Goal: Task Accomplishment & Management: Manage account settings

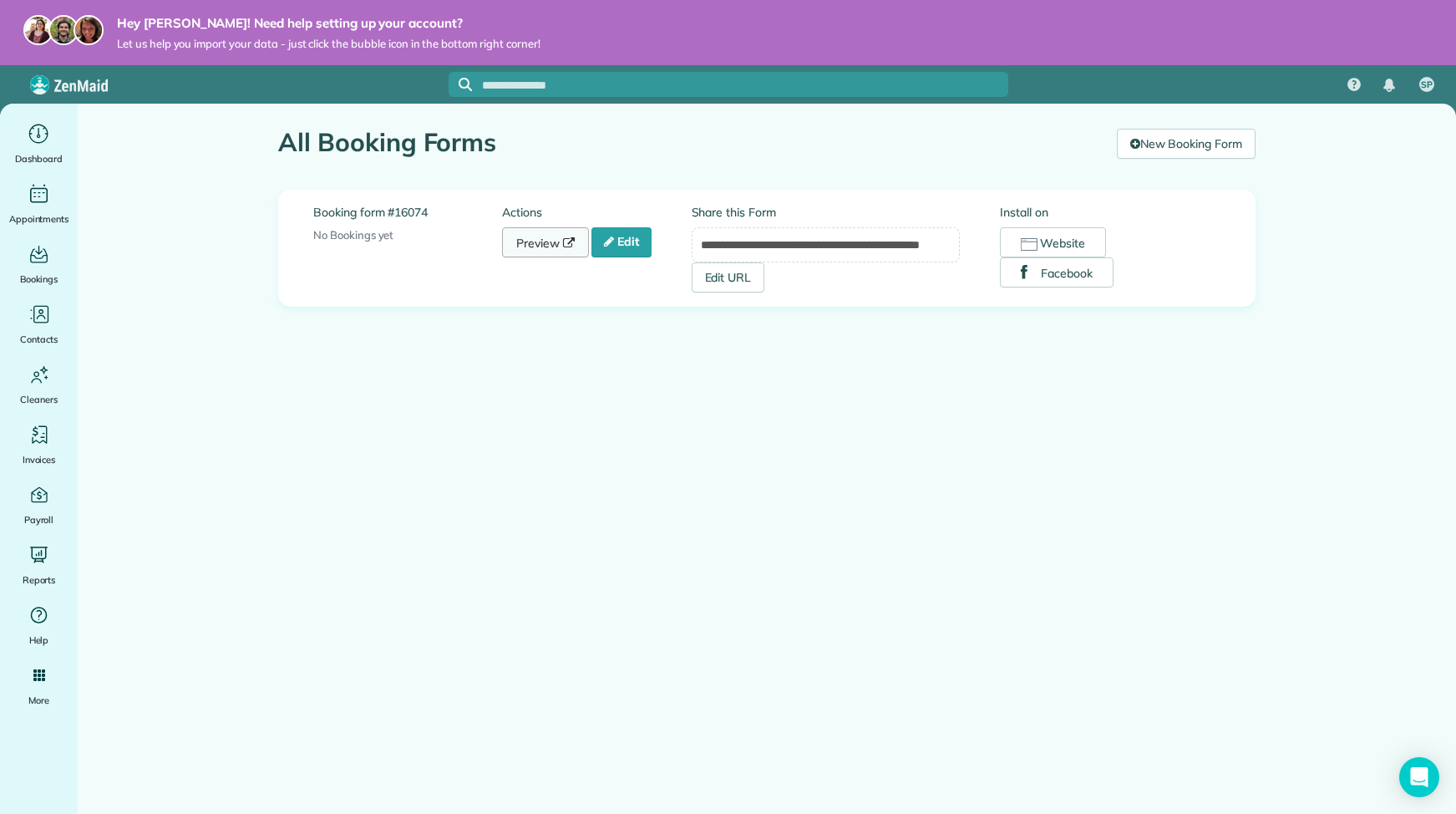
click at [558, 243] on link "Preview" at bounding box center [545, 242] width 87 height 30
click at [644, 253] on link "Edit" at bounding box center [622, 242] width 60 height 30
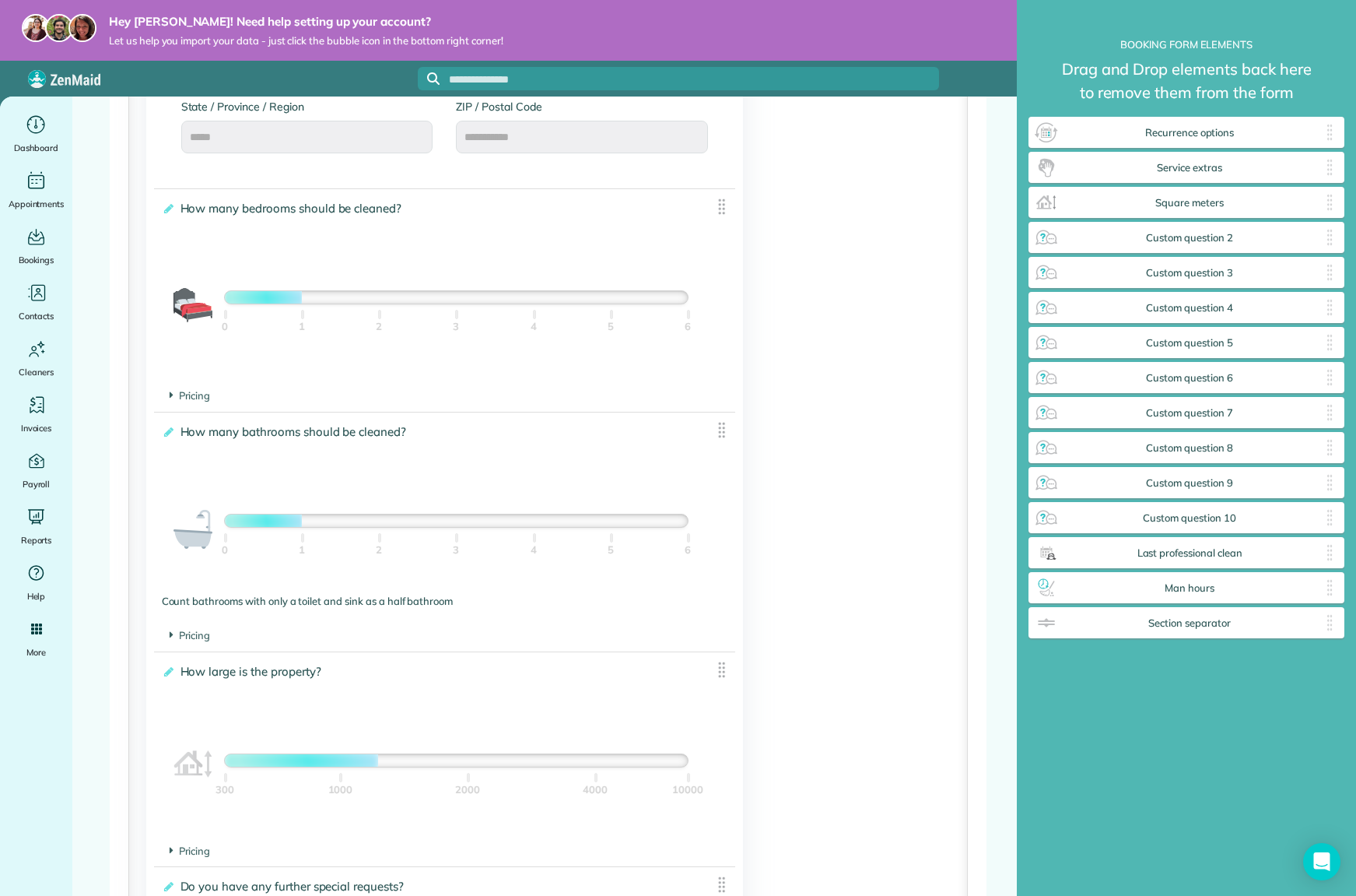
scroll to position [958, 0]
click at [178, 395] on span "Pricing" at bounding box center [190, 393] width 41 height 13
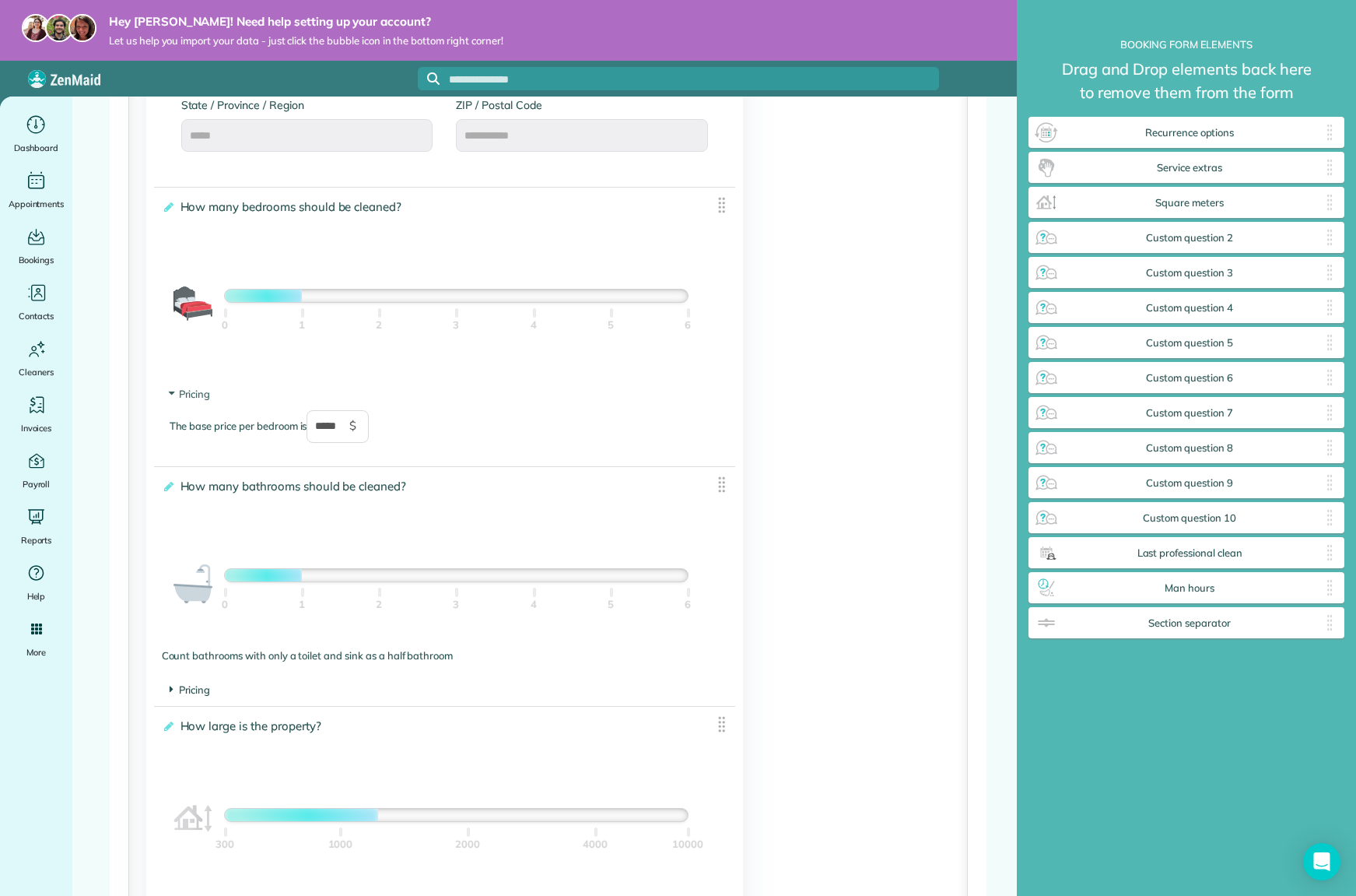
click at [195, 690] on span "Pricing" at bounding box center [190, 689] width 41 height 13
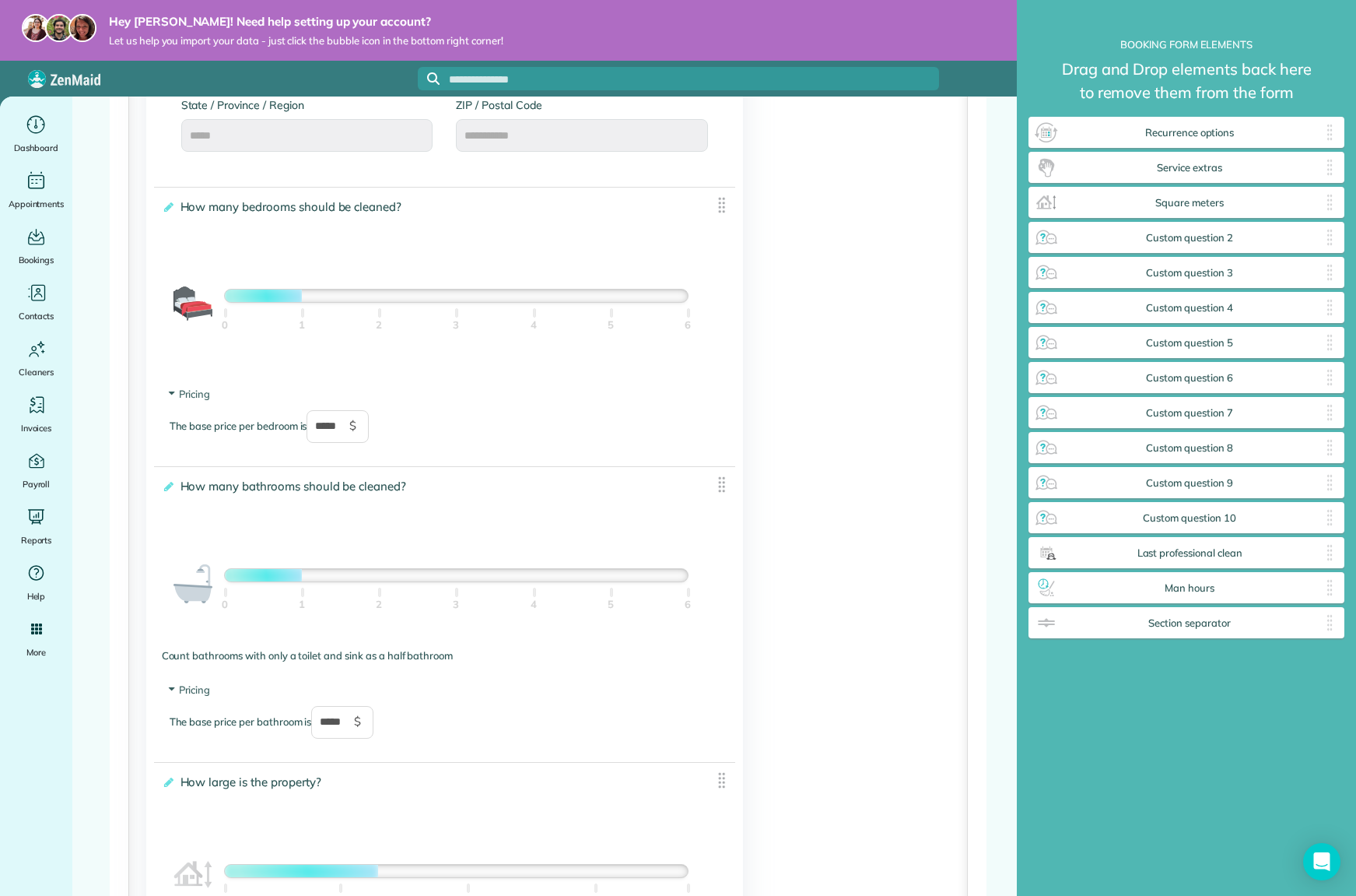
click at [716, 207] on img at bounding box center [721, 204] width 19 height 19
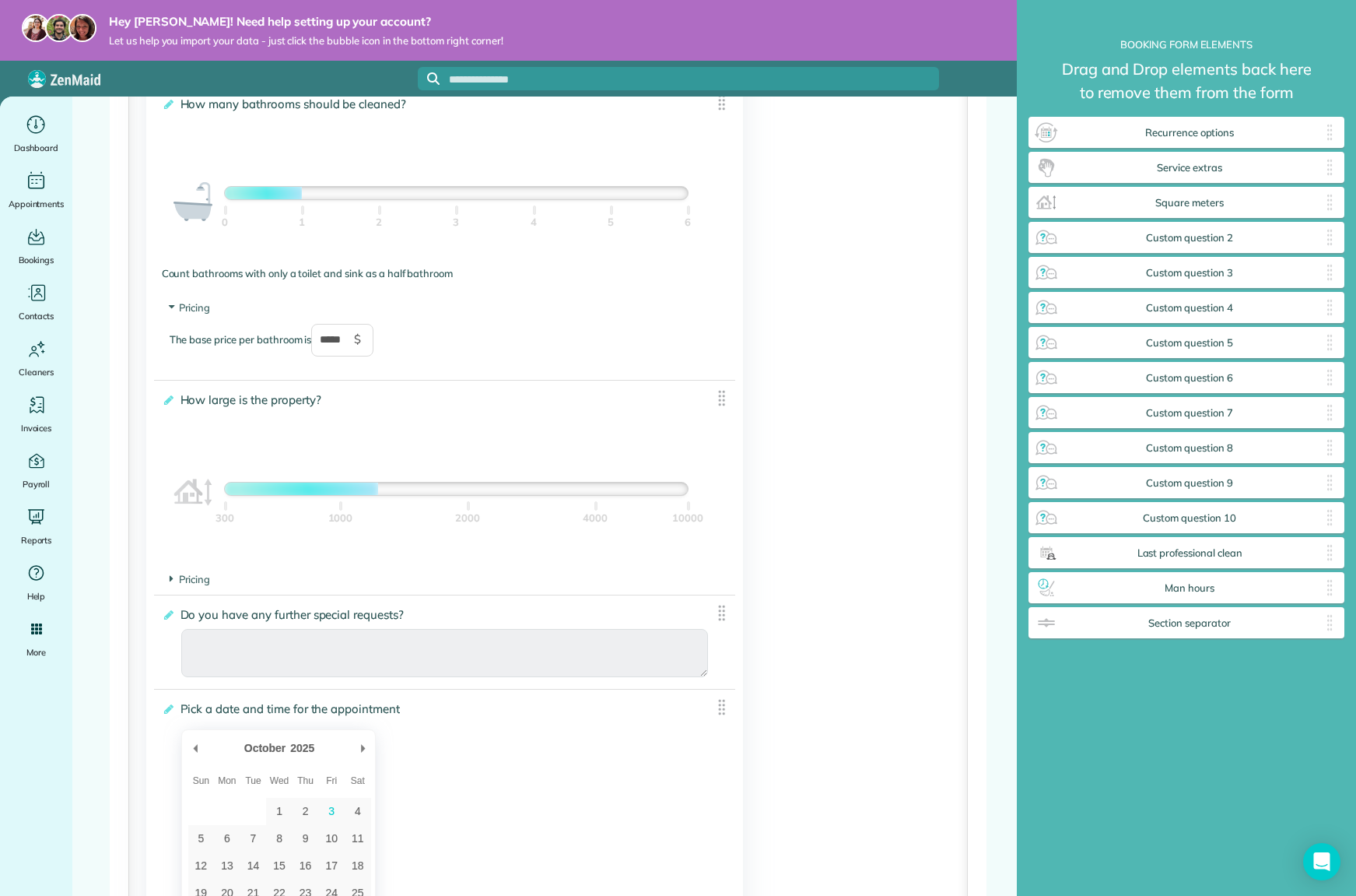
scroll to position [1258, 0]
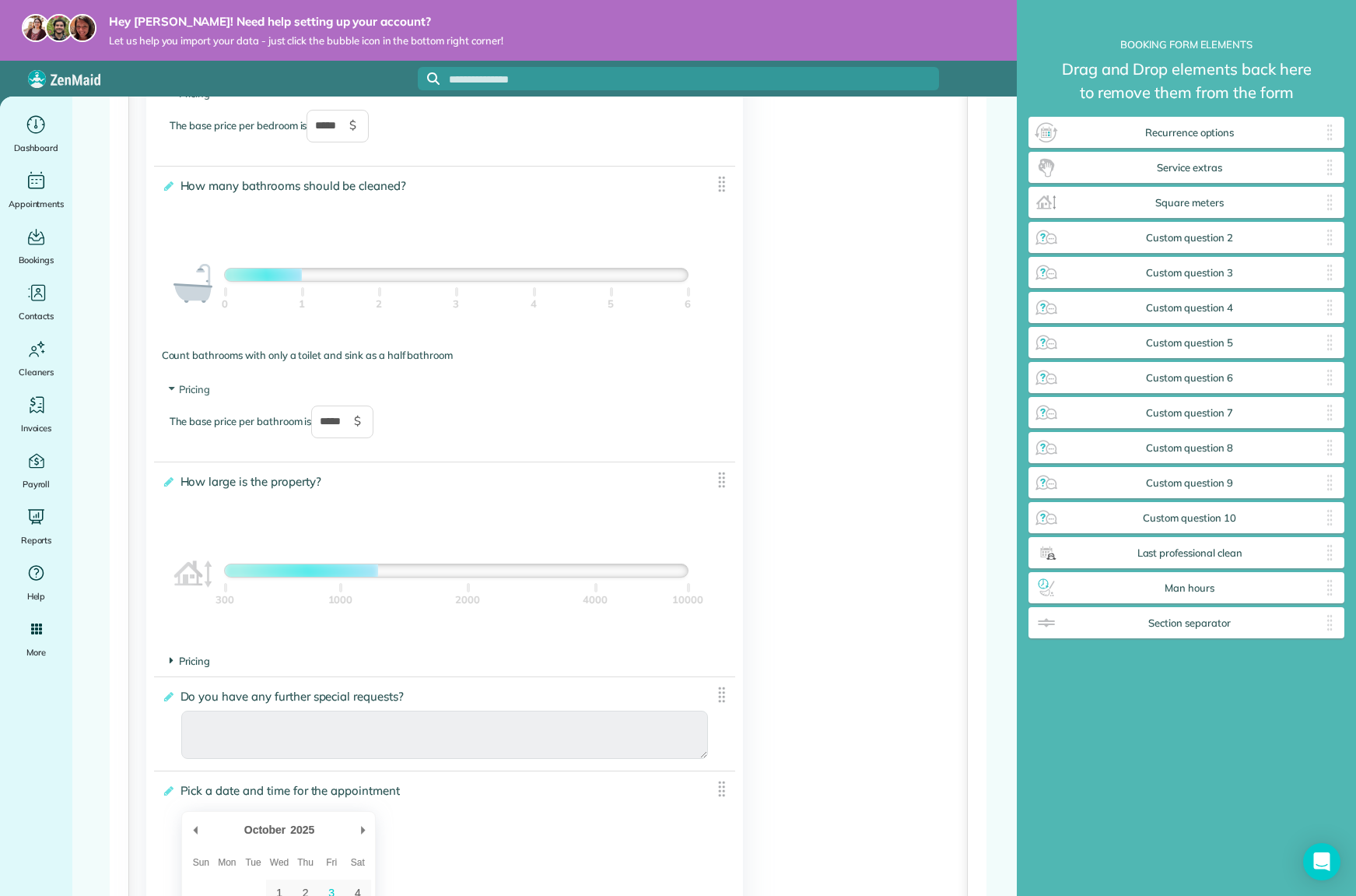
click at [190, 658] on span "Pricing" at bounding box center [190, 660] width 41 height 13
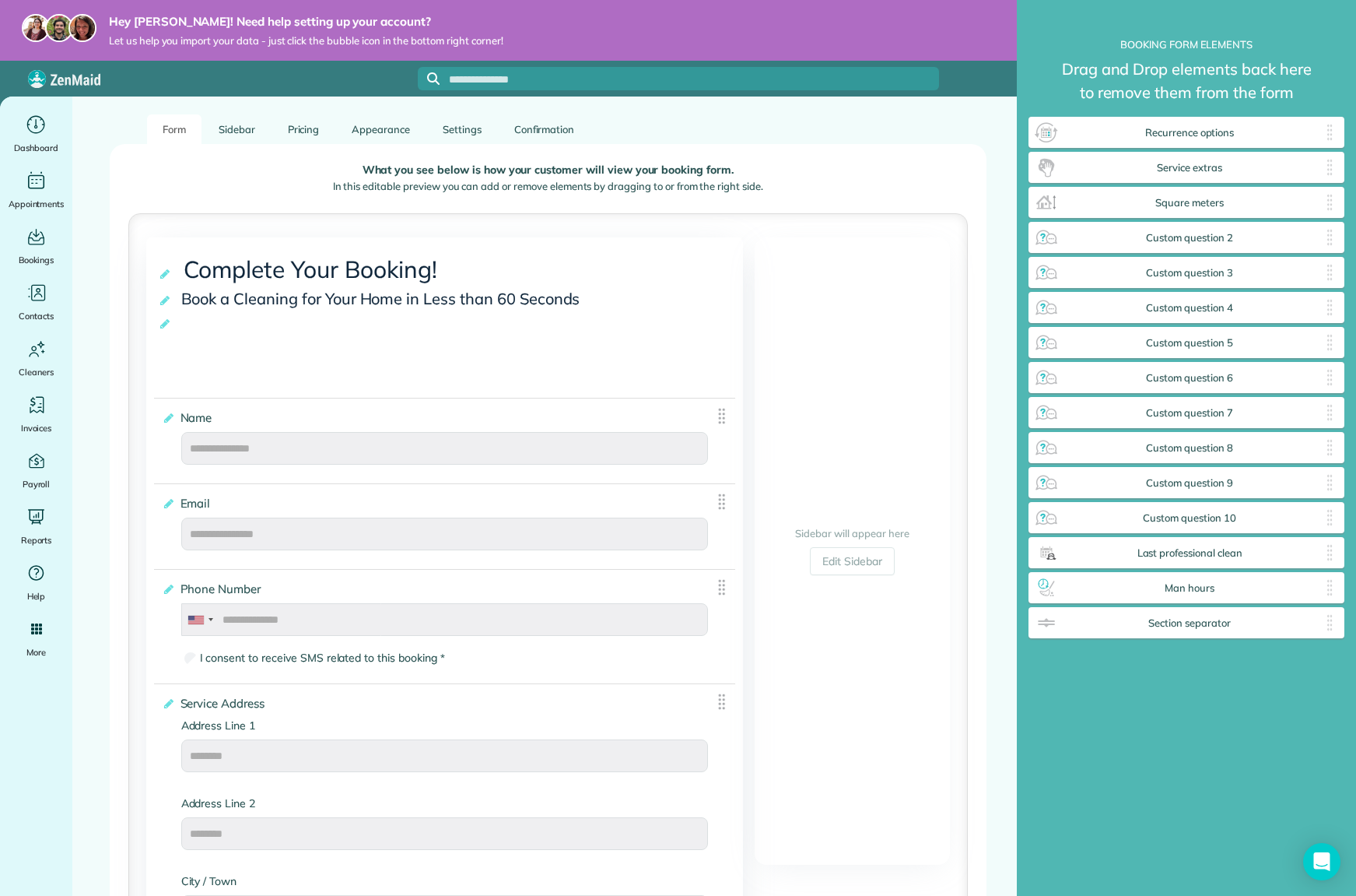
scroll to position [0, 0]
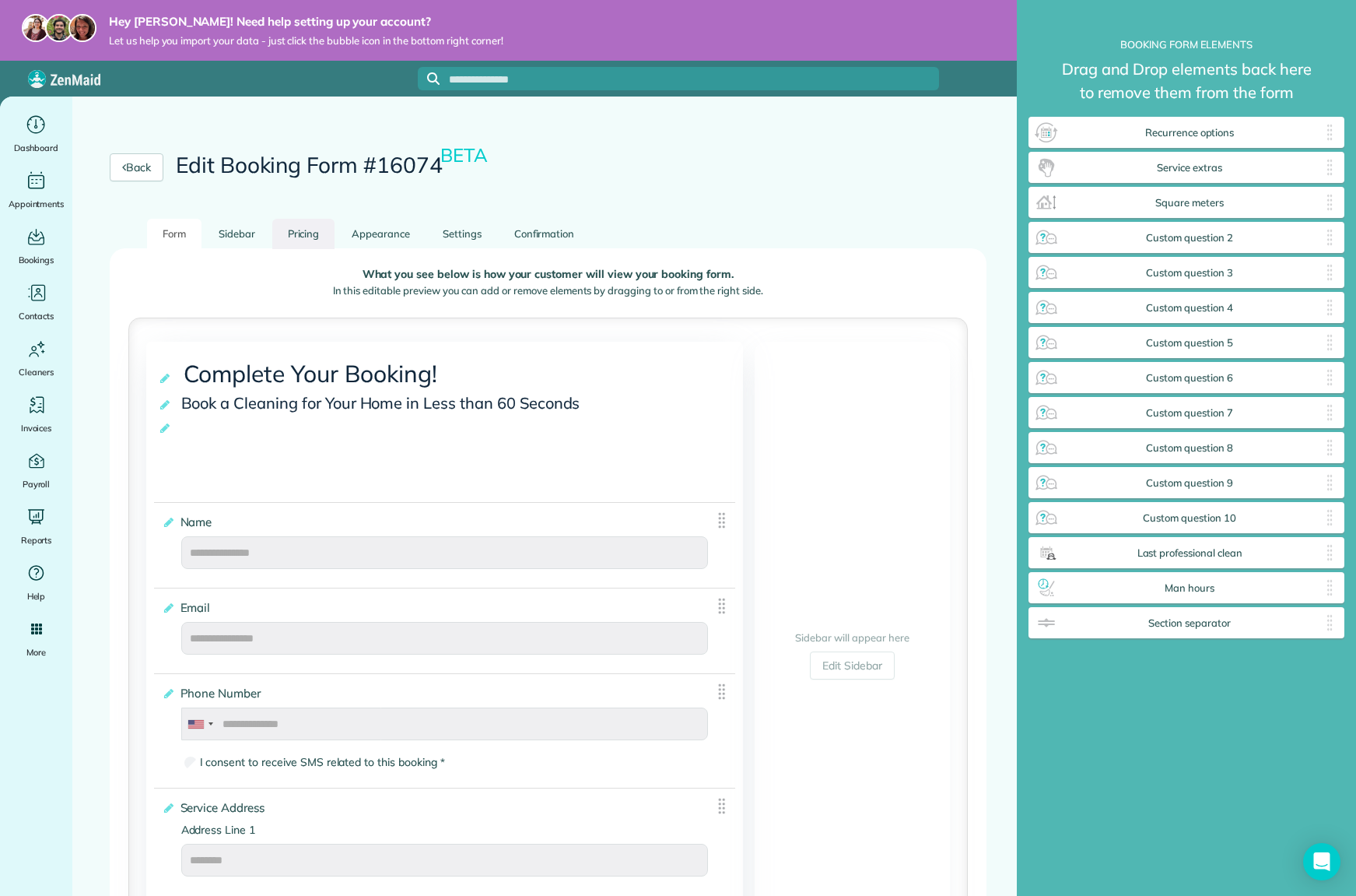
click at [300, 232] on link "Pricing" at bounding box center [304, 233] width 63 height 30
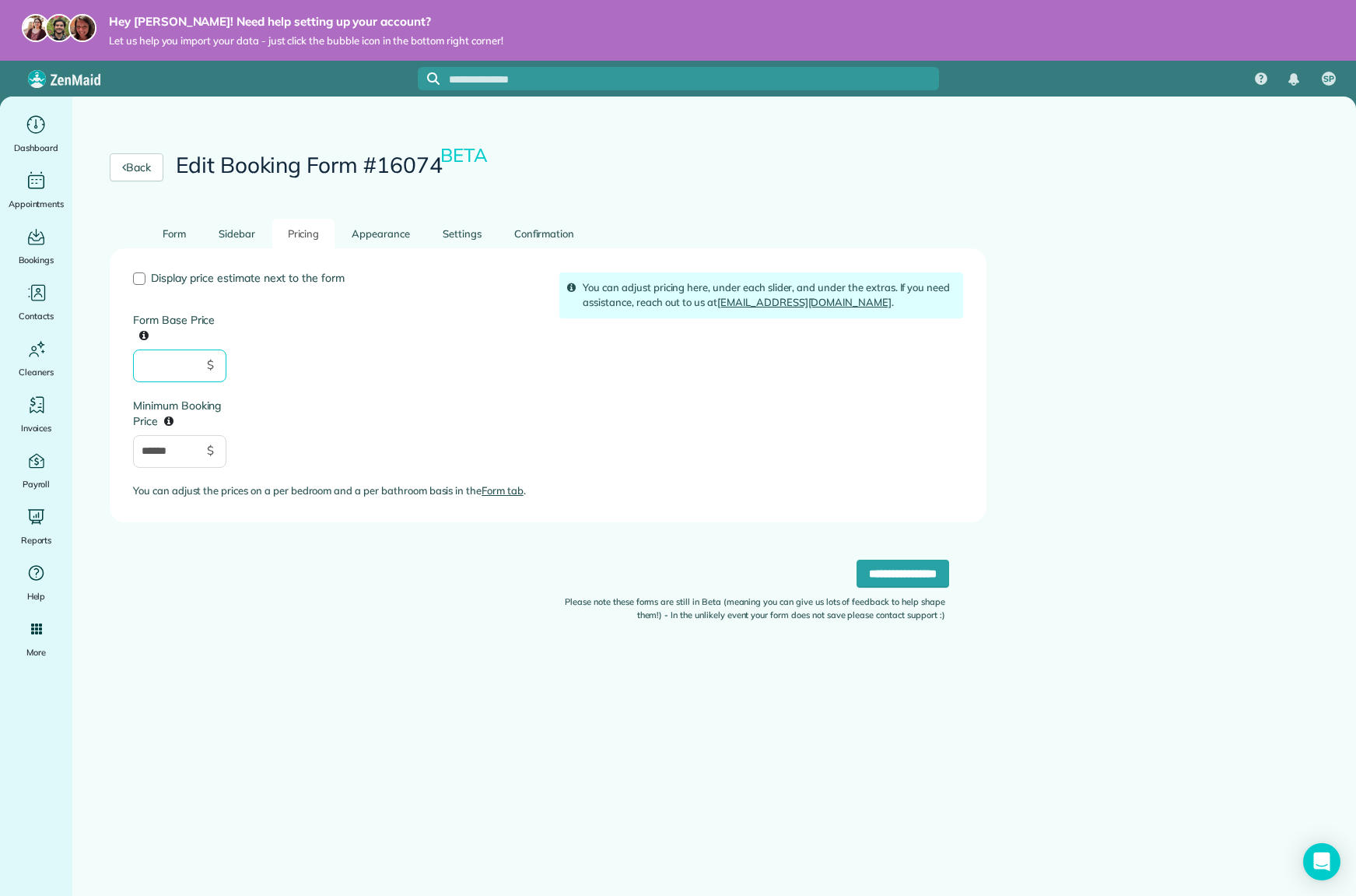
click at [161, 373] on input "Form Base Price" at bounding box center [180, 366] width 94 height 33
type input "**"
click at [354, 352] on div "Display price estimate next to the form Form Base Price ** $ Minimum Booking Pr…" at bounding box center [335, 392] width 427 height 239
click at [861, 576] on input "**********" at bounding box center [903, 573] width 93 height 28
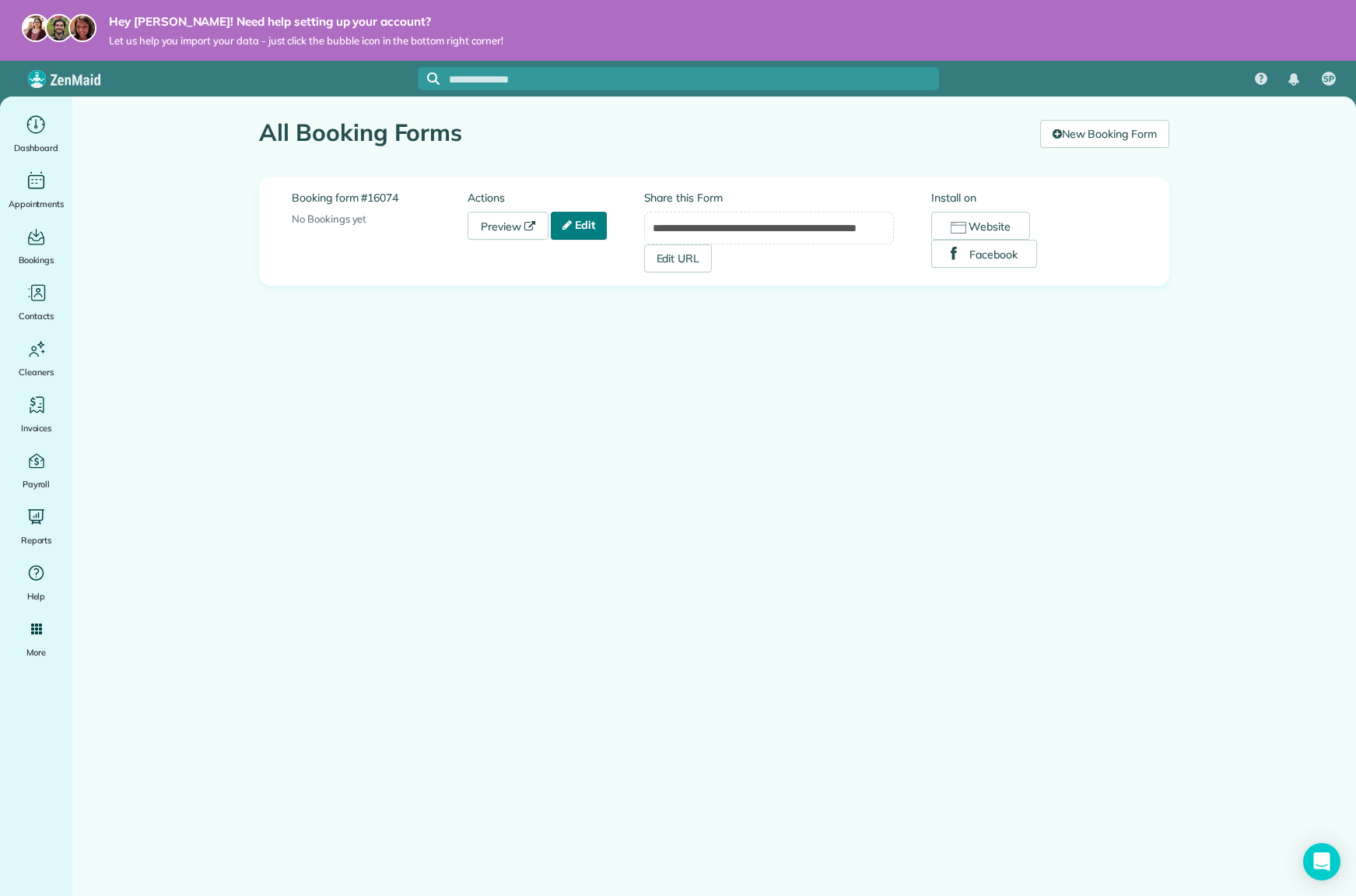
click at [604, 223] on link "Edit" at bounding box center [579, 225] width 56 height 28
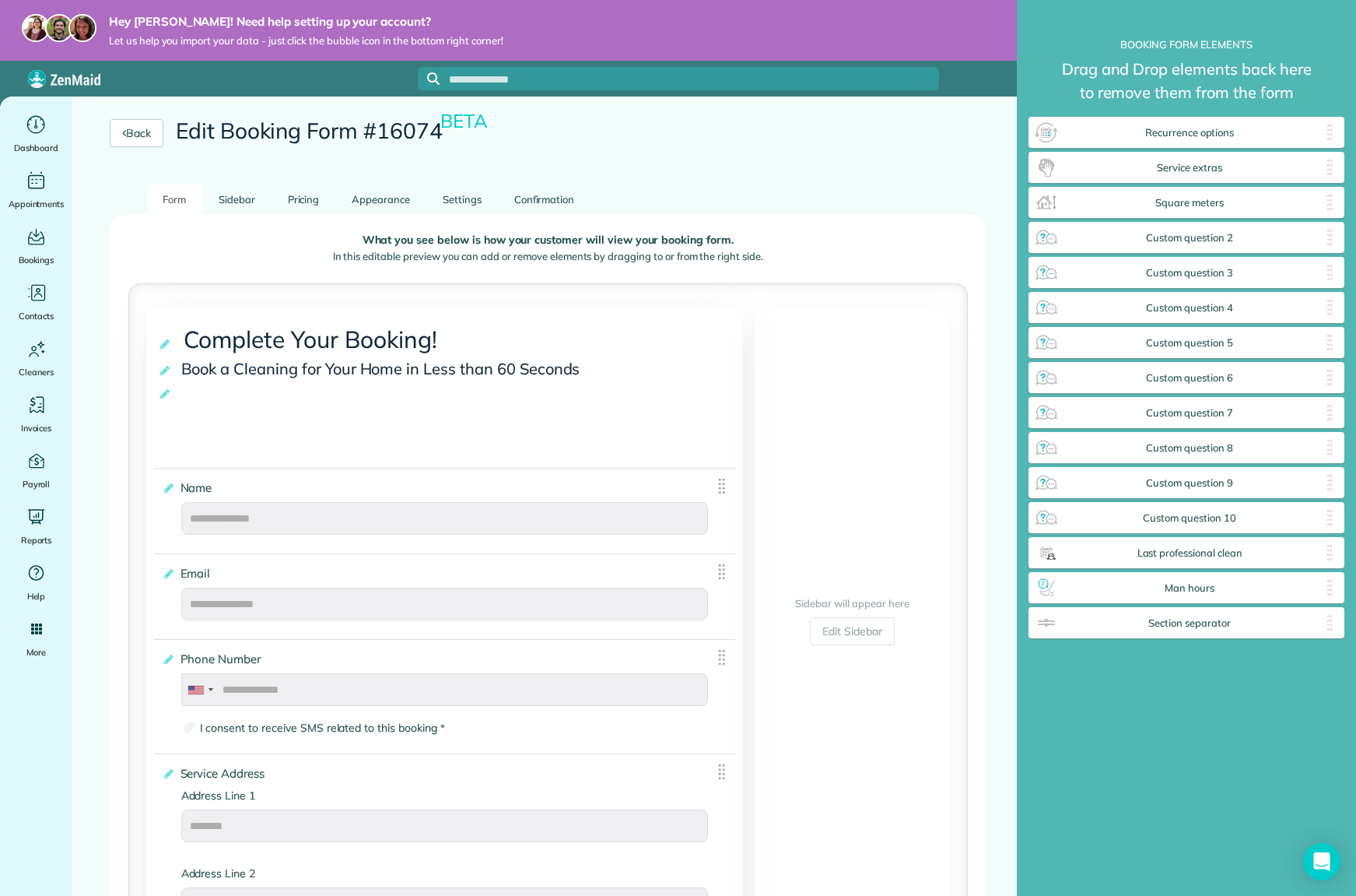
scroll to position [31, 0]
click at [1259, 136] on span "Recurrence options" at bounding box center [1190, 133] width 262 height 13
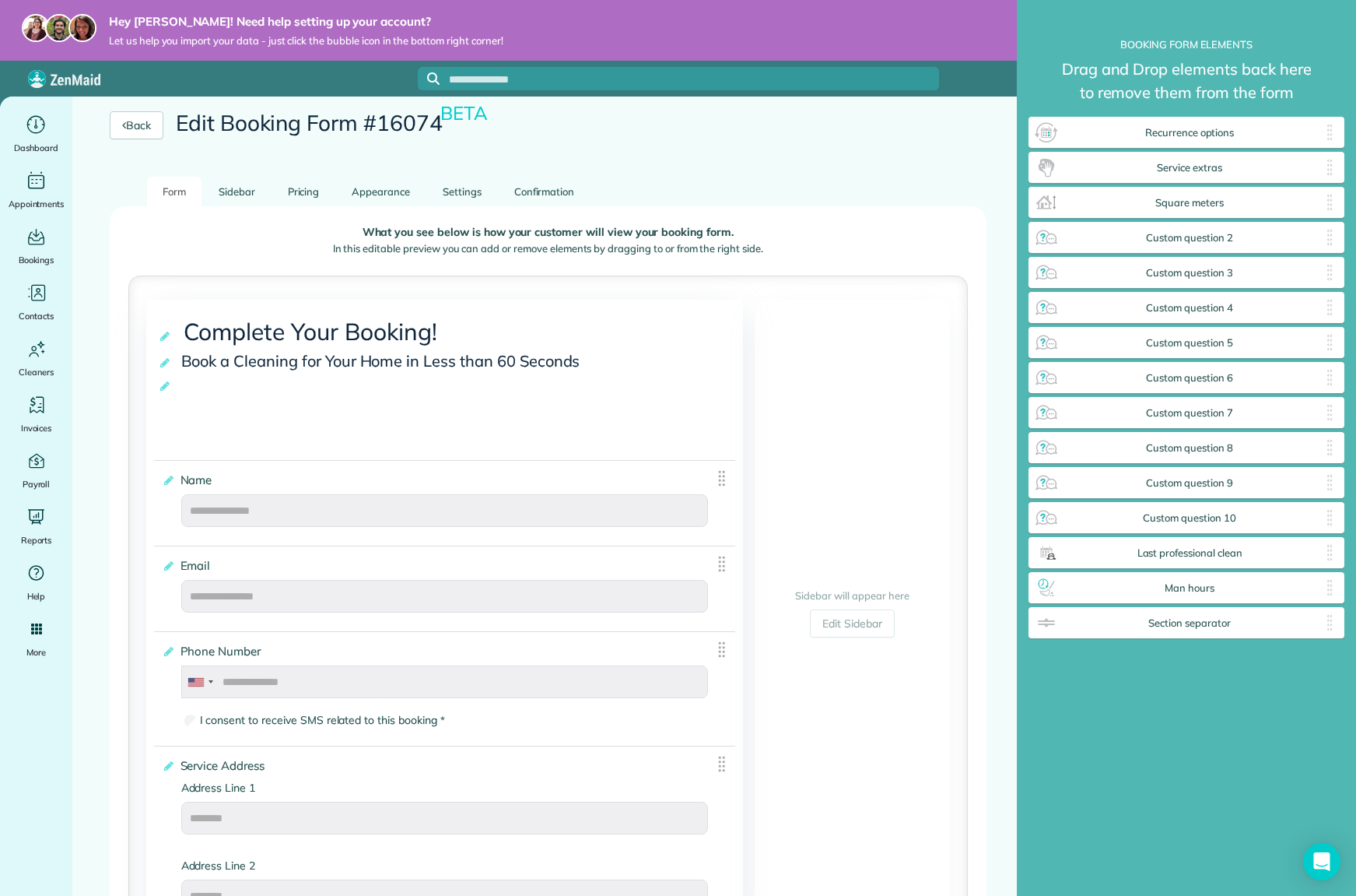
scroll to position [0, 0]
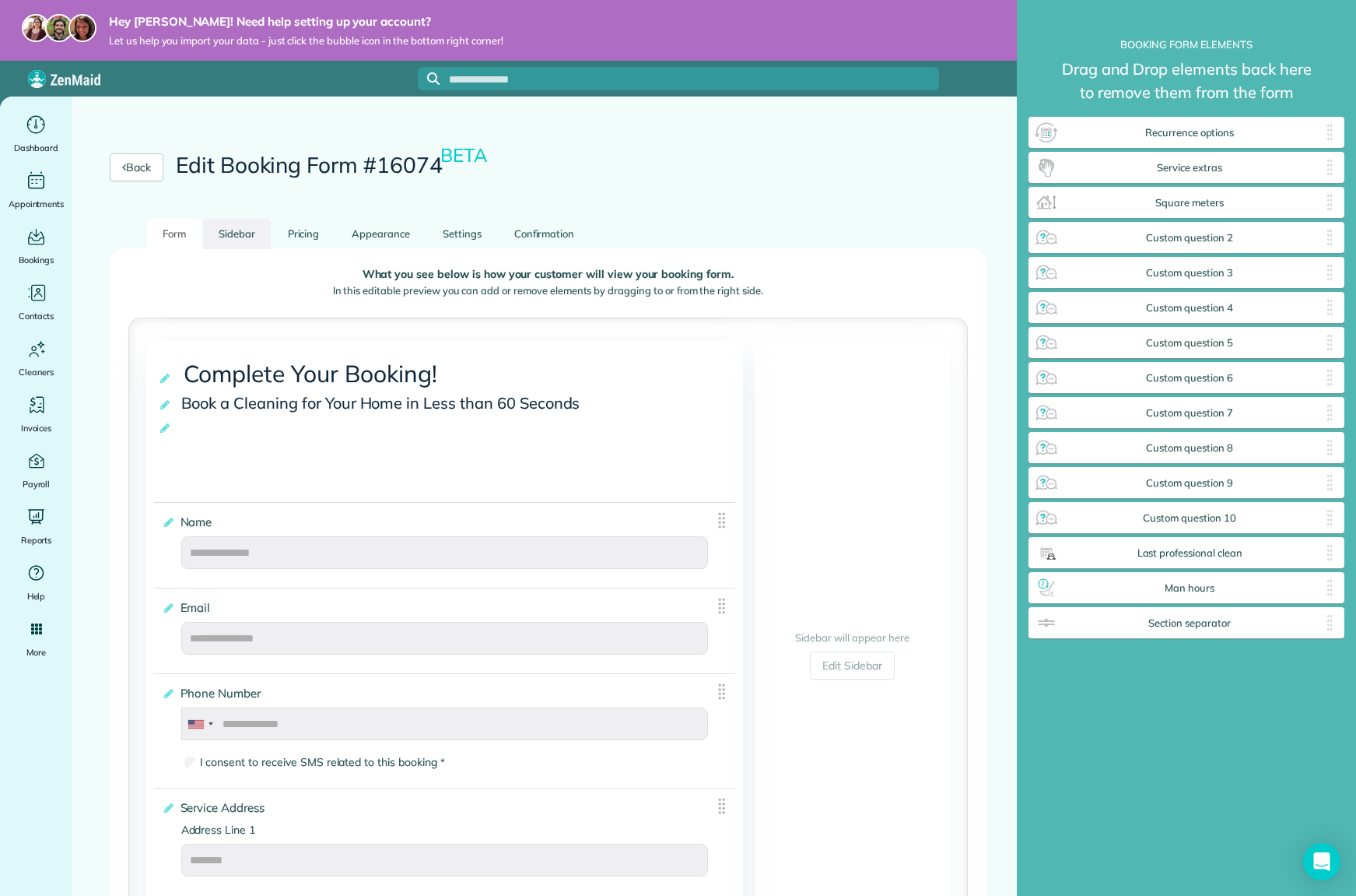
click at [250, 233] on link "Sidebar" at bounding box center [237, 233] width 68 height 30
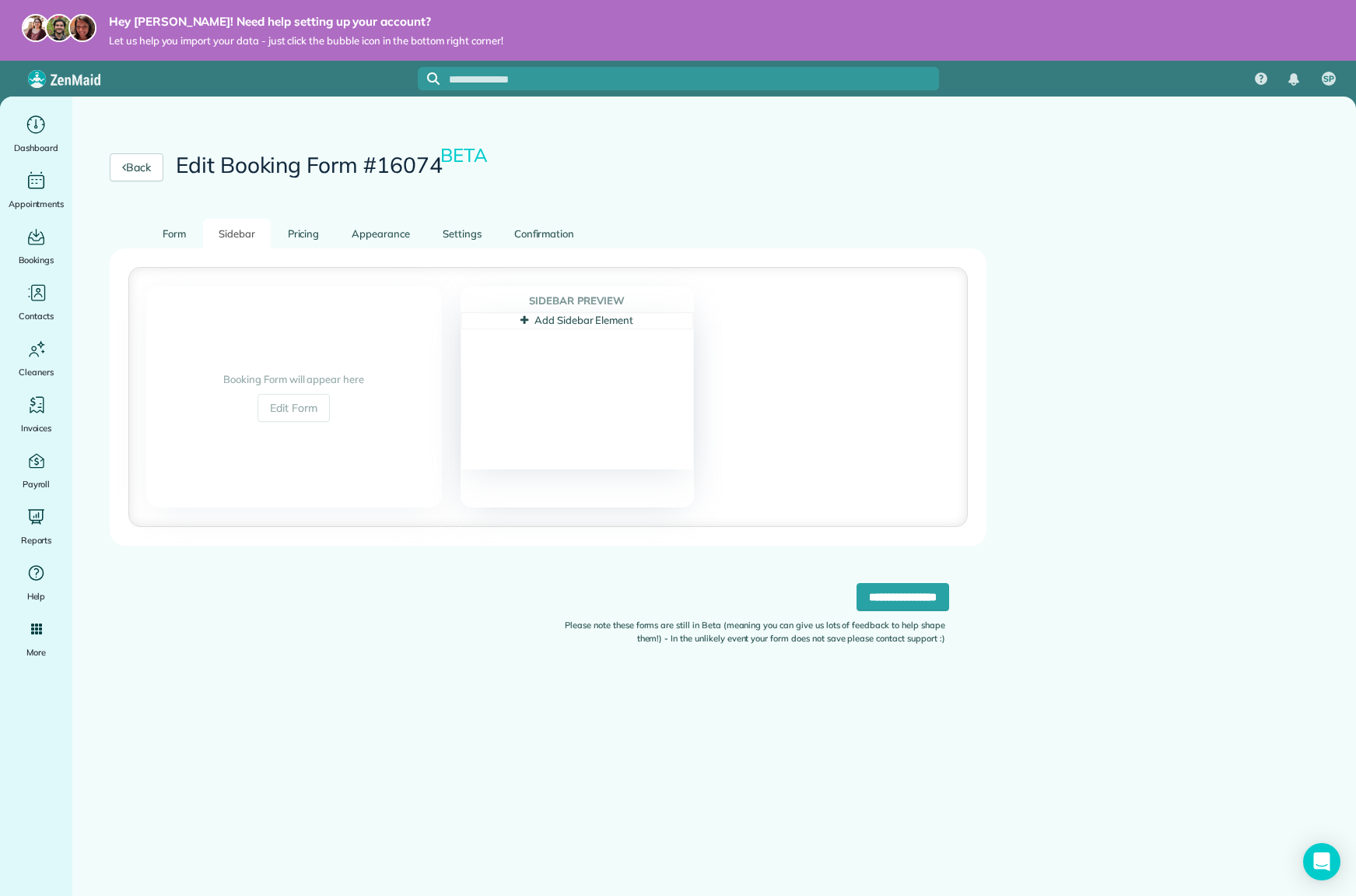
click at [529, 320] on icon at bounding box center [524, 320] width 8 height 10
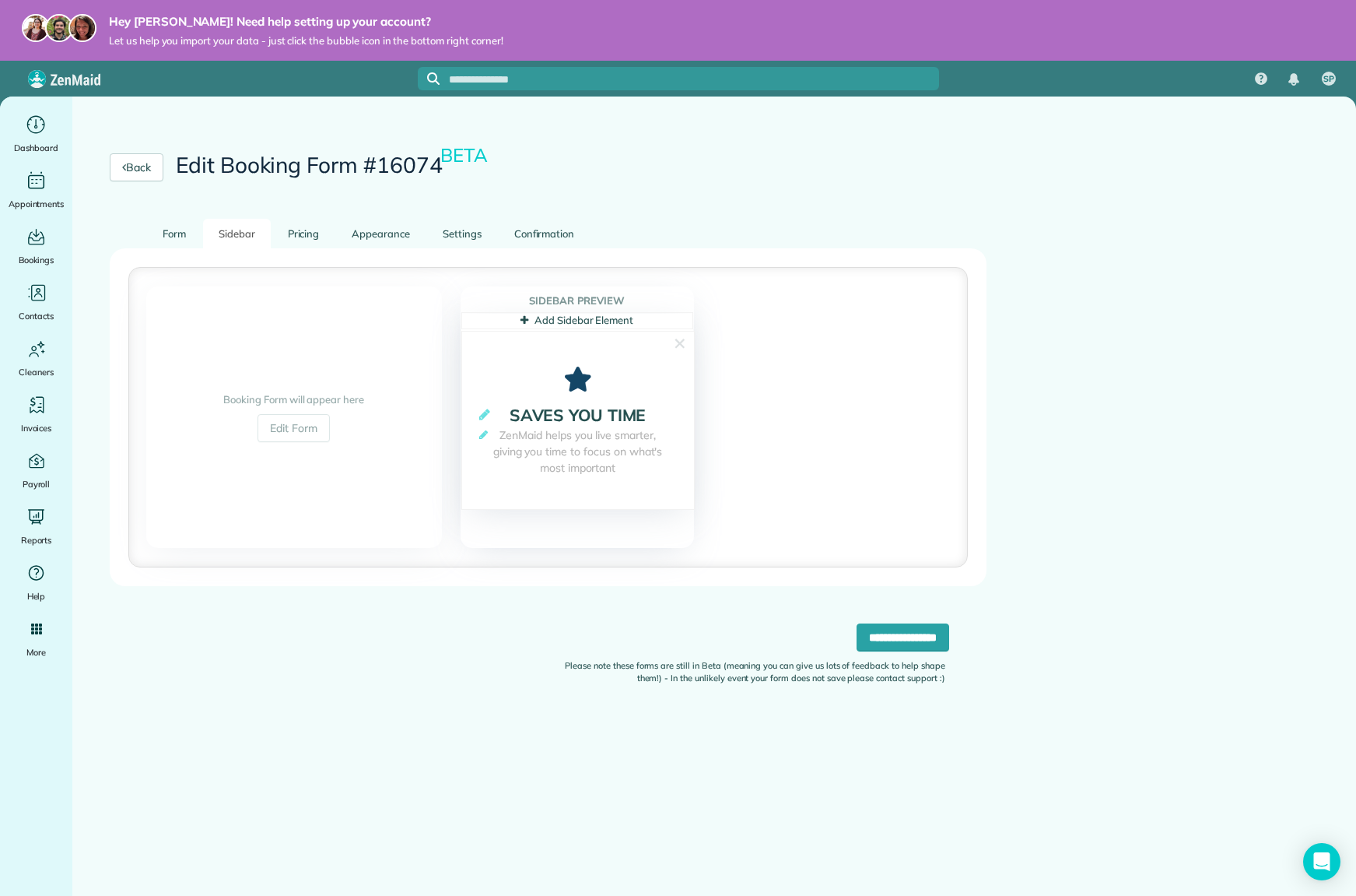
click at [559, 381] on icon at bounding box center [578, 379] width 232 height 25
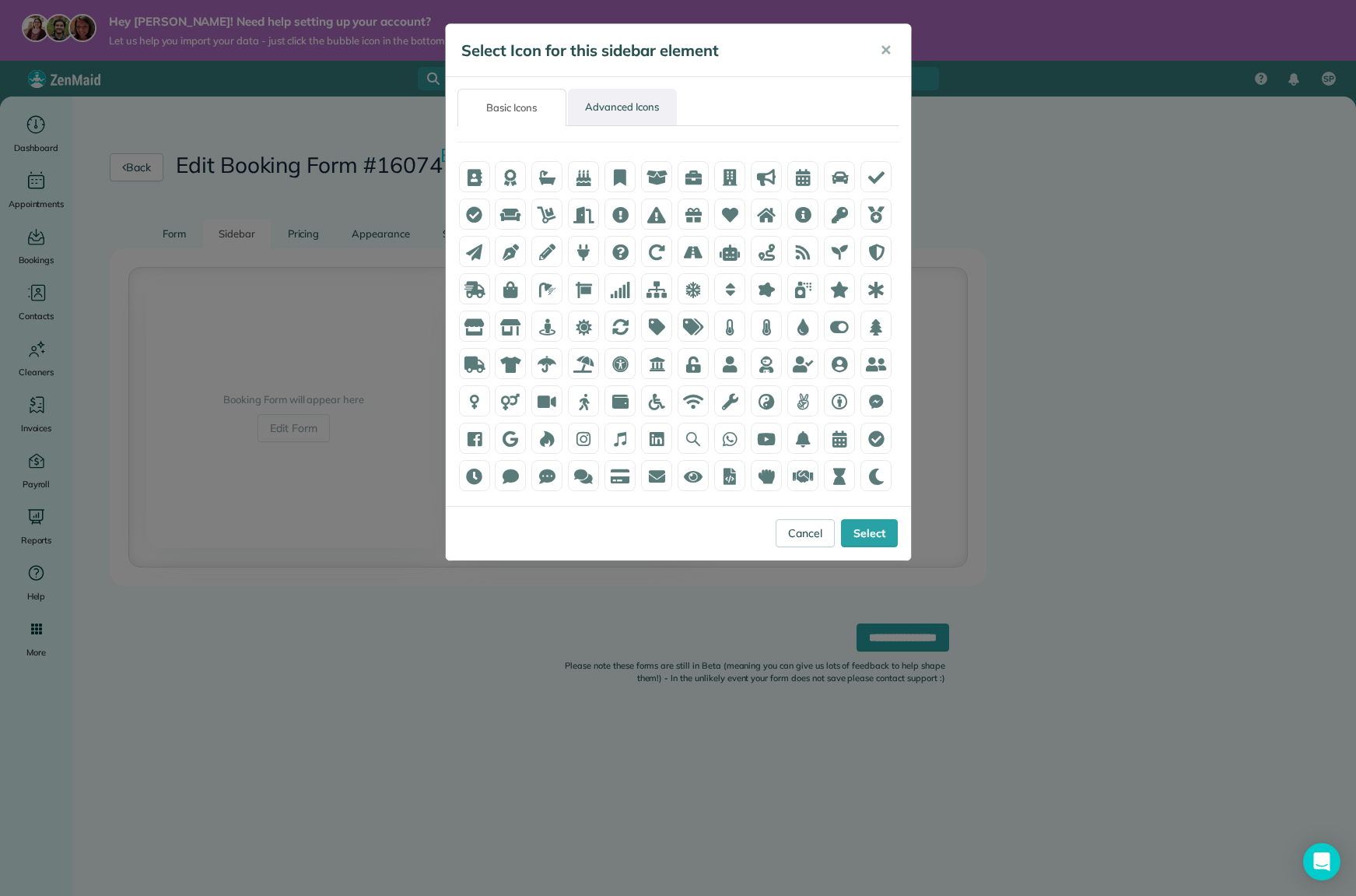
click at [609, 110] on link "Advanced Icons" at bounding box center [622, 107] width 109 height 37
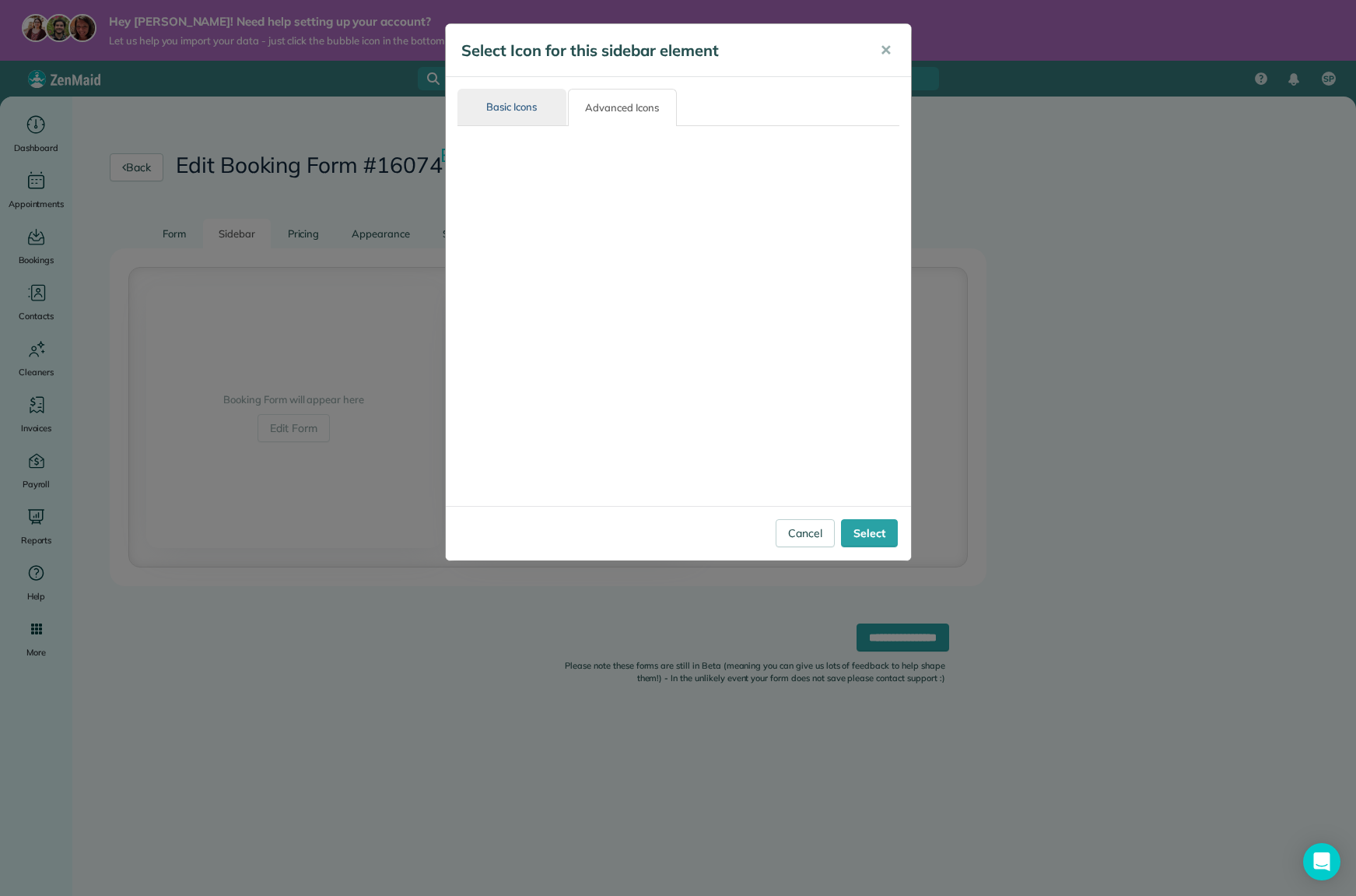
click at [507, 112] on link "Basic Icons" at bounding box center [512, 107] width 109 height 37
click at [515, 105] on link "Basic Icons" at bounding box center [512, 107] width 109 height 37
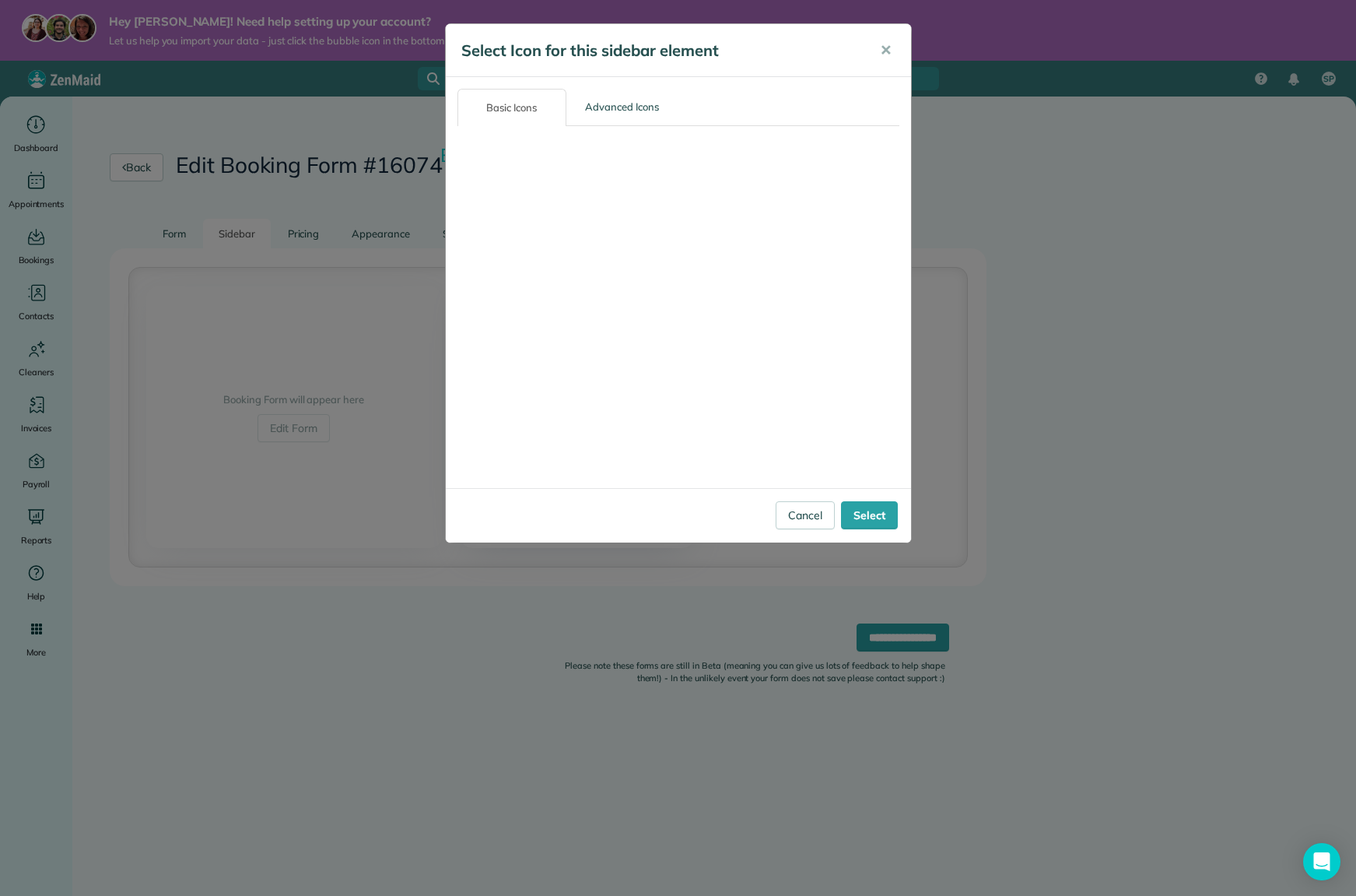
click at [799, 540] on div "Cancel Select" at bounding box center [678, 515] width 465 height 54
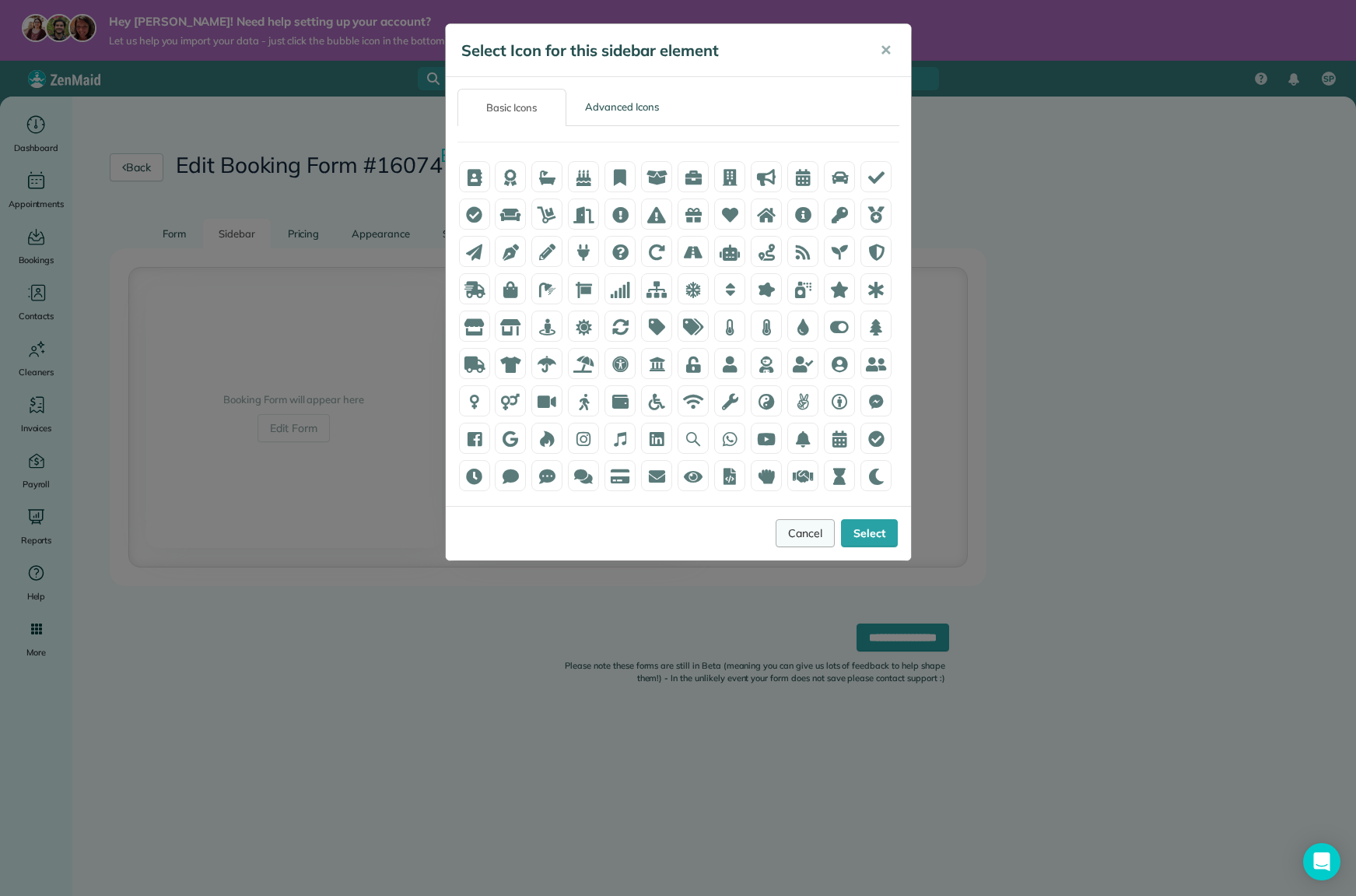
click at [808, 536] on link "Cancel" at bounding box center [805, 532] width 59 height 28
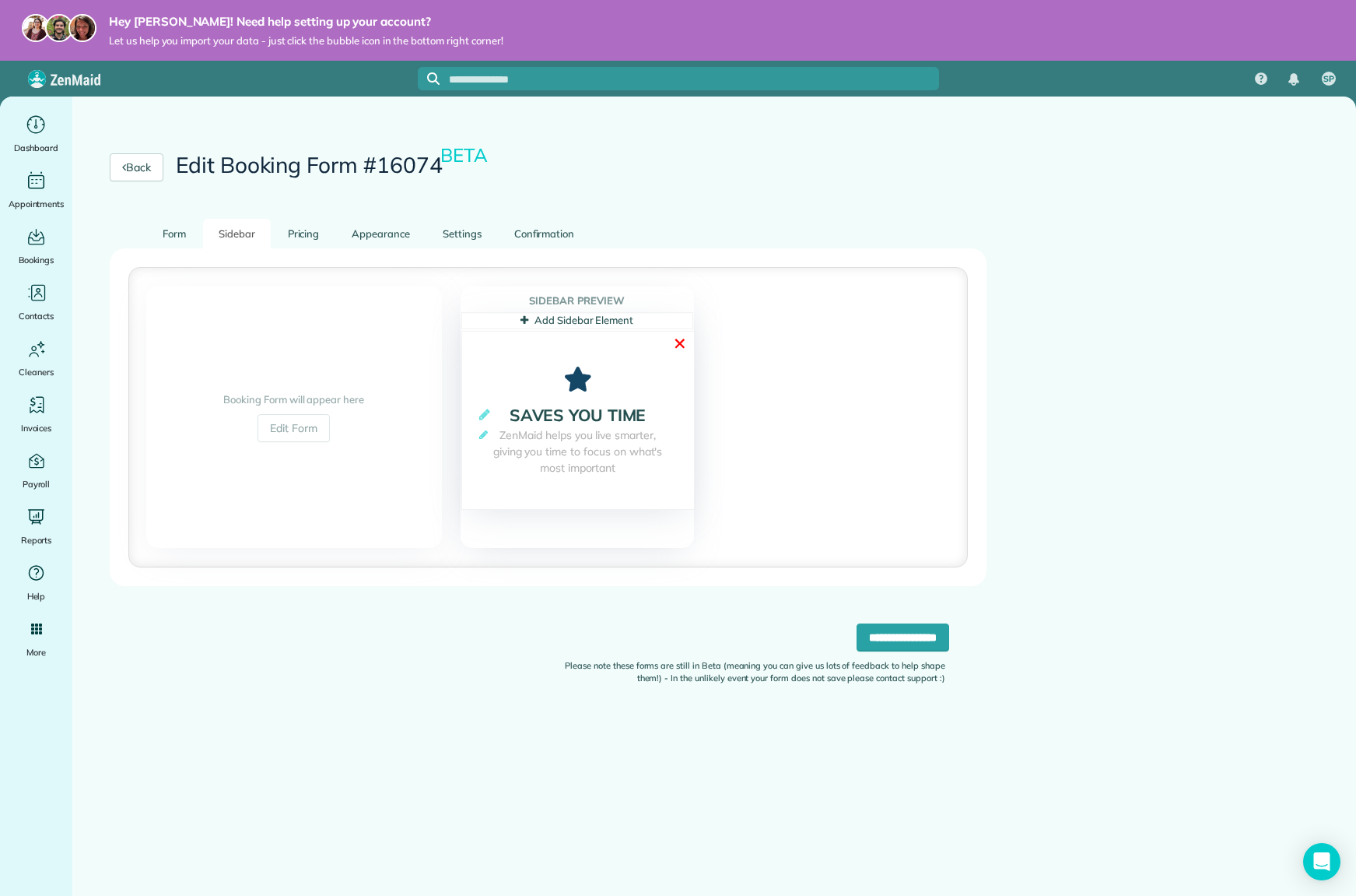
click at [680, 344] on link "✕" at bounding box center [680, 344] width 14 height 25
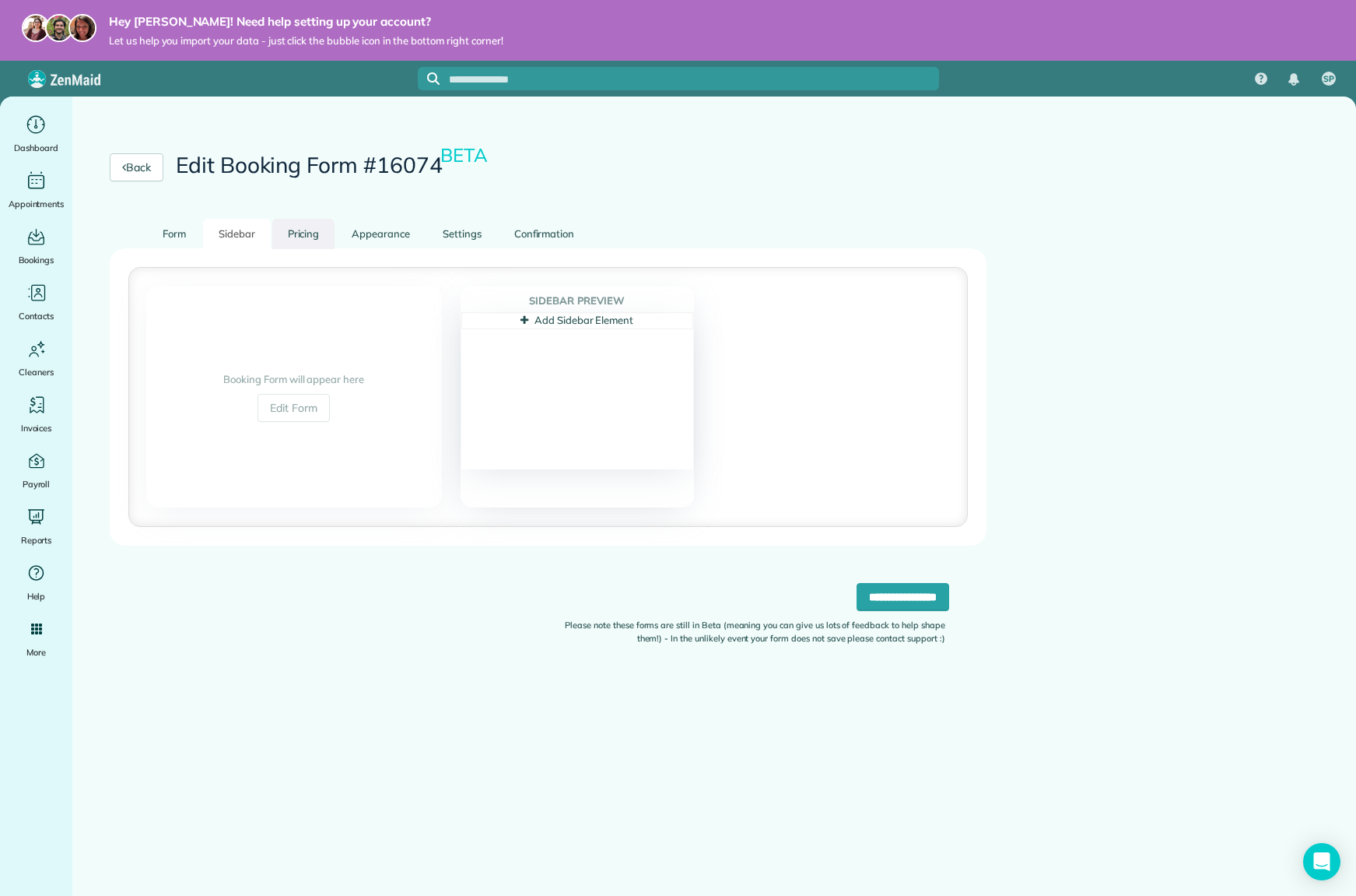
click at [303, 236] on link "Pricing" at bounding box center [304, 233] width 63 height 30
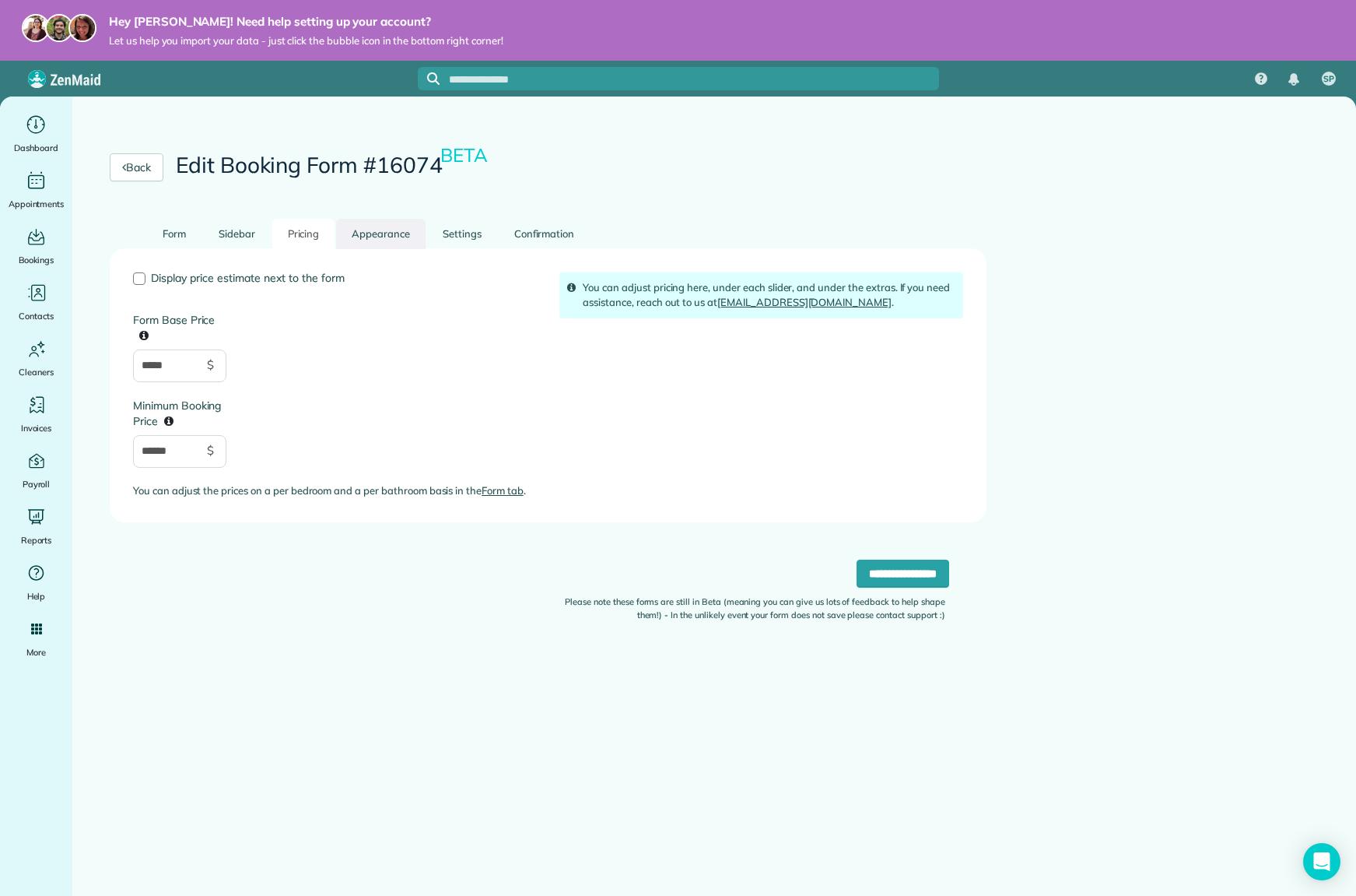
click at [403, 234] on link "Appearance" at bounding box center [381, 233] width 90 height 30
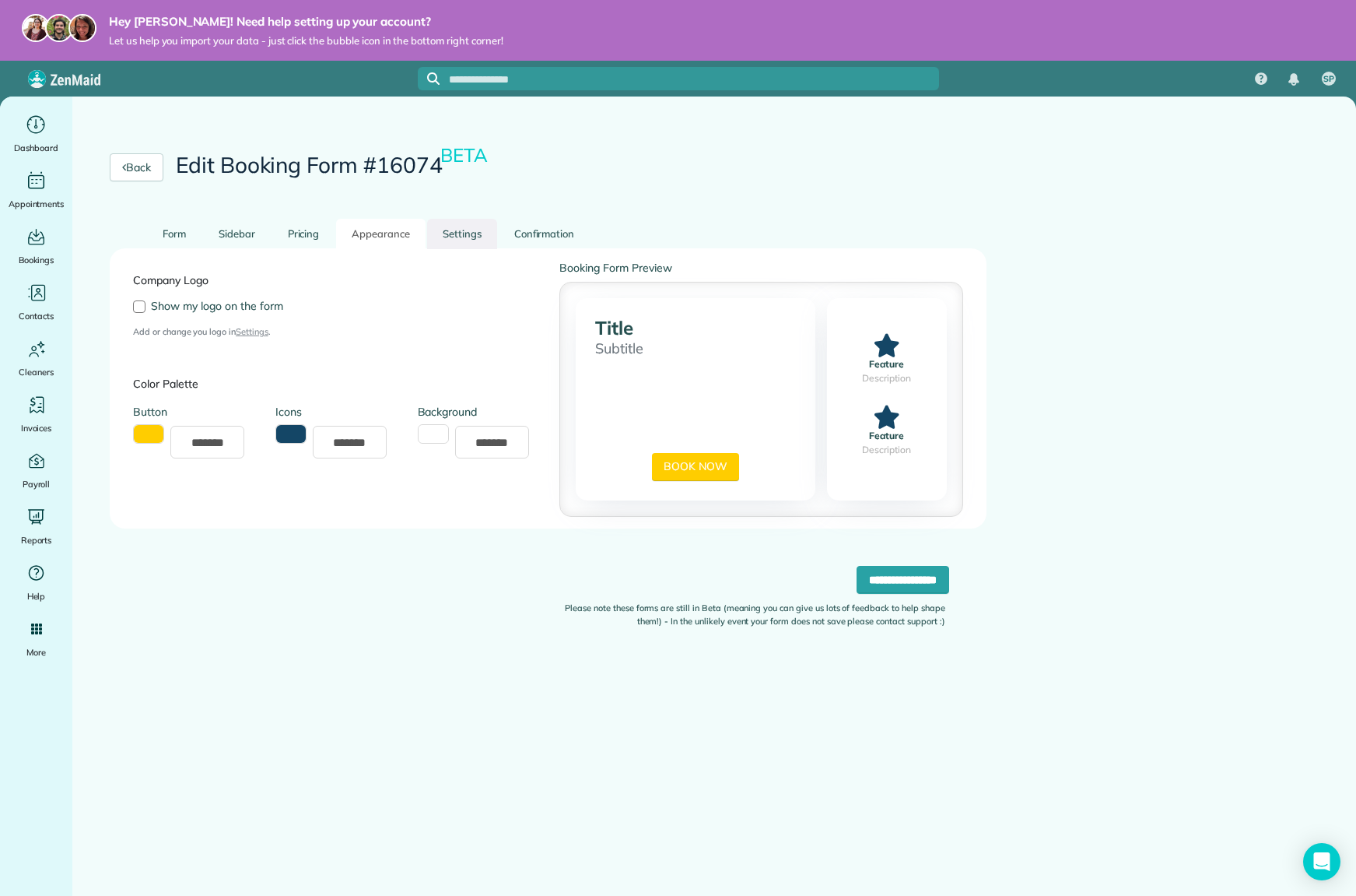
click at [458, 238] on link "Settings" at bounding box center [463, 233] width 70 height 30
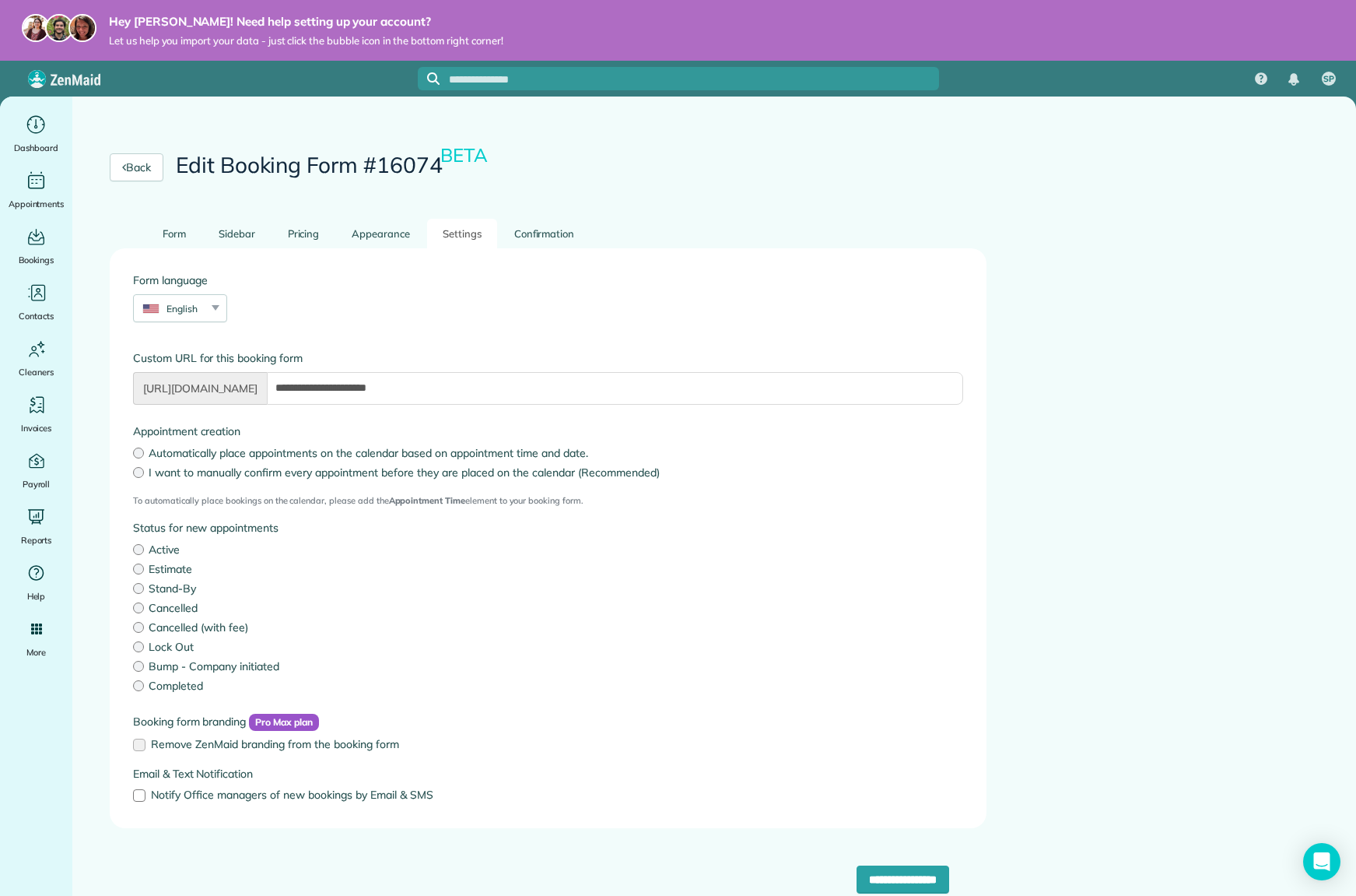
click at [459, 233] on link "Settings" at bounding box center [463, 233] width 70 height 30
click at [558, 236] on link "Confirmation" at bounding box center [545, 233] width 92 height 30
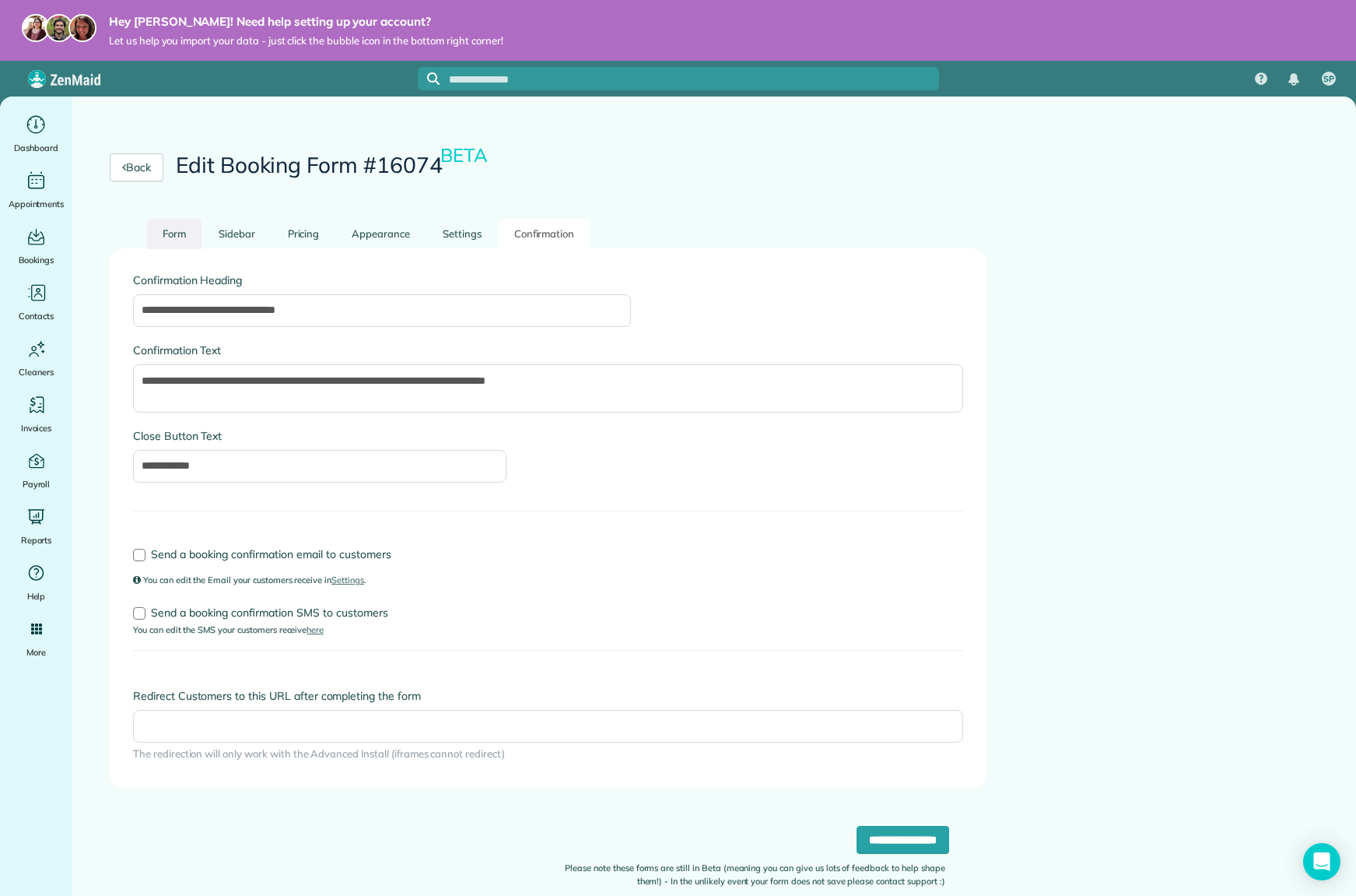
click at [178, 233] on link "Form" at bounding box center [174, 233] width 54 height 30
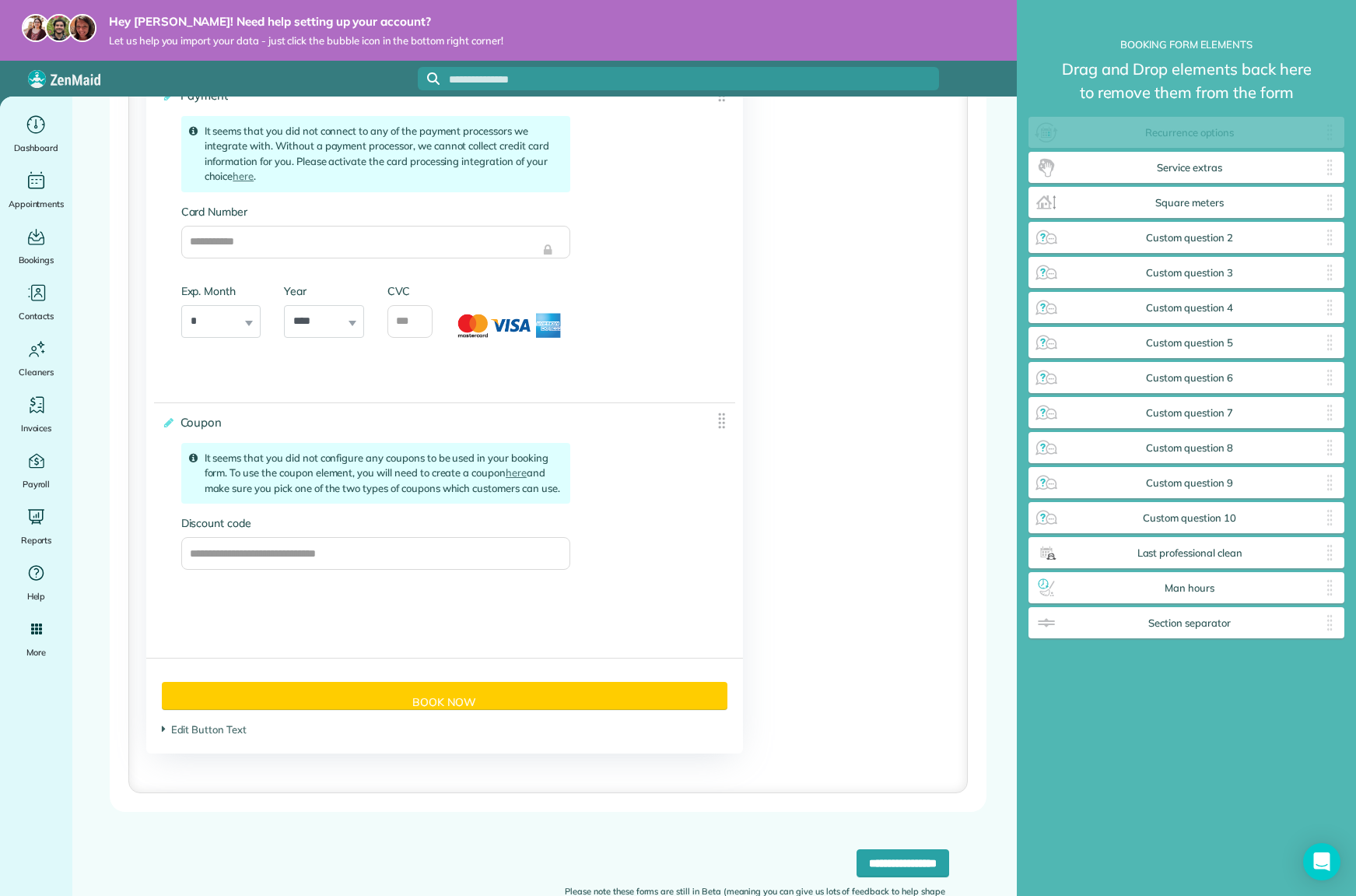
scroll to position [934, 313]
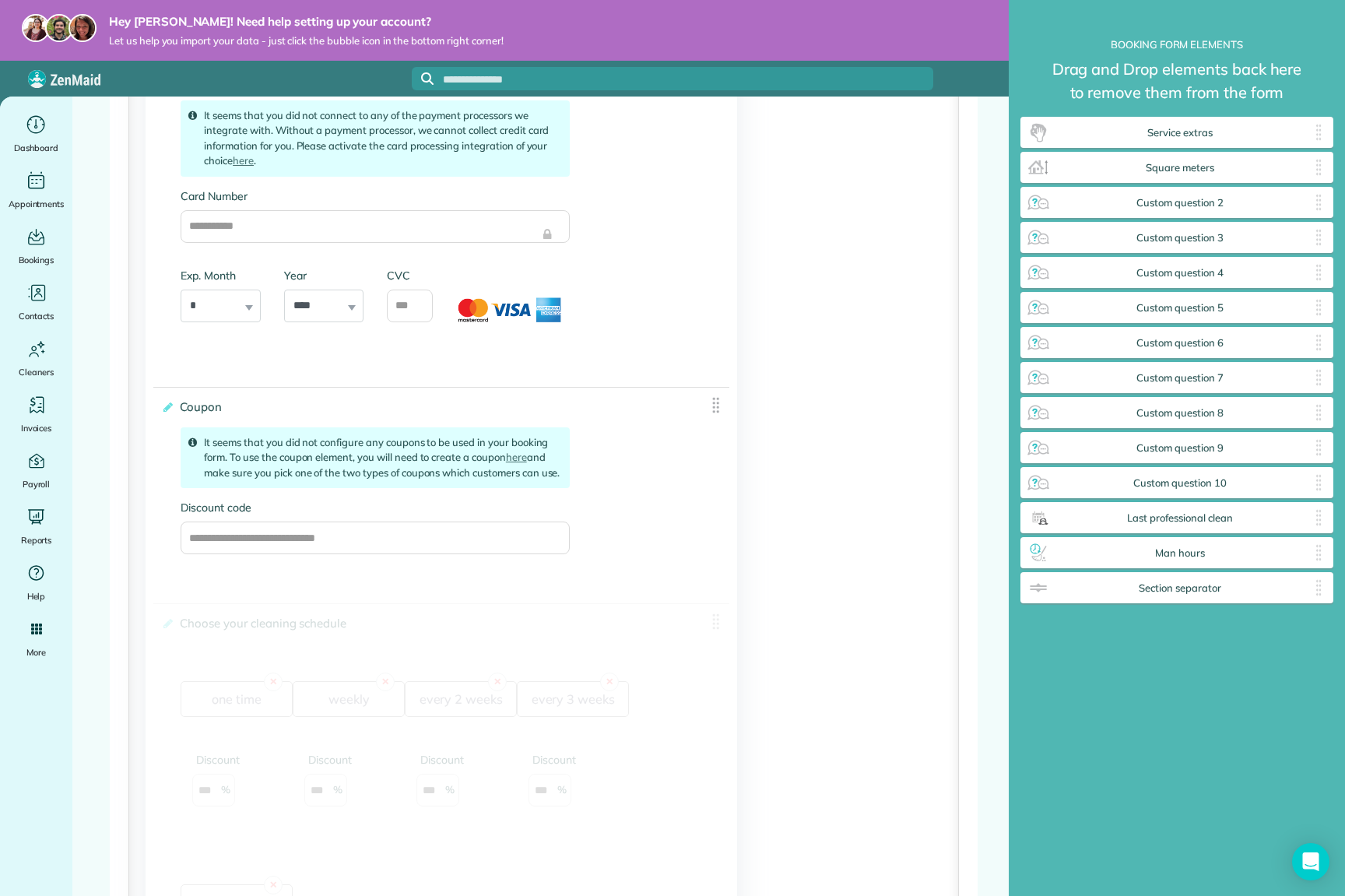
drag, startPoint x: 1174, startPoint y: 137, endPoint x: 377, endPoint y: 670, distance: 958.8
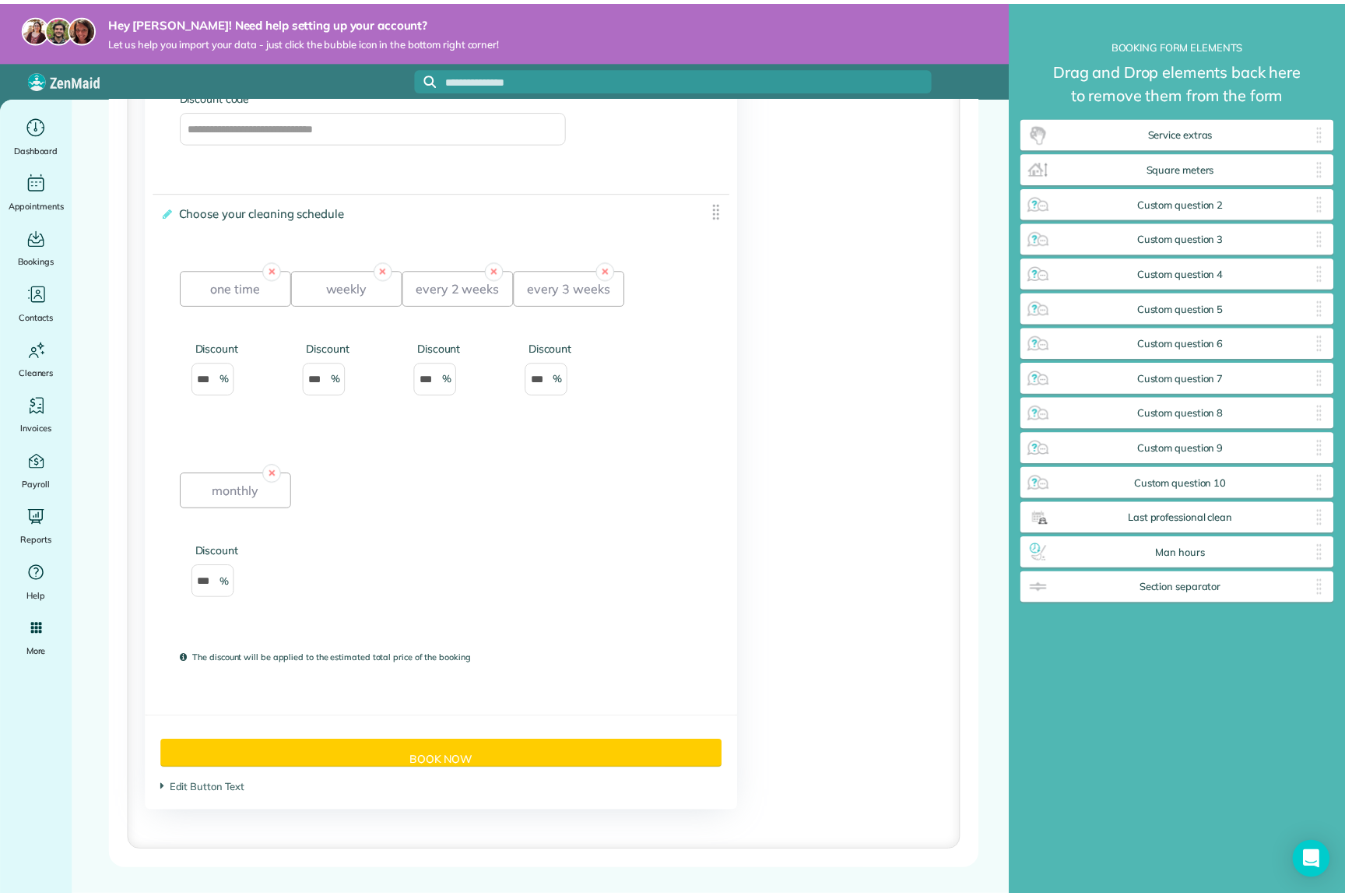
scroll to position [2787, 0]
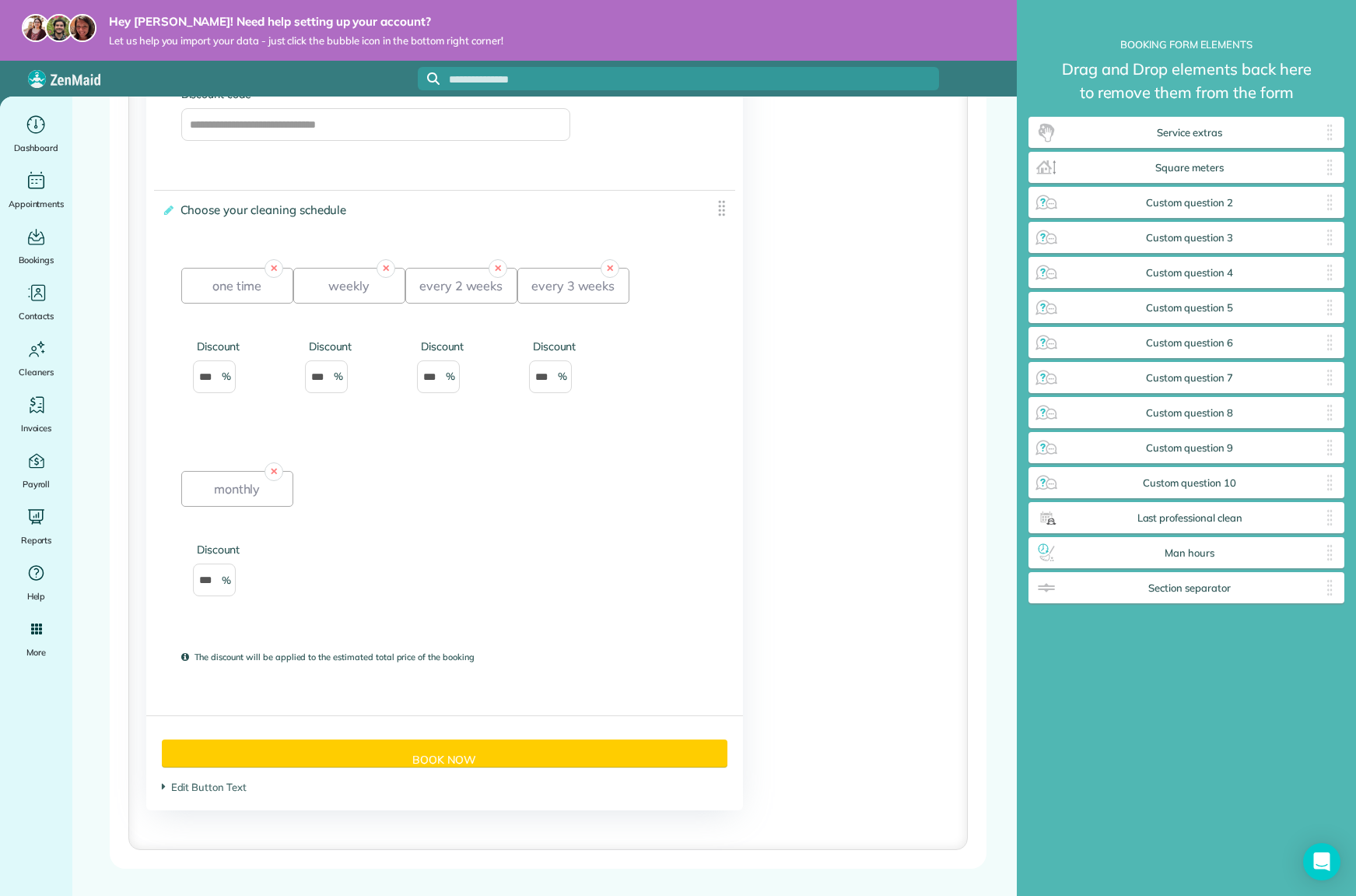
click at [718, 218] on img at bounding box center [721, 207] width 19 height 19
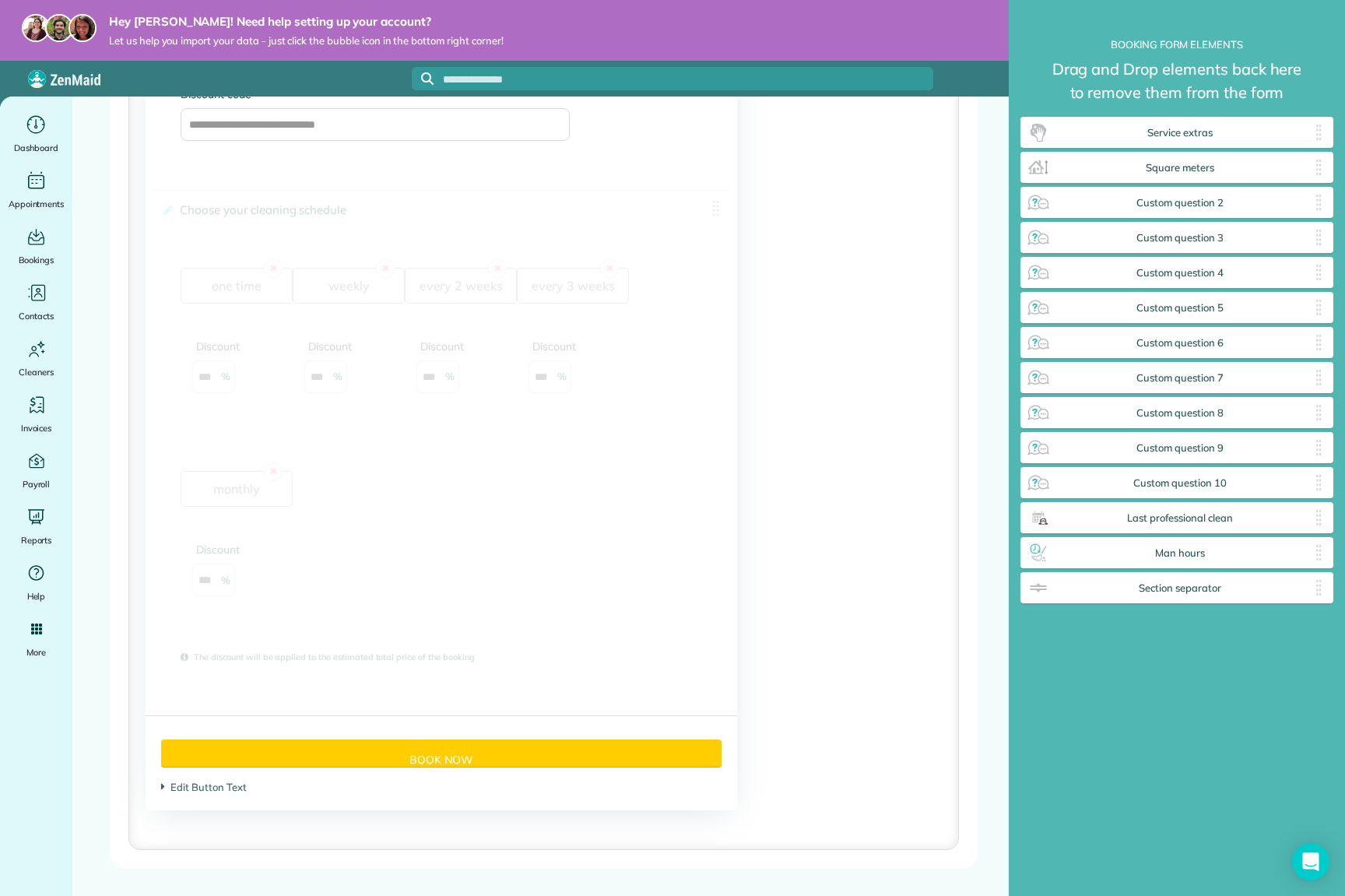
drag, startPoint x: 716, startPoint y: 224, endPoint x: 591, endPoint y: 390, distance: 207.8
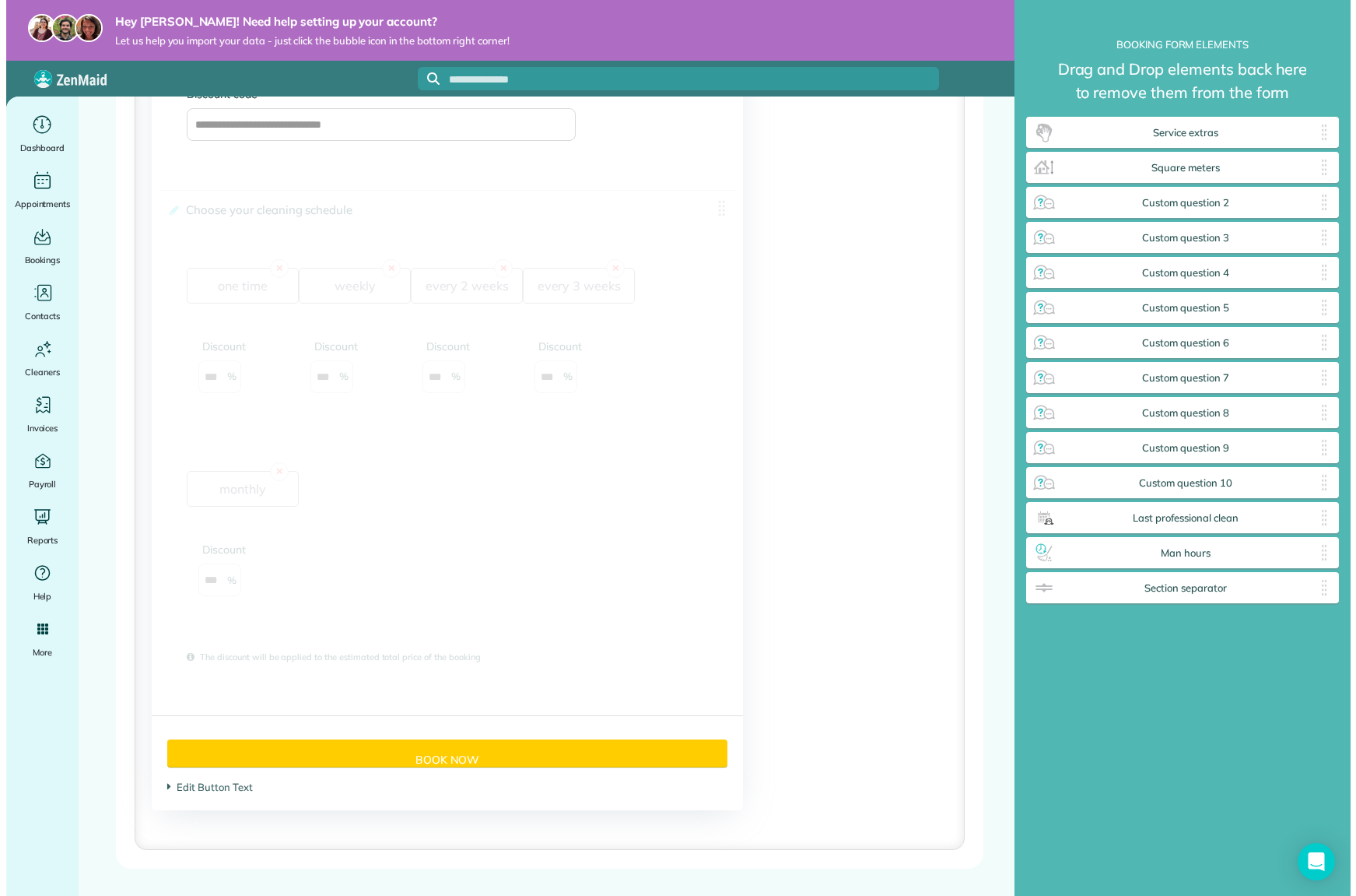
scroll to position [2373, 0]
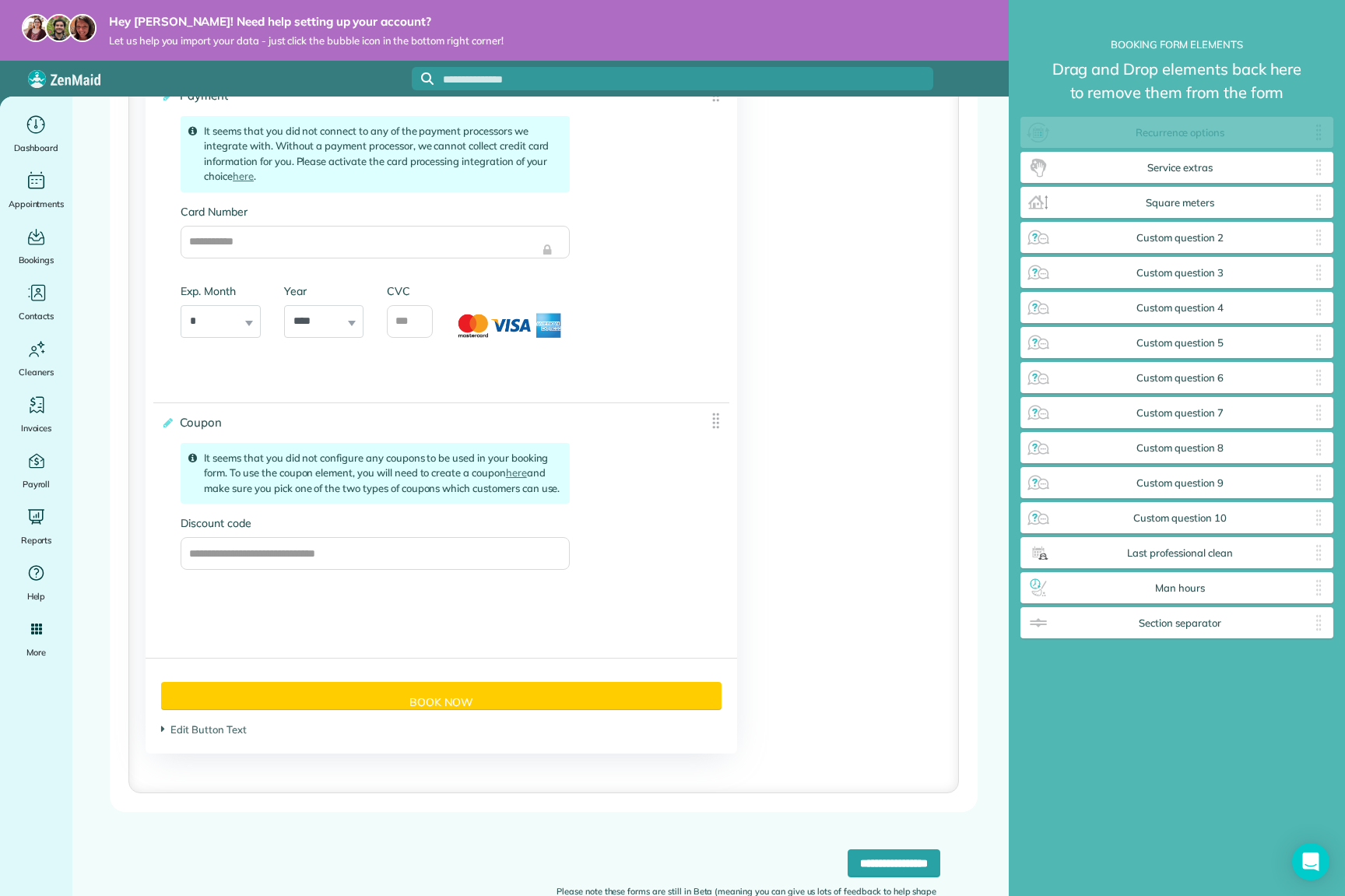
drag, startPoint x: 816, startPoint y: 222, endPoint x: 1204, endPoint y: 125, distance: 399.9
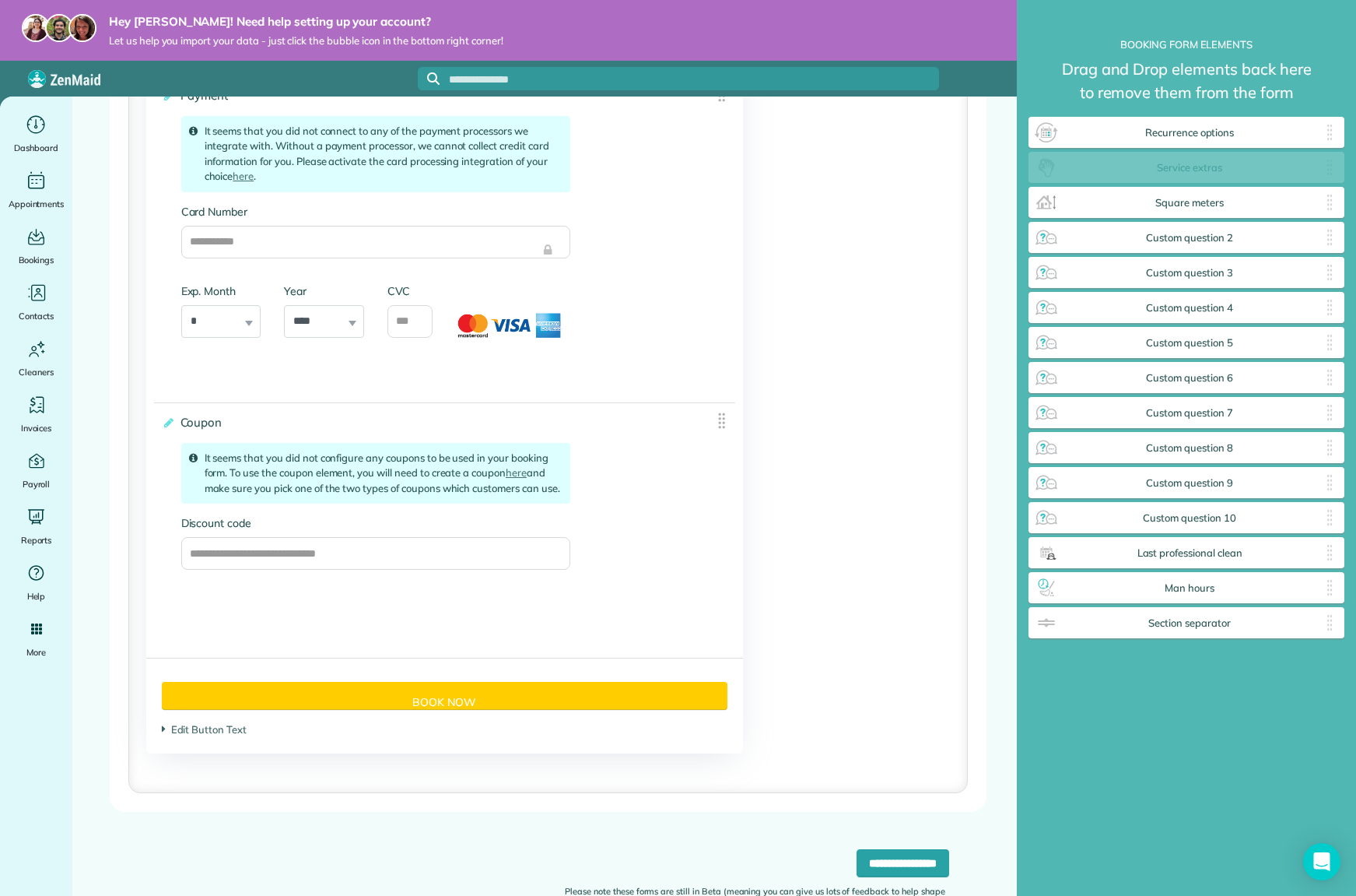
scroll to position [934, 313]
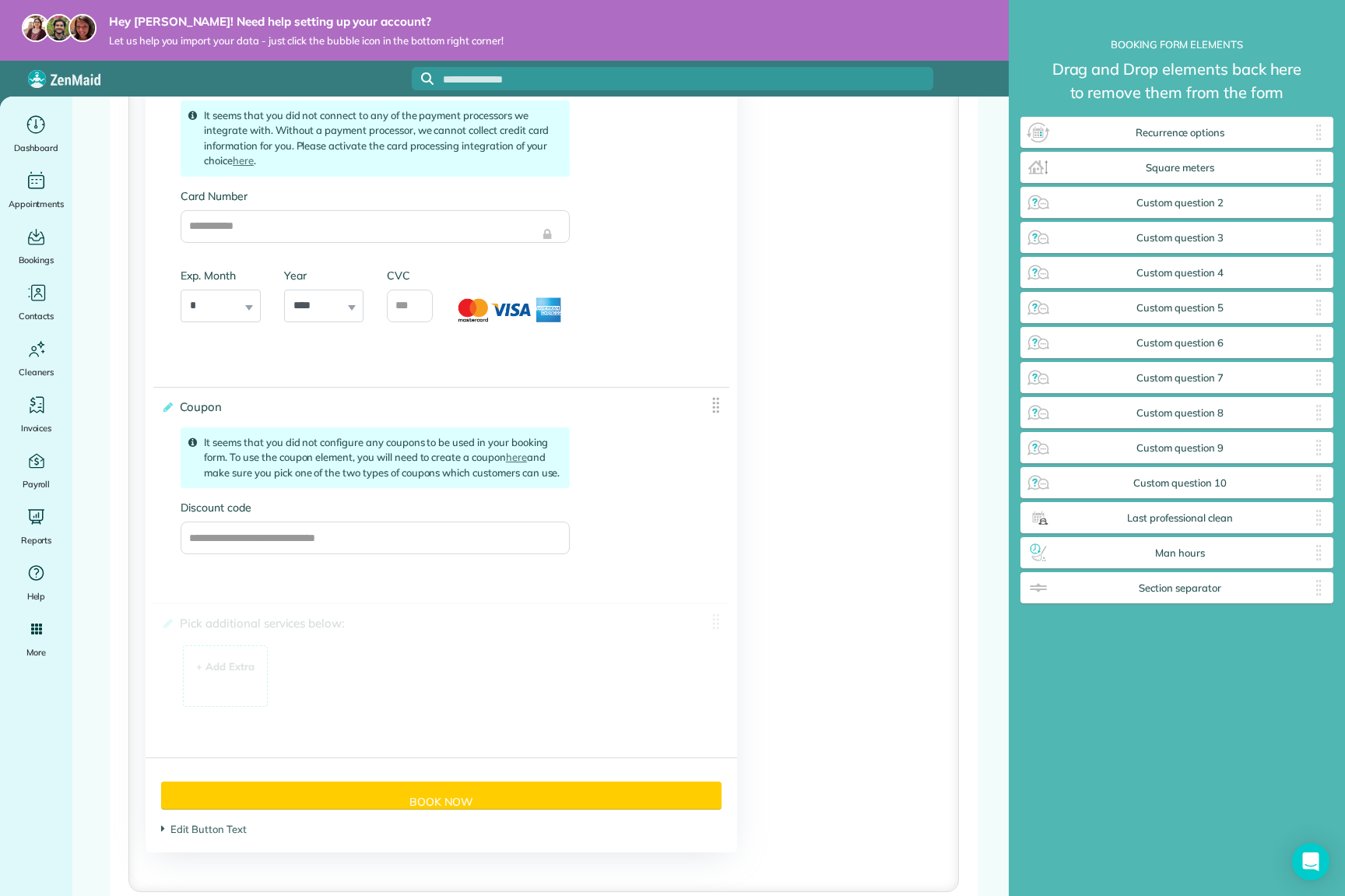
drag, startPoint x: 1132, startPoint y: 167, endPoint x: 457, endPoint y: 713, distance: 868.2
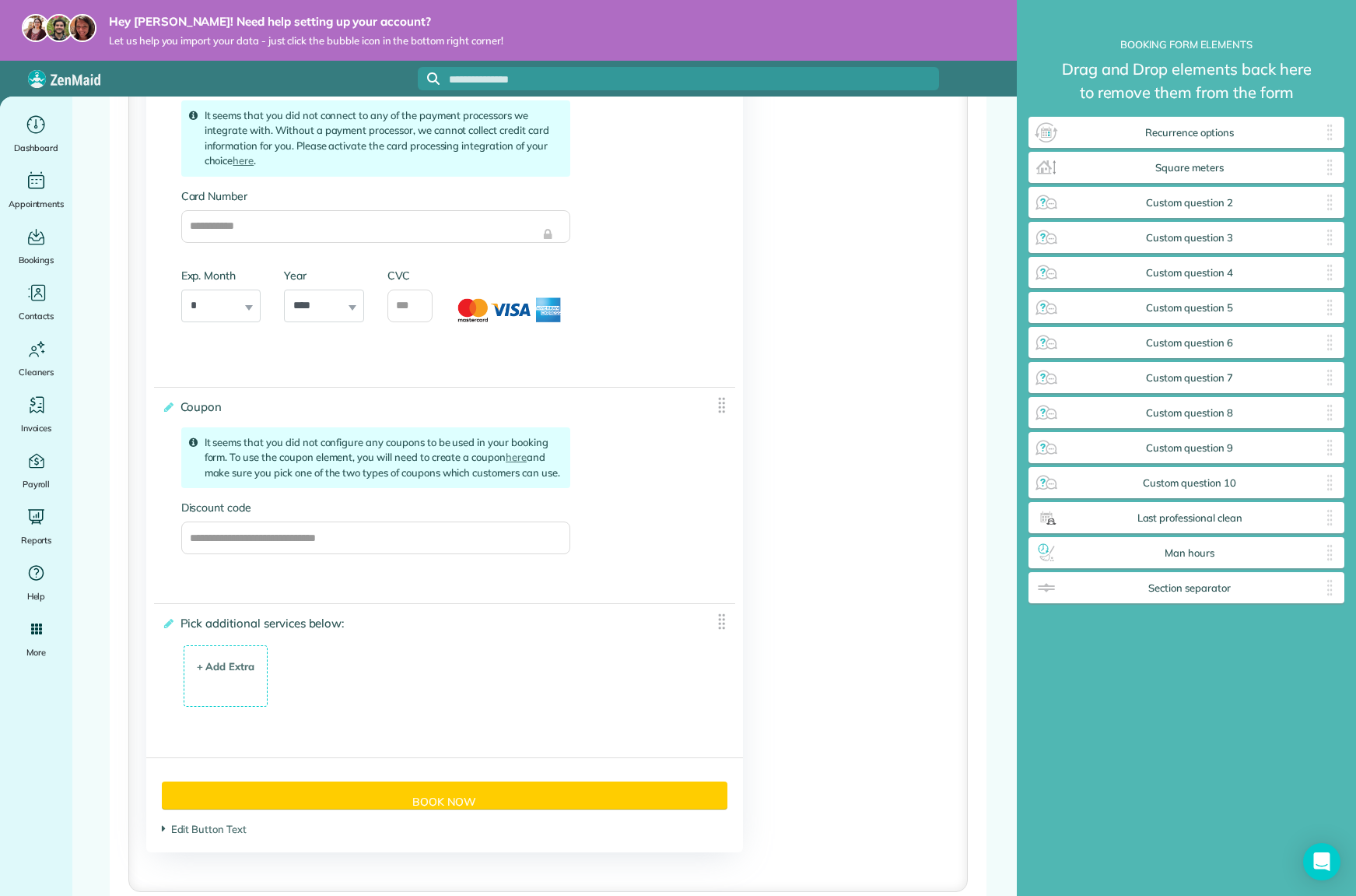
scroll to position [934, 316]
click at [206, 674] on div "+ Add Extra" at bounding box center [226, 667] width 59 height 16
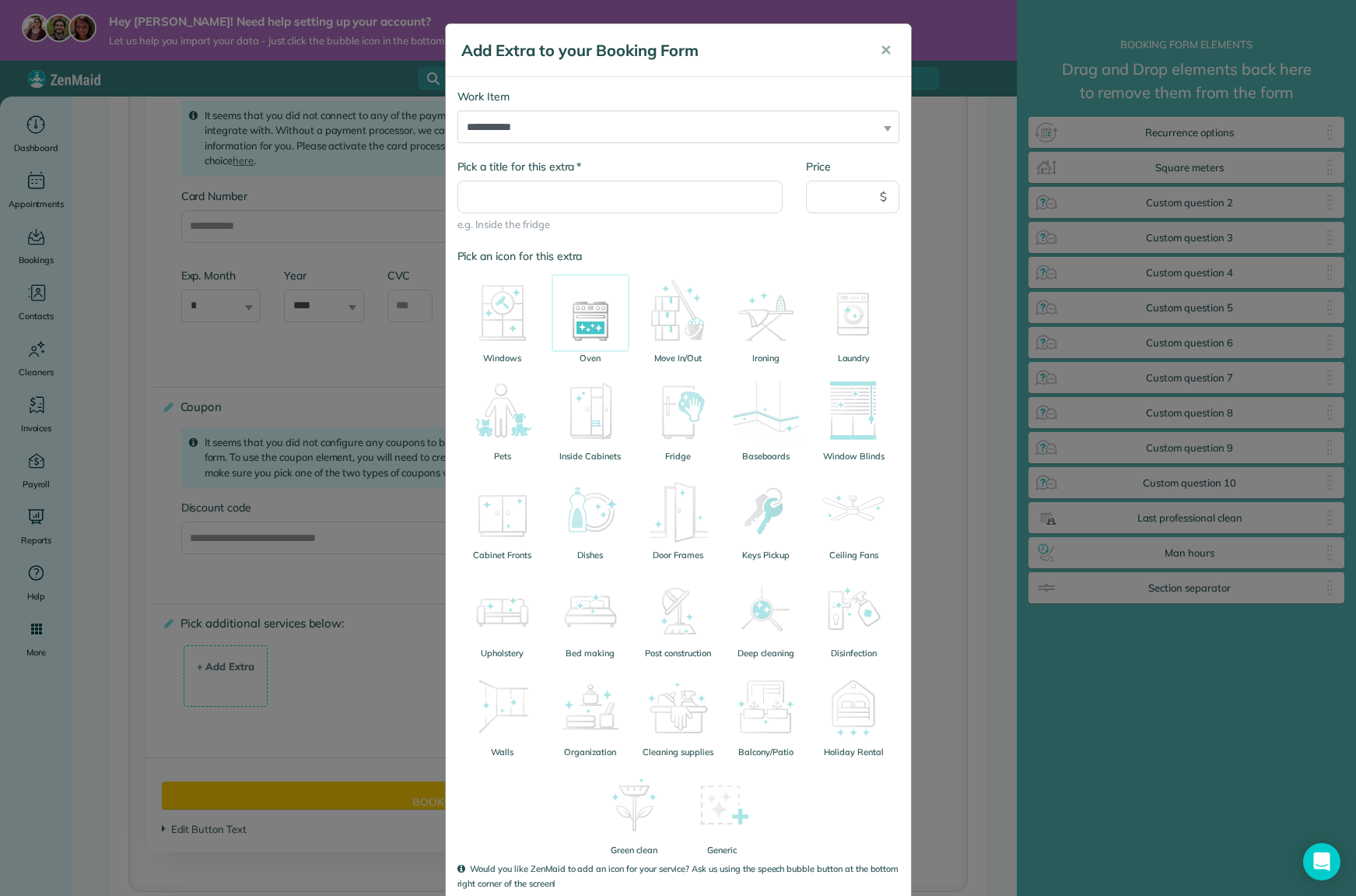
click at [591, 330] on img at bounding box center [590, 312] width 78 height 78
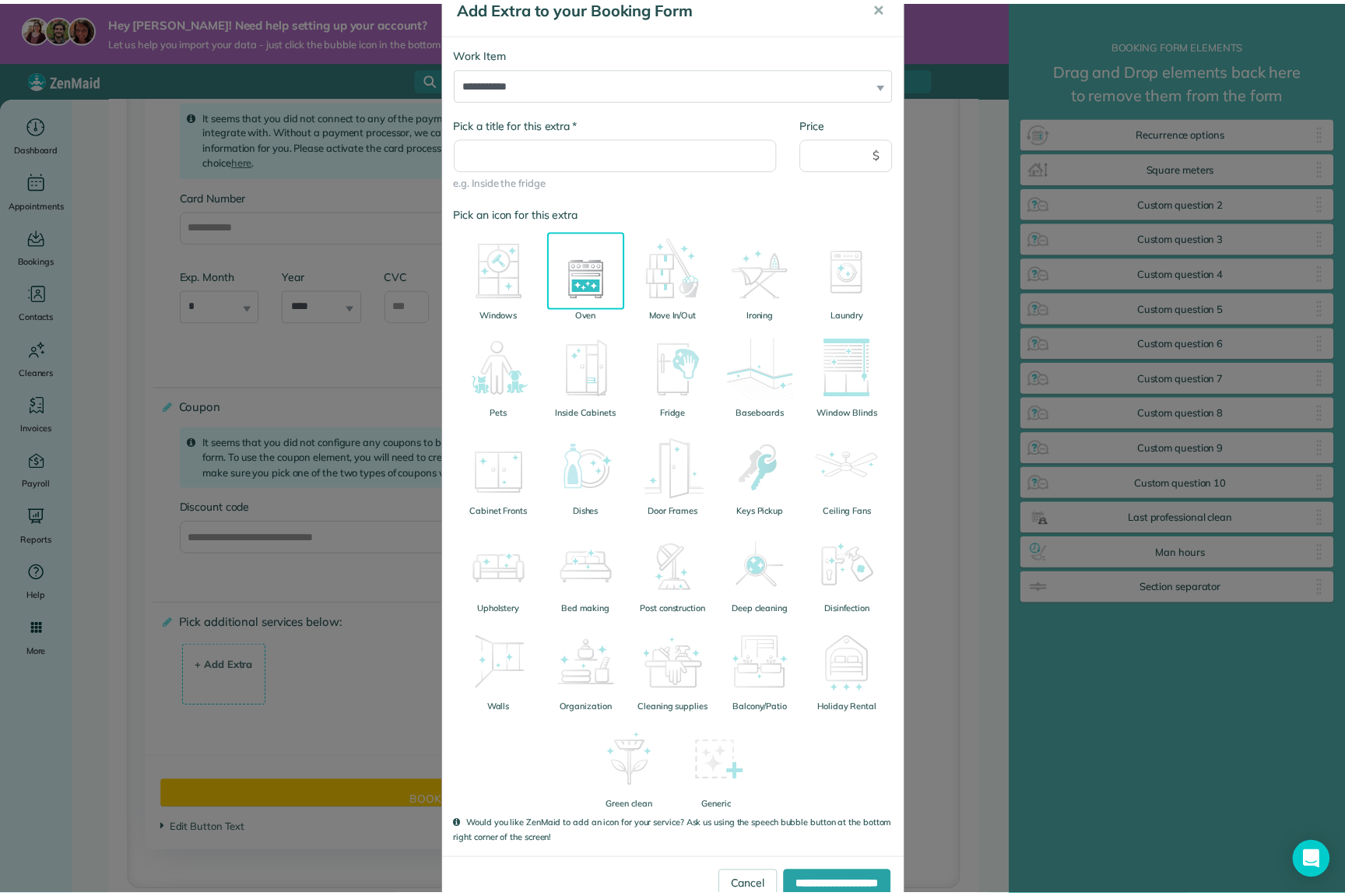
scroll to position [85, 0]
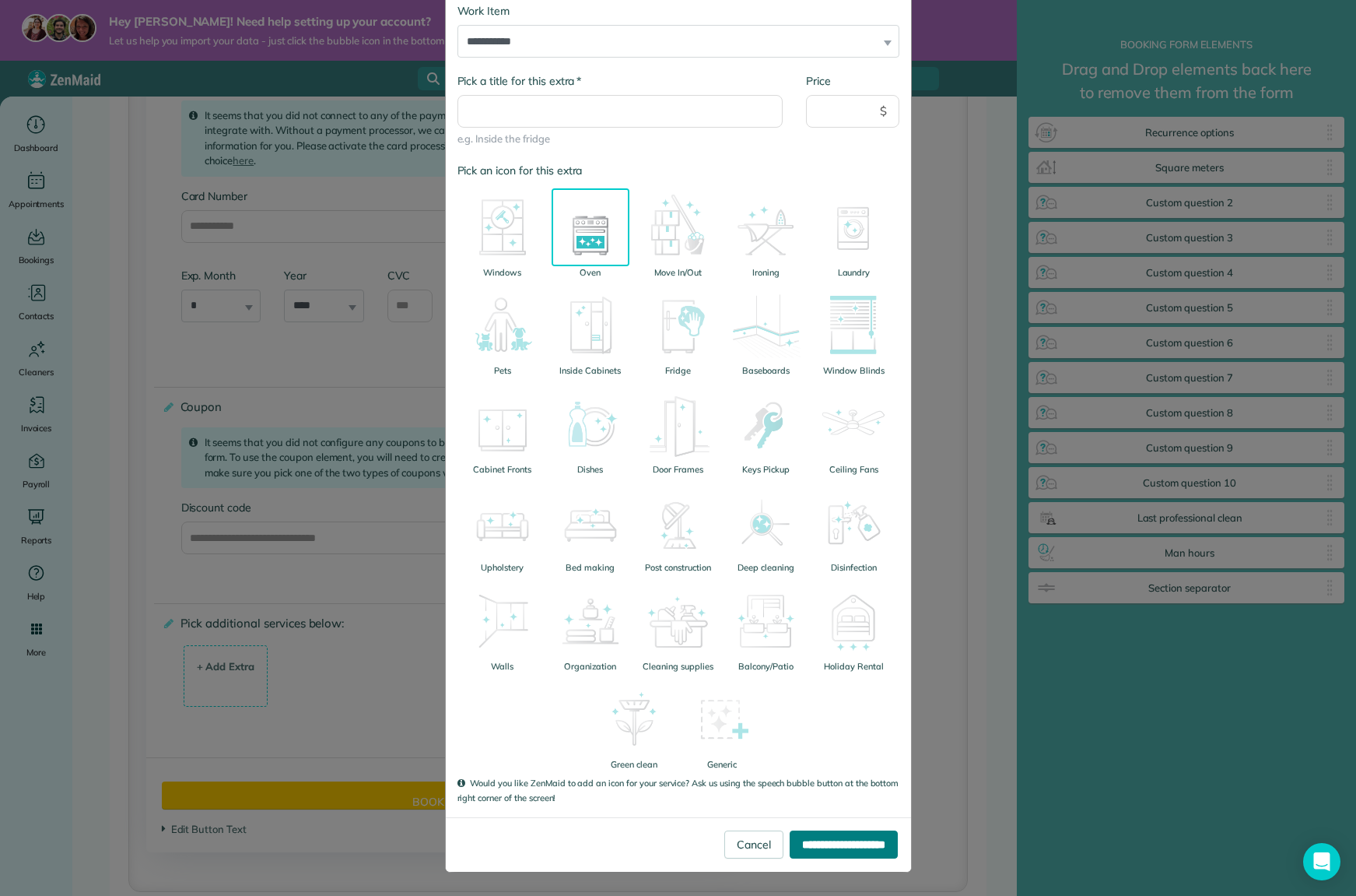
click at [822, 844] on input "**********" at bounding box center [843, 843] width 108 height 28
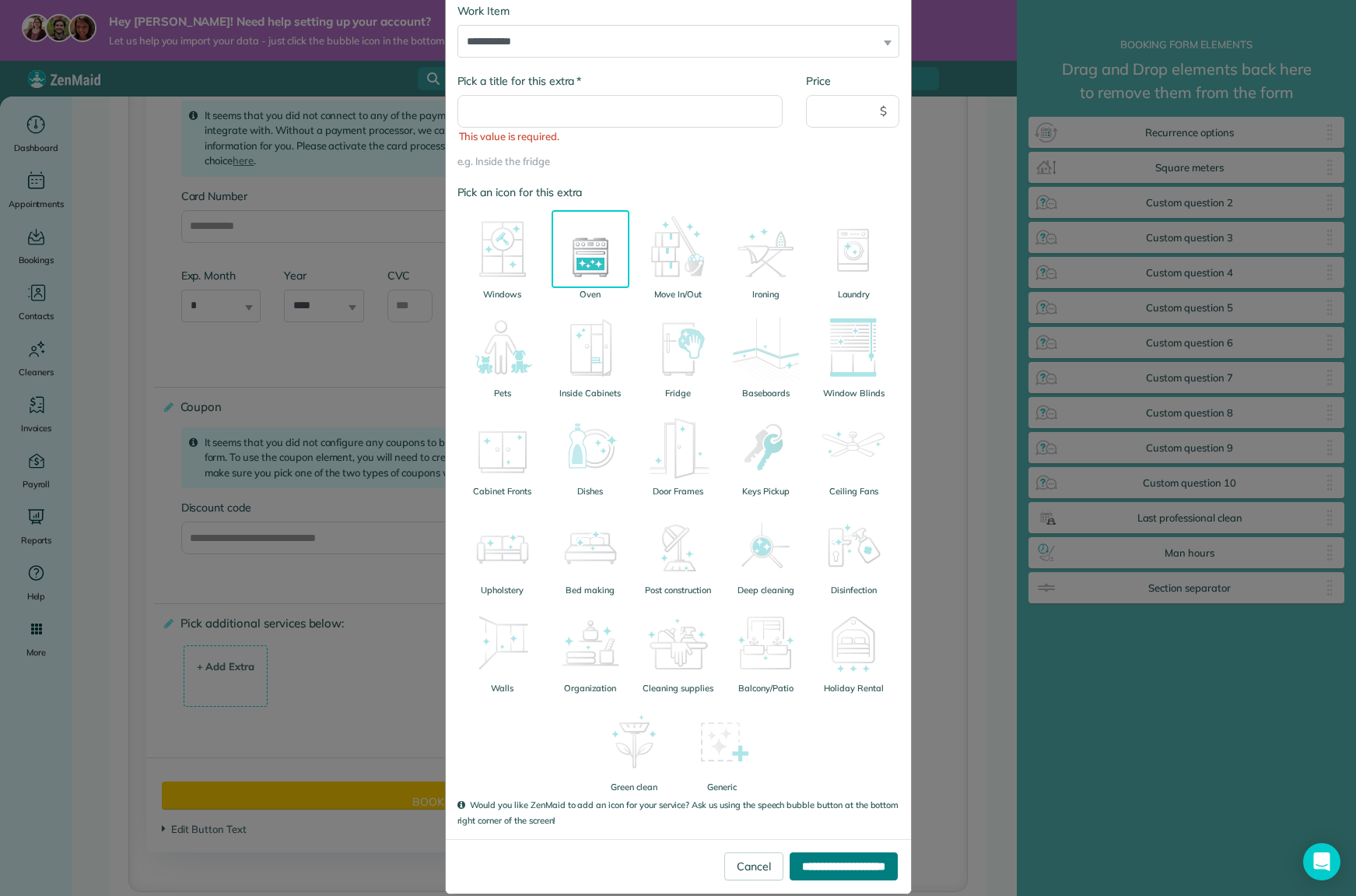
click at [842, 867] on input "**********" at bounding box center [843, 866] width 108 height 28
drag, startPoint x: 793, startPoint y: 871, endPoint x: 800, endPoint y: 877, distance: 9.2
click at [796, 875] on input "**********" at bounding box center [843, 866] width 108 height 28
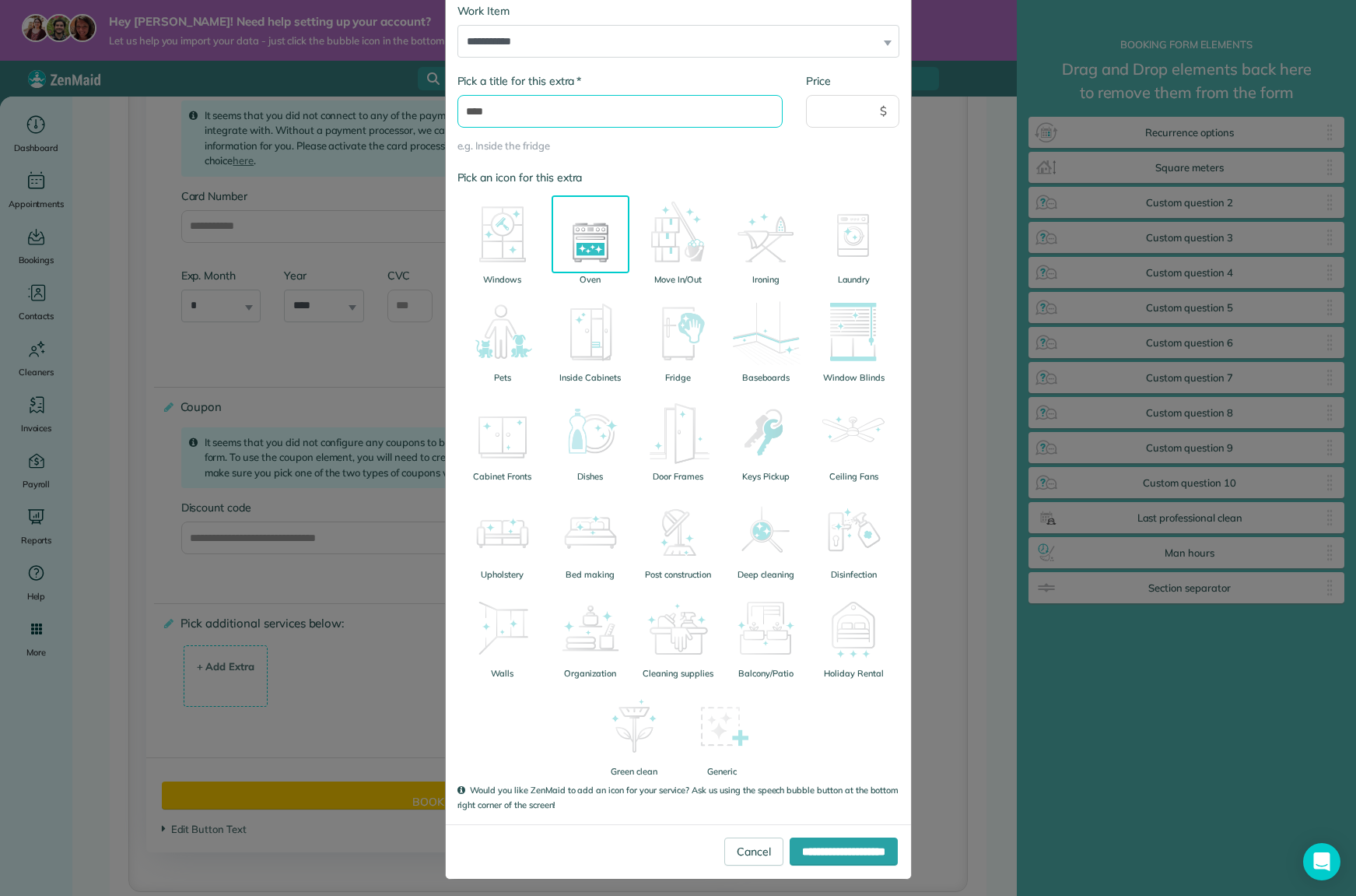
type input "****"
click at [821, 120] on input "Price" at bounding box center [853, 110] width 94 height 33
type input "**"
click at [811, 854] on input "**********" at bounding box center [843, 851] width 108 height 28
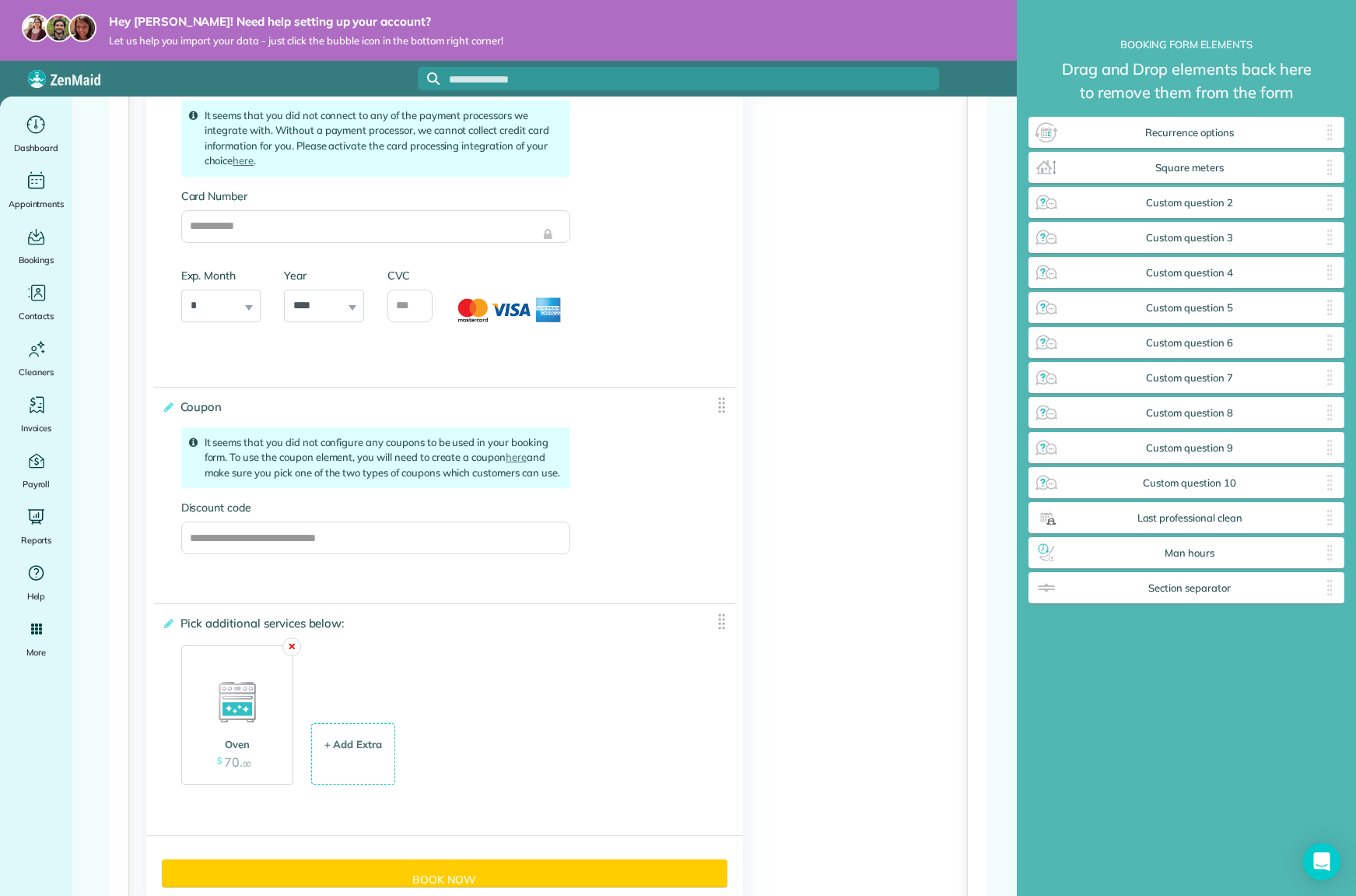
click at [289, 656] on link "✕" at bounding box center [292, 647] width 18 height 18
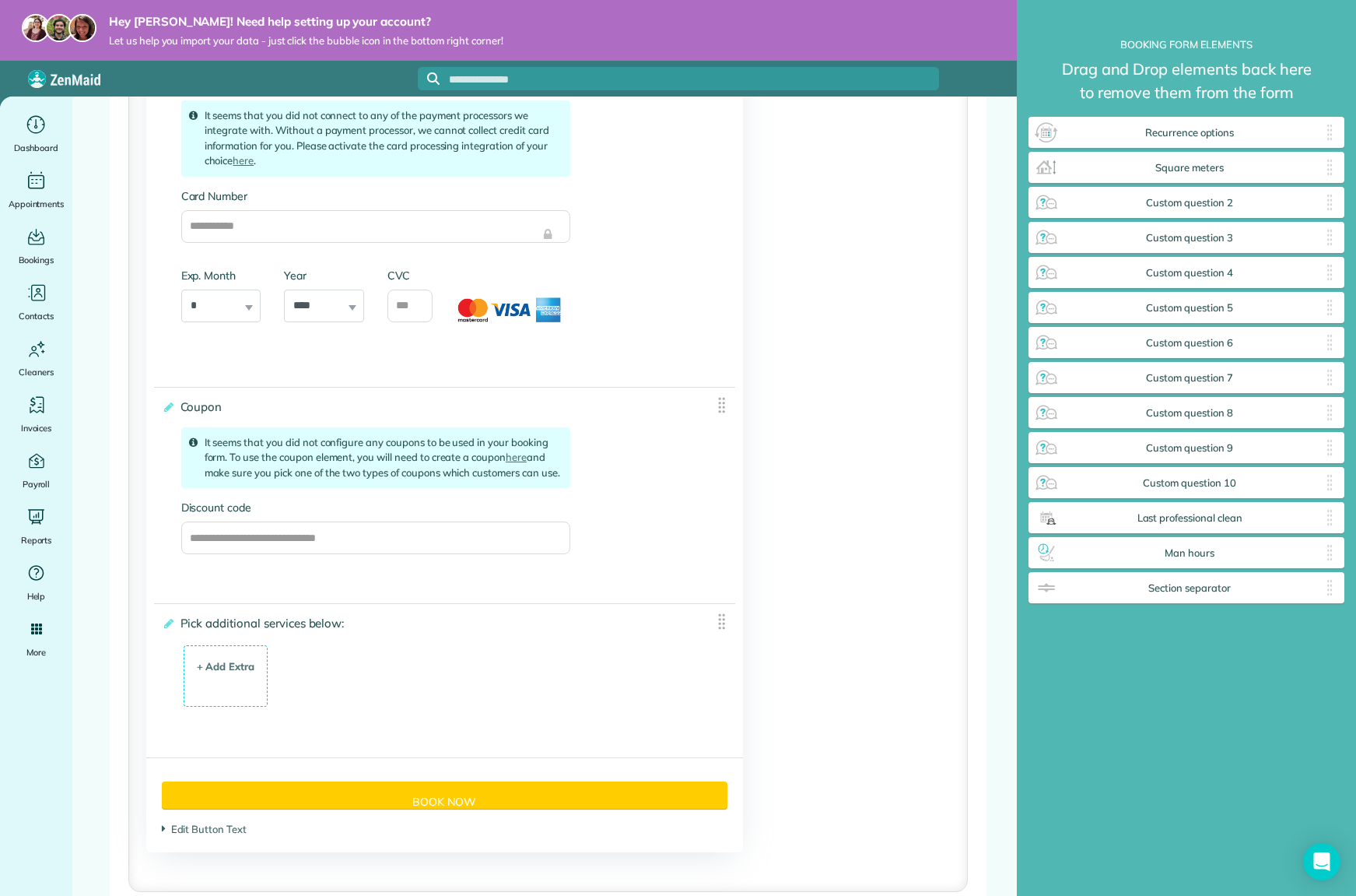
scroll to position [934, 313]
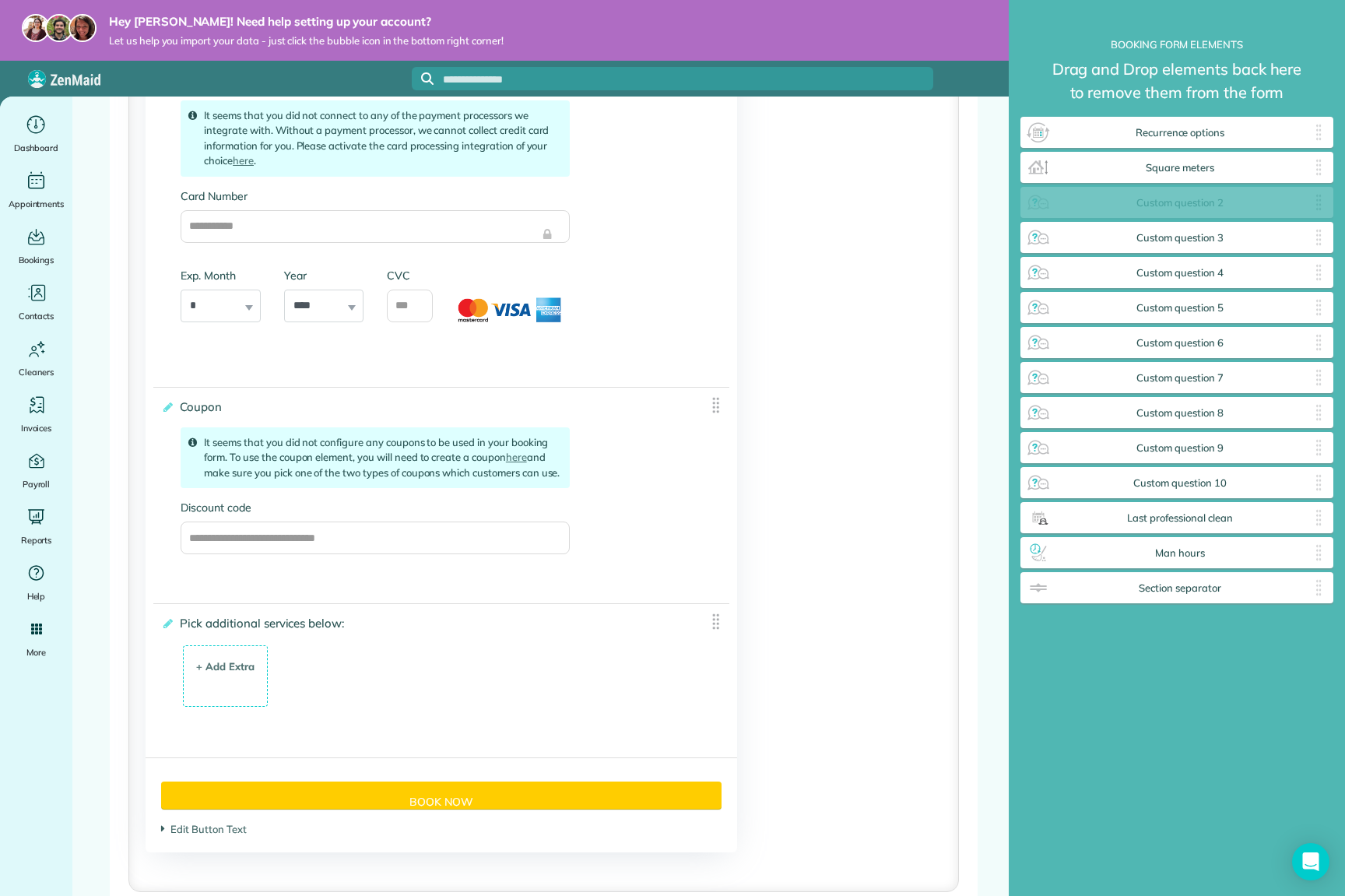
drag, startPoint x: 1181, startPoint y: 204, endPoint x: 1201, endPoint y: 200, distance: 20.4
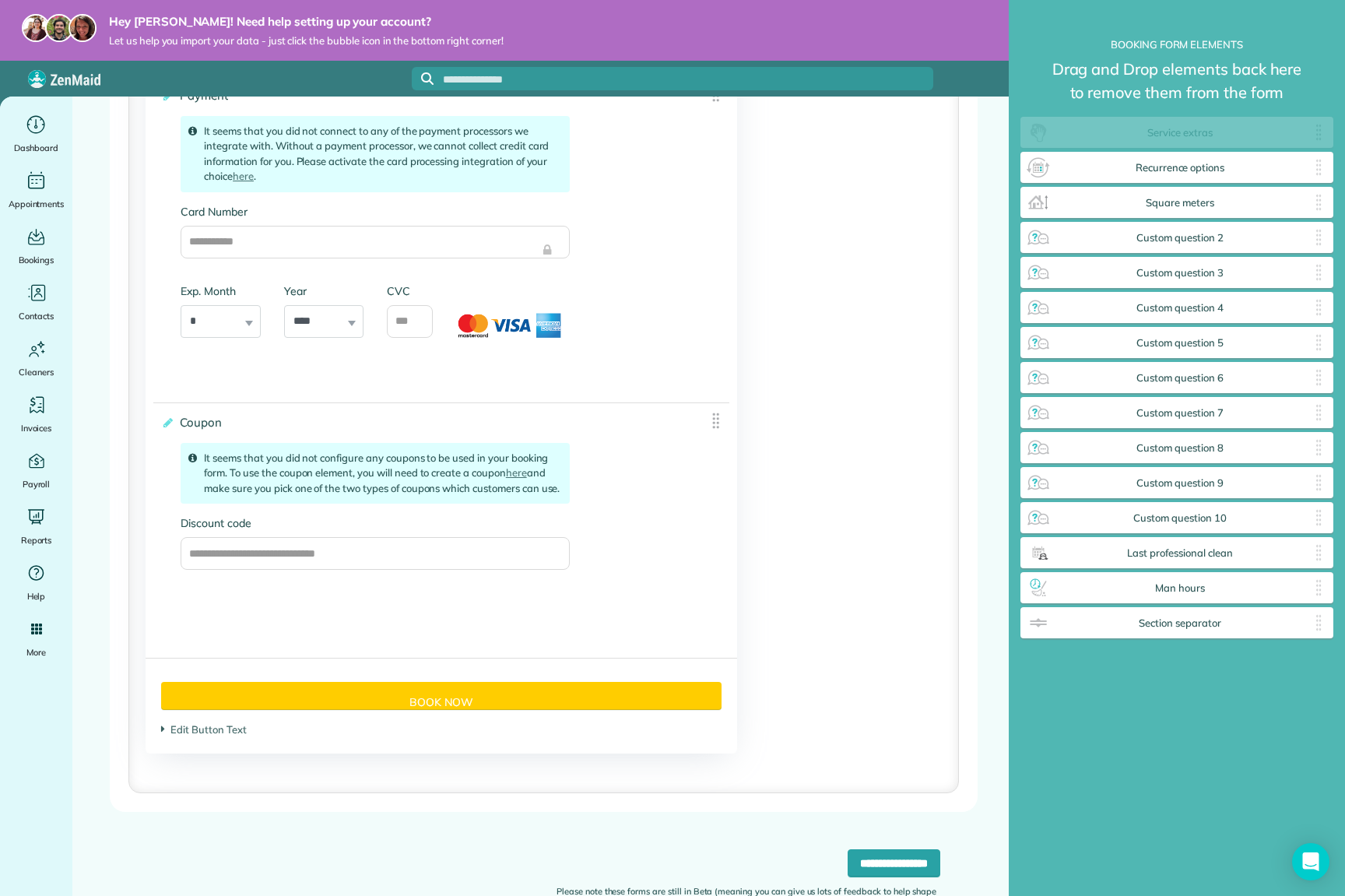
drag, startPoint x: 716, startPoint y: 635, endPoint x: 1238, endPoint y: 125, distance: 729.8
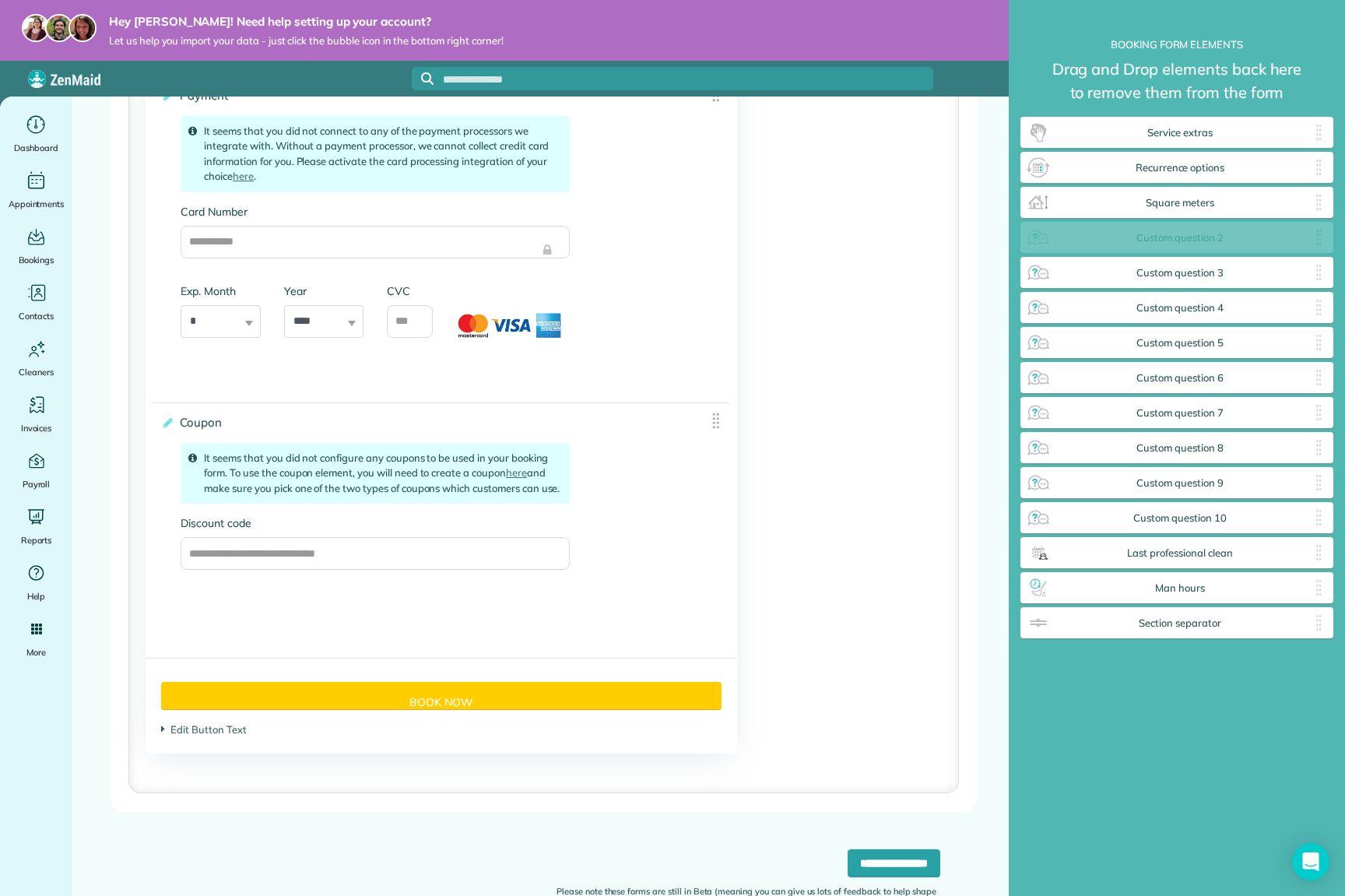
drag, startPoint x: 1205, startPoint y: 273, endPoint x: 1210, endPoint y: 231, distance: 42.3
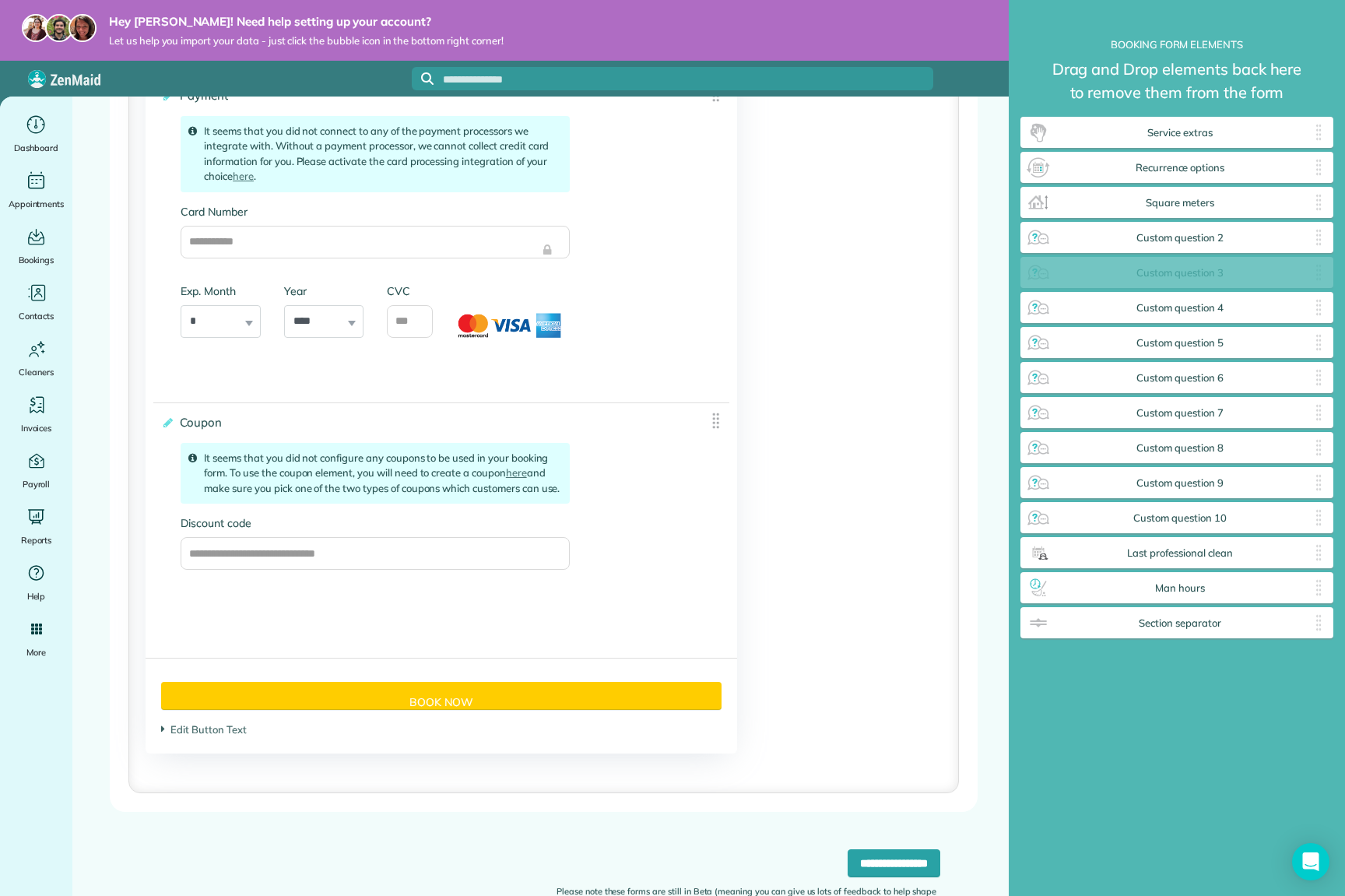
drag, startPoint x: 1171, startPoint y: 272, endPoint x: 1165, endPoint y: 255, distance: 18.0
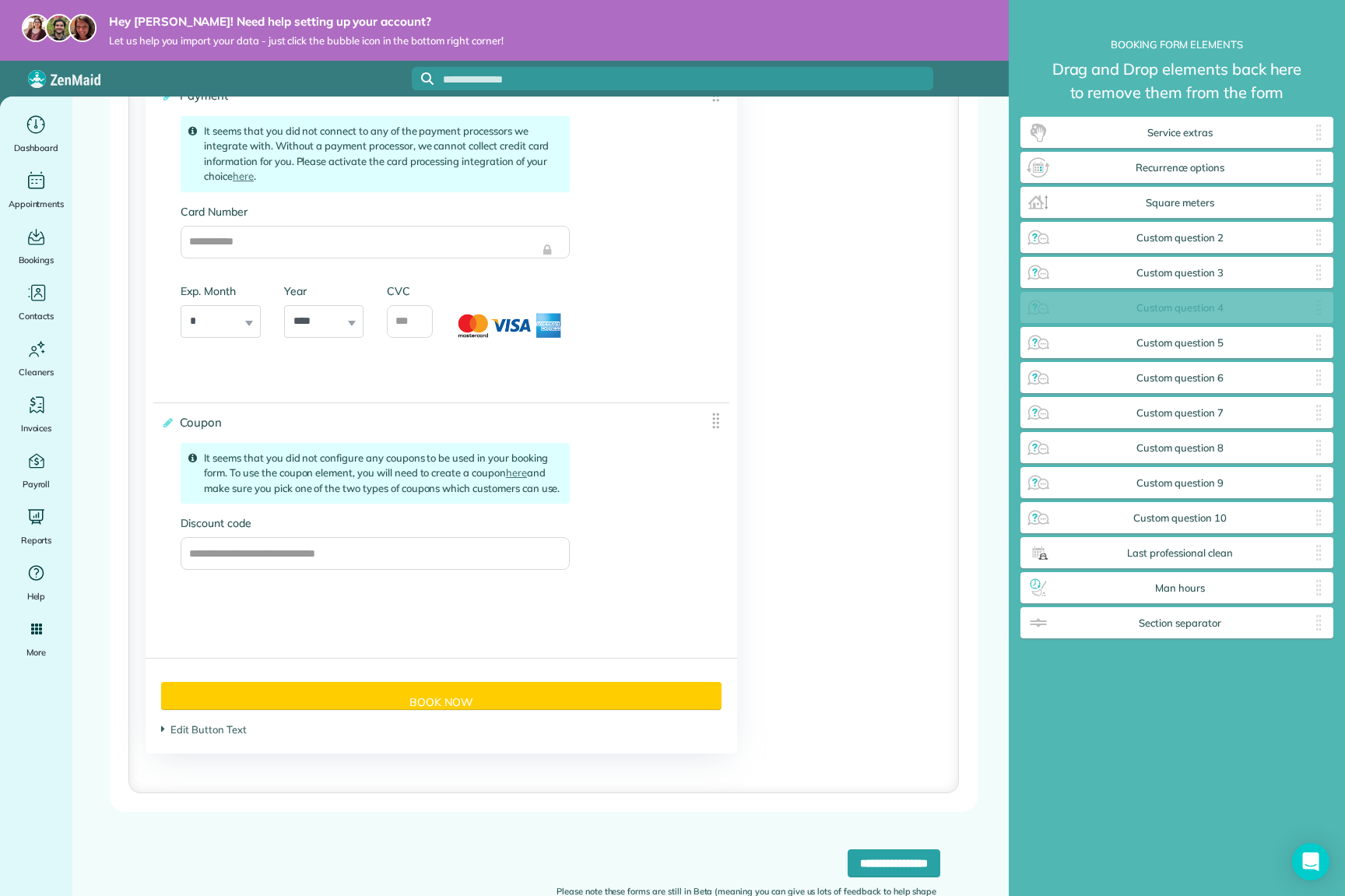
drag, startPoint x: 1163, startPoint y: 315, endPoint x: 1176, endPoint y: 298, distance: 21.4
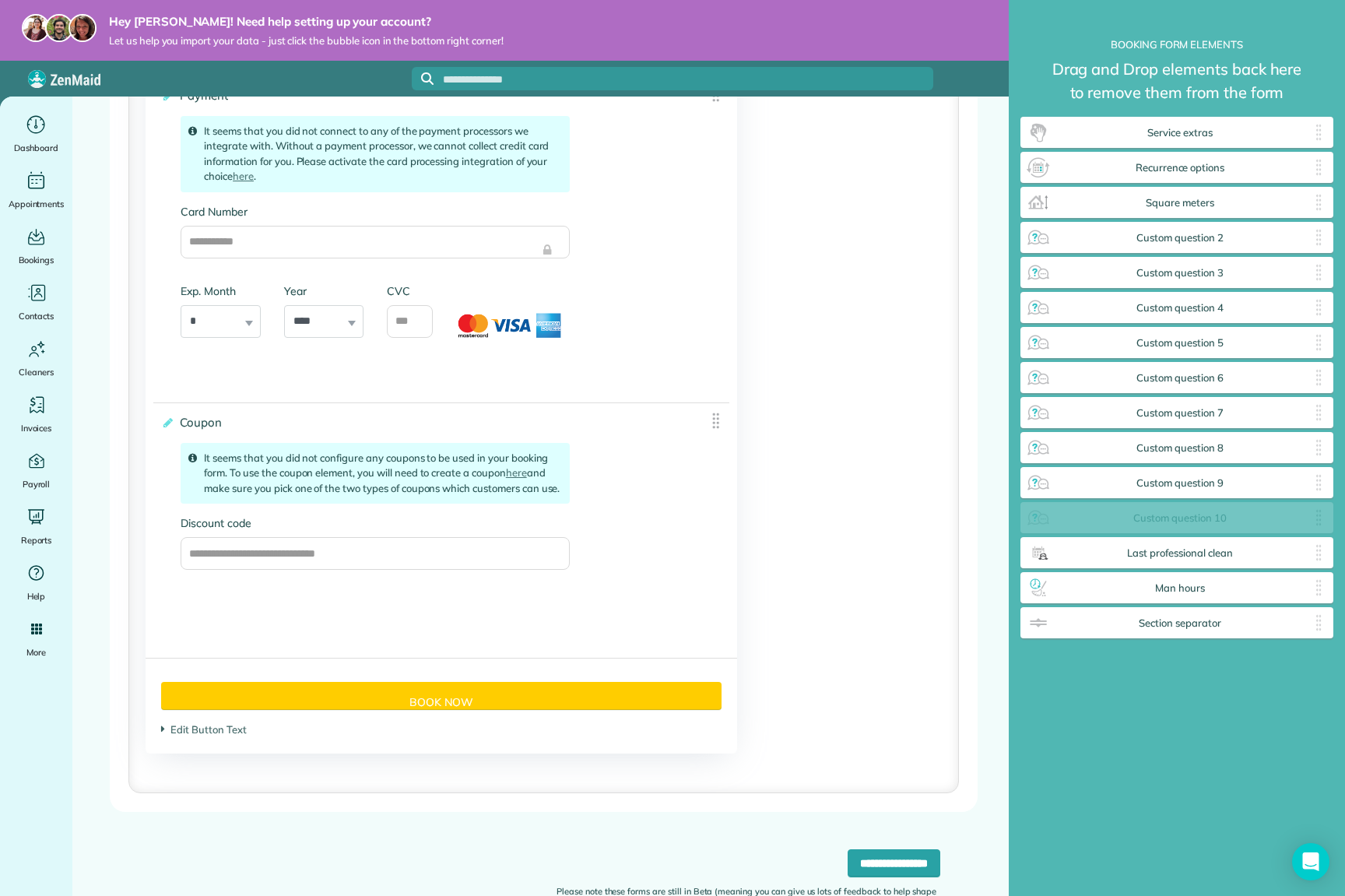
drag, startPoint x: 1126, startPoint y: 529, endPoint x: 1172, endPoint y: 509, distance: 50.2
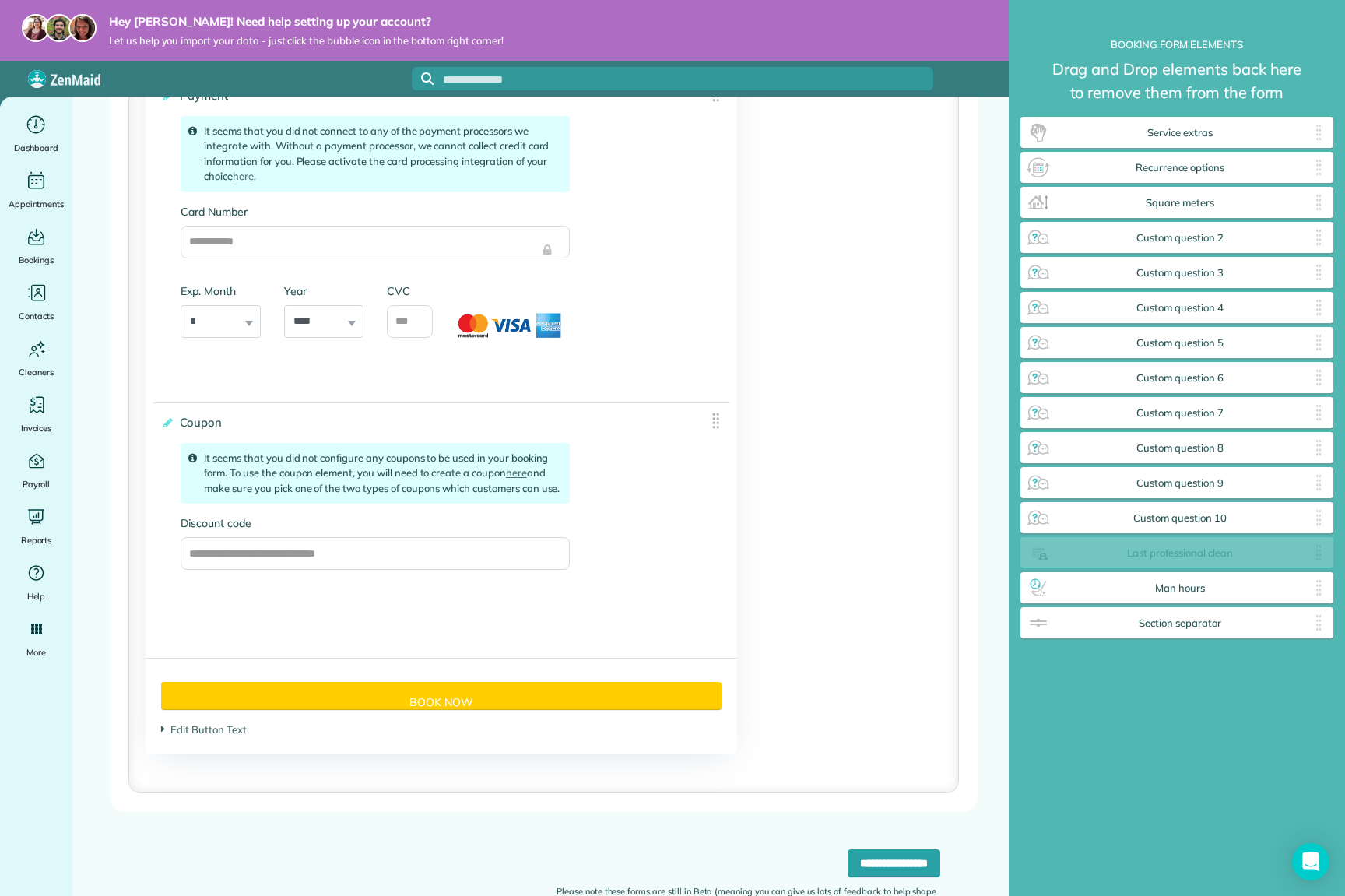
drag, startPoint x: 1189, startPoint y: 558, endPoint x: 1162, endPoint y: 546, distance: 29.5
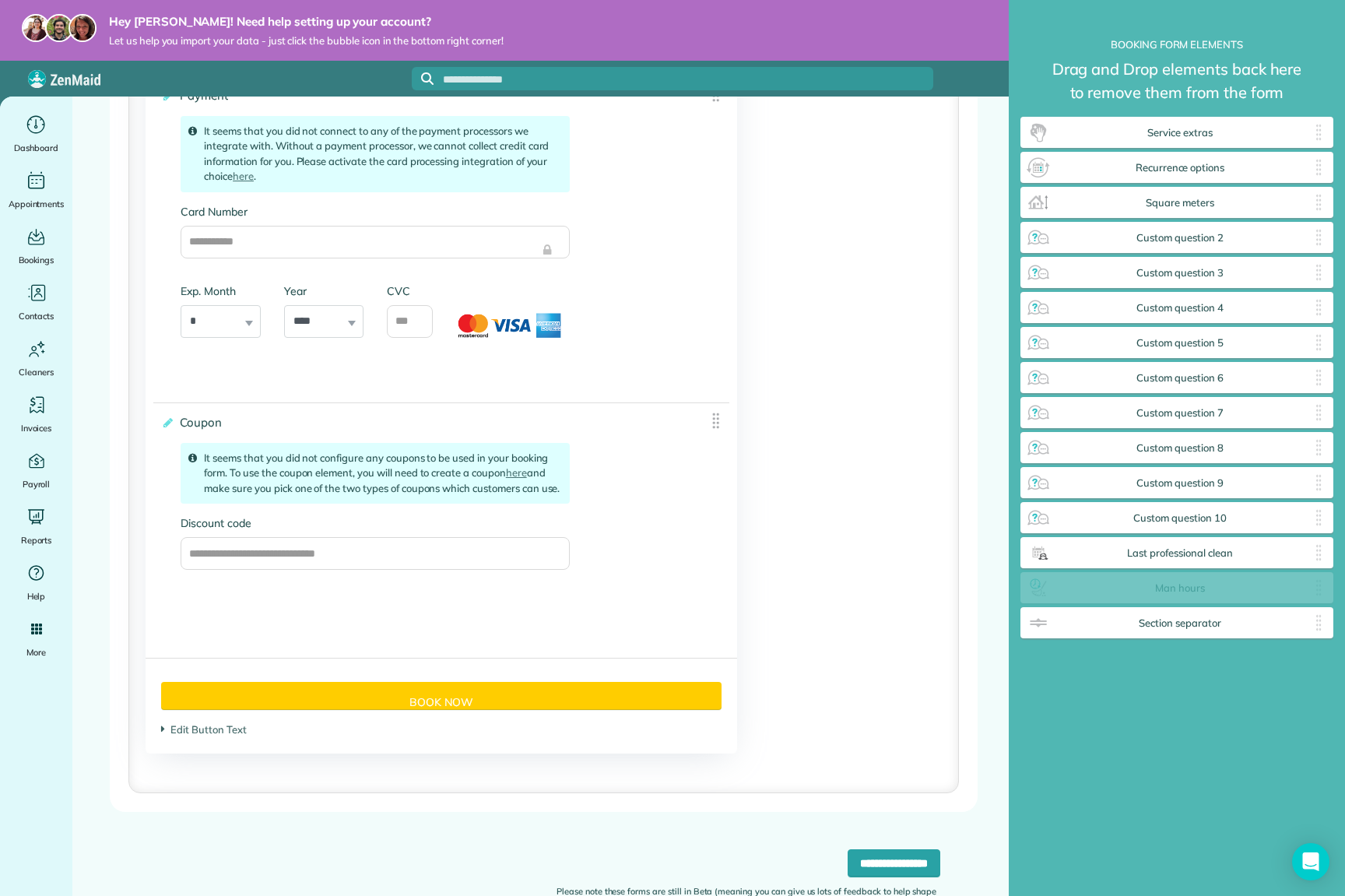
drag, startPoint x: 1176, startPoint y: 591, endPoint x: 1162, endPoint y: 605, distance: 19.8
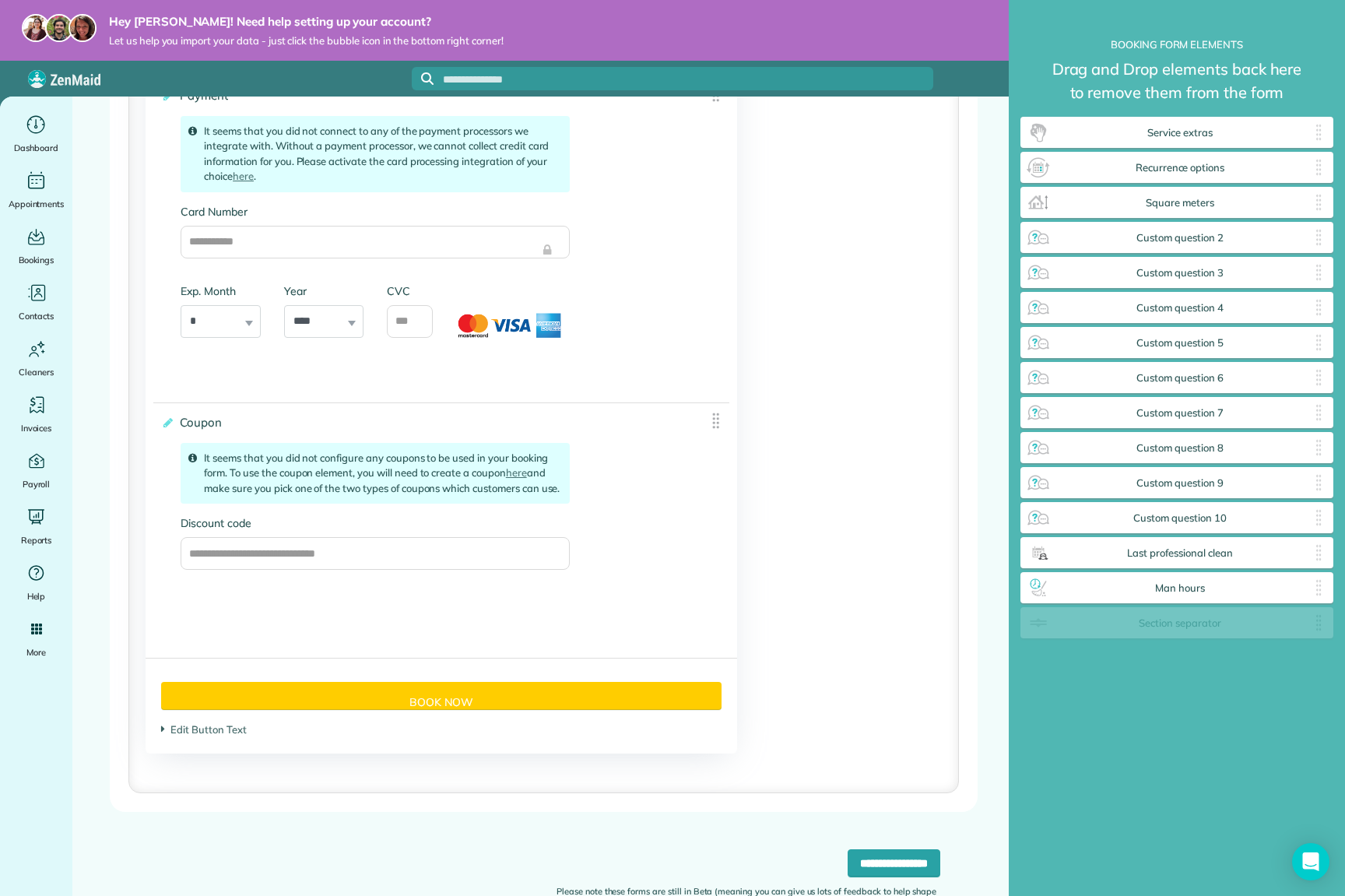
drag, startPoint x: 1191, startPoint y: 629, endPoint x: 1152, endPoint y: 623, distance: 39.5
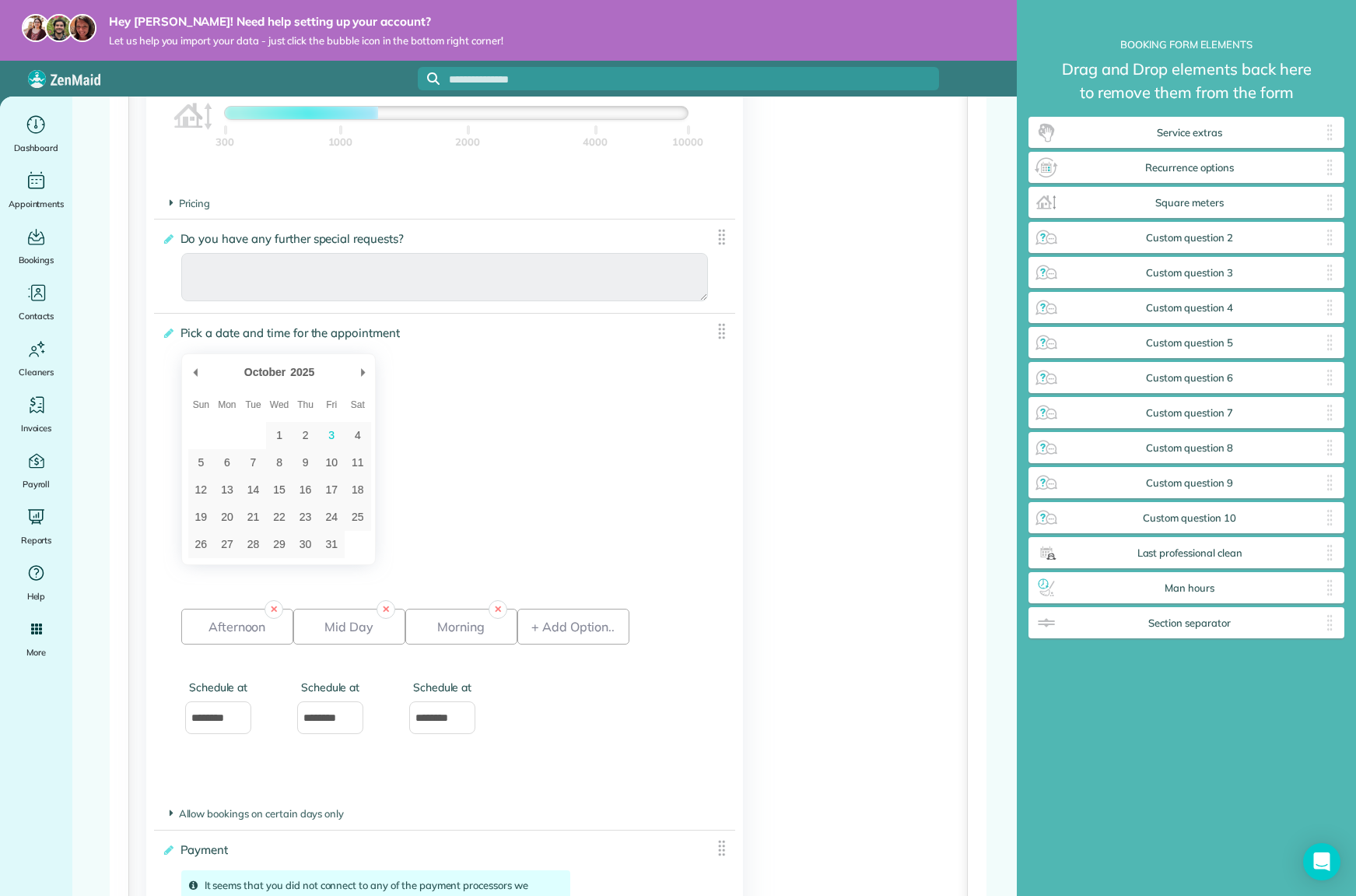
scroll to position [1582, 0]
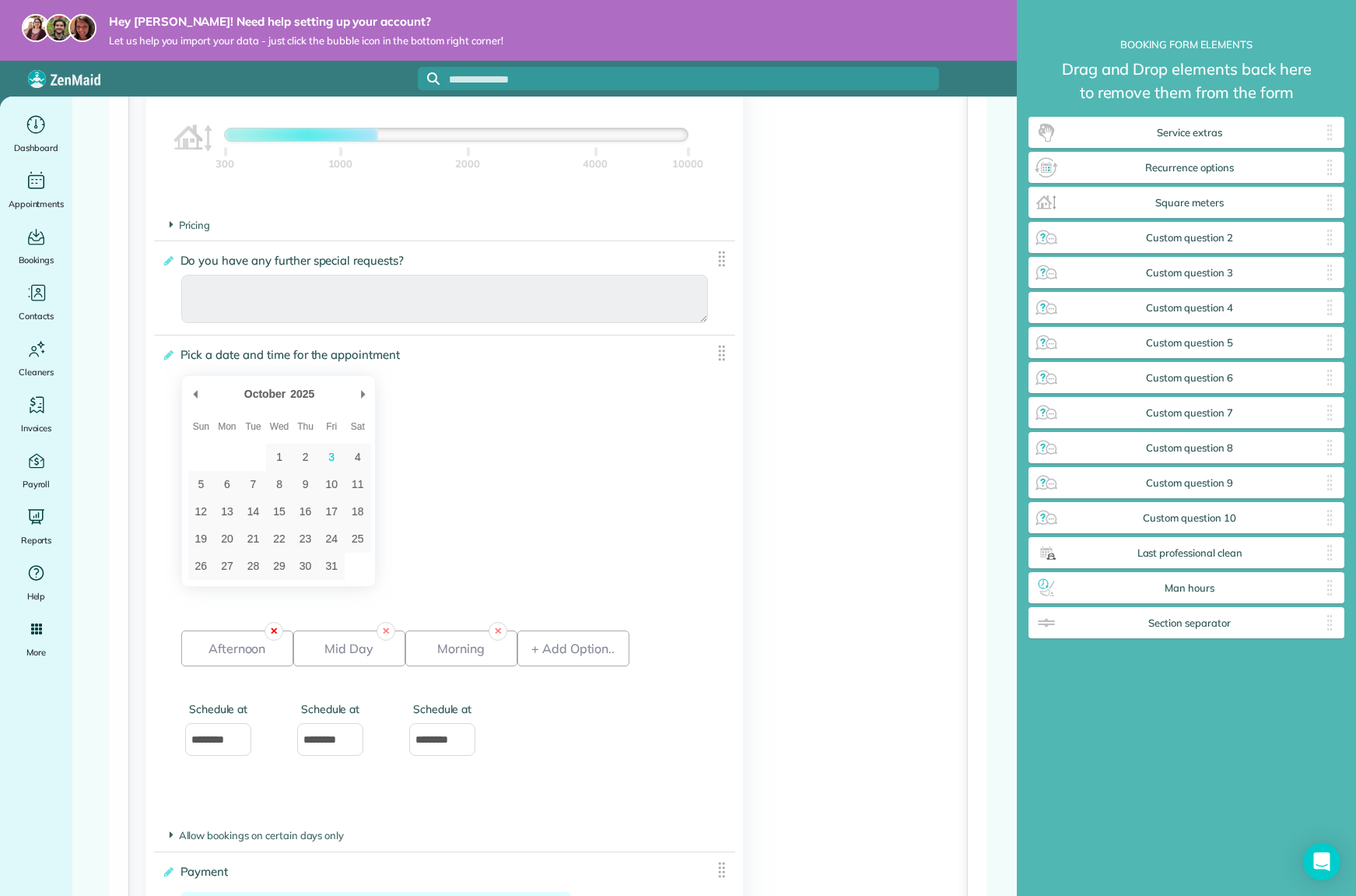
click at [274, 632] on link "✕" at bounding box center [274, 631] width 18 height 18
click at [278, 636] on link "✕" at bounding box center [274, 631] width 18 height 18
click at [275, 637] on link "✕" at bounding box center [274, 631] width 18 height 18
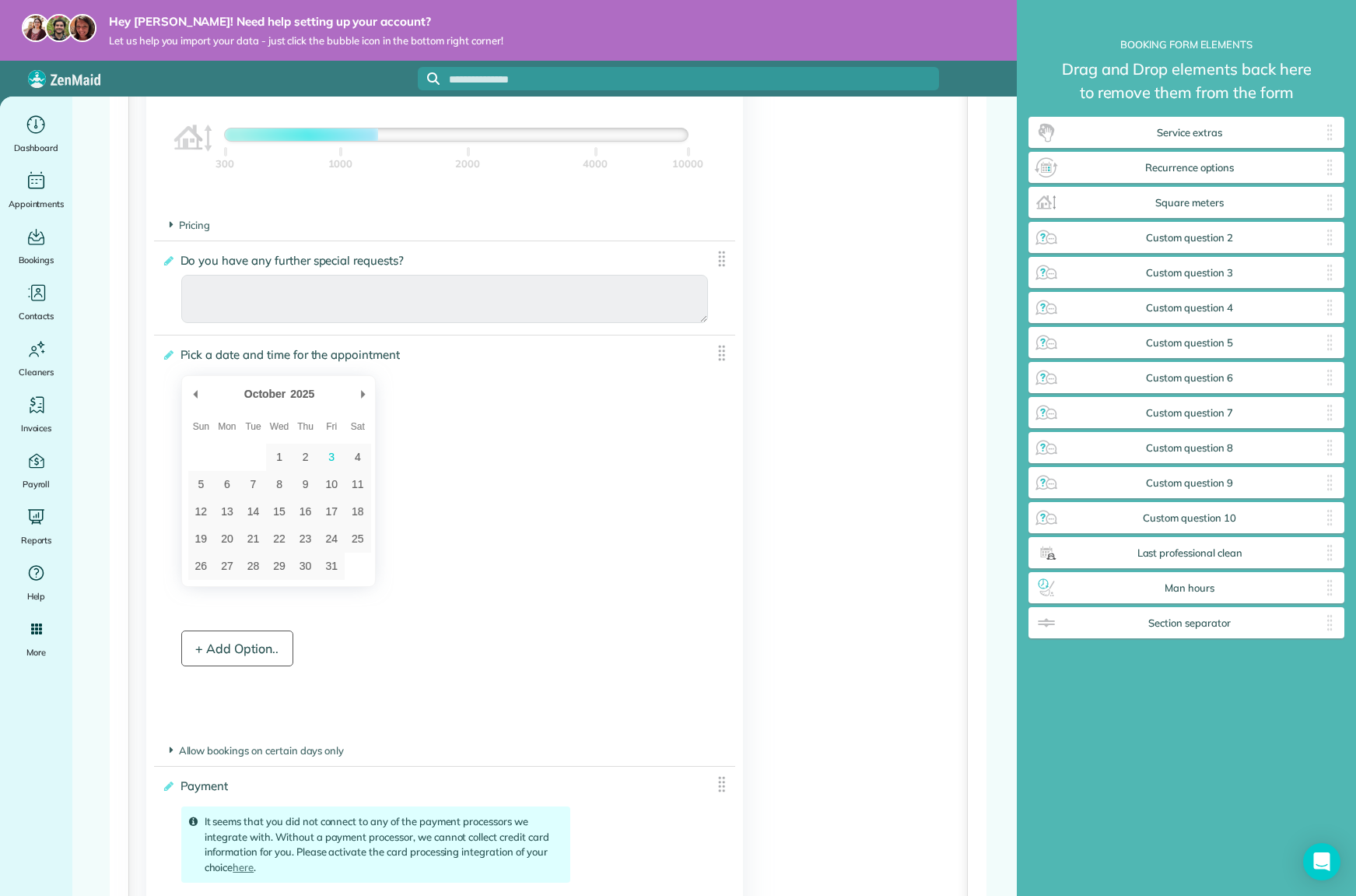
click at [228, 658] on div "+ Add Option.." at bounding box center [238, 648] width 112 height 36
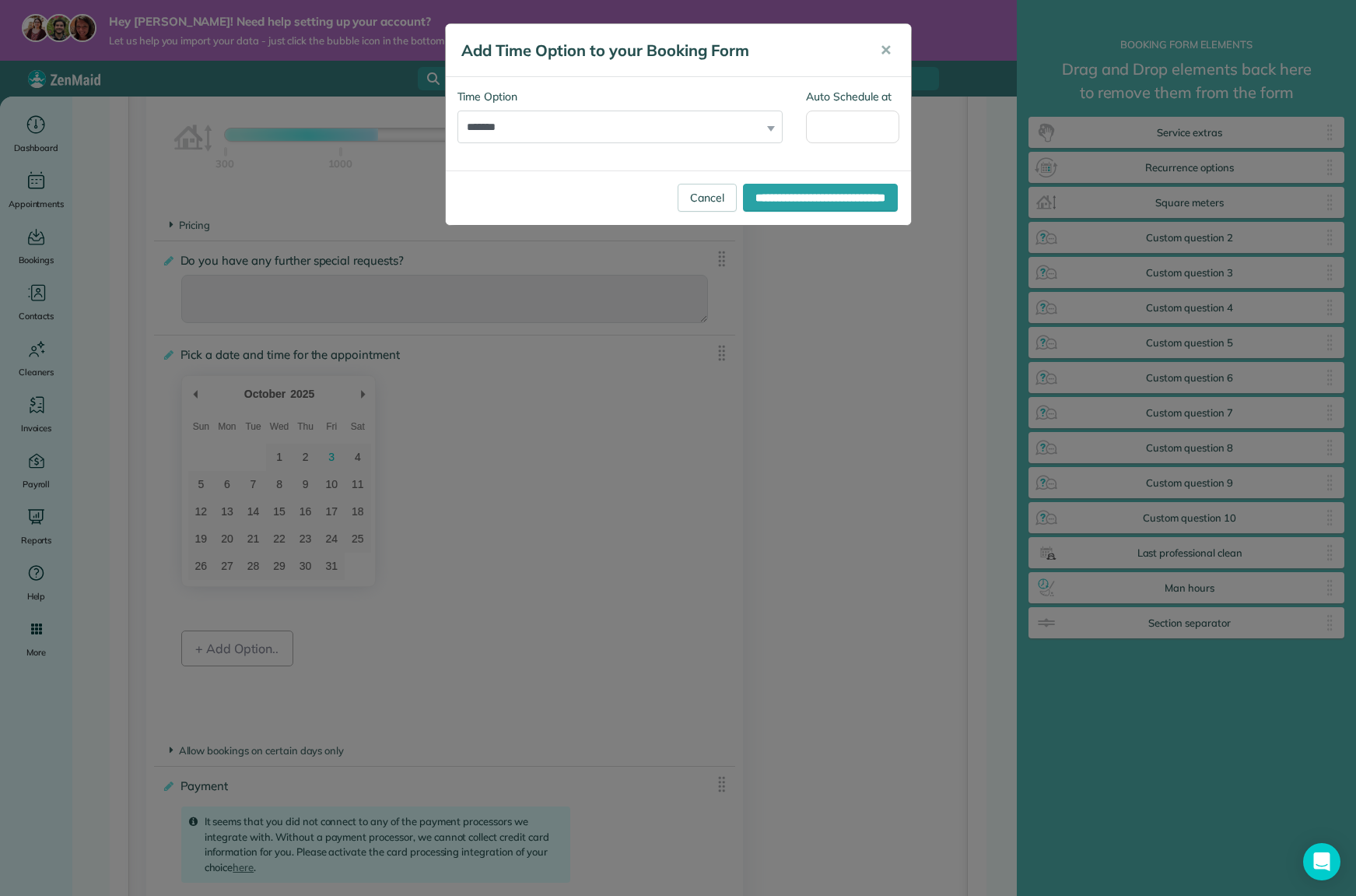
scroll to position [0, 0]
click at [772, 125] on div "**********" at bounding box center [621, 115] width 326 height 54
click at [771, 130] on div "**********" at bounding box center [621, 115] width 326 height 54
click at [560, 124] on select "**********" at bounding box center [621, 126] width 326 height 33
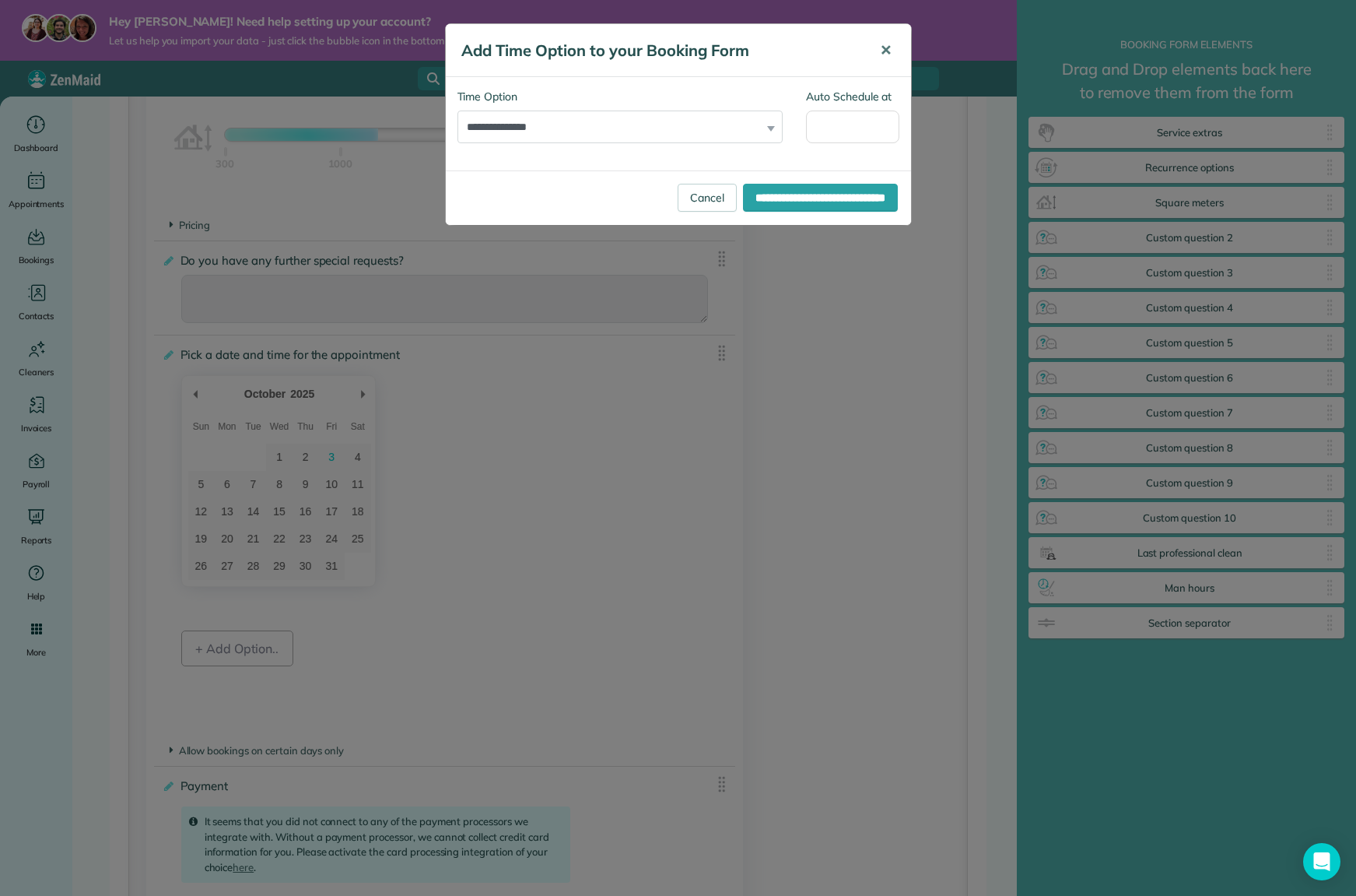
click at [891, 54] on span "✕" at bounding box center [886, 49] width 12 height 18
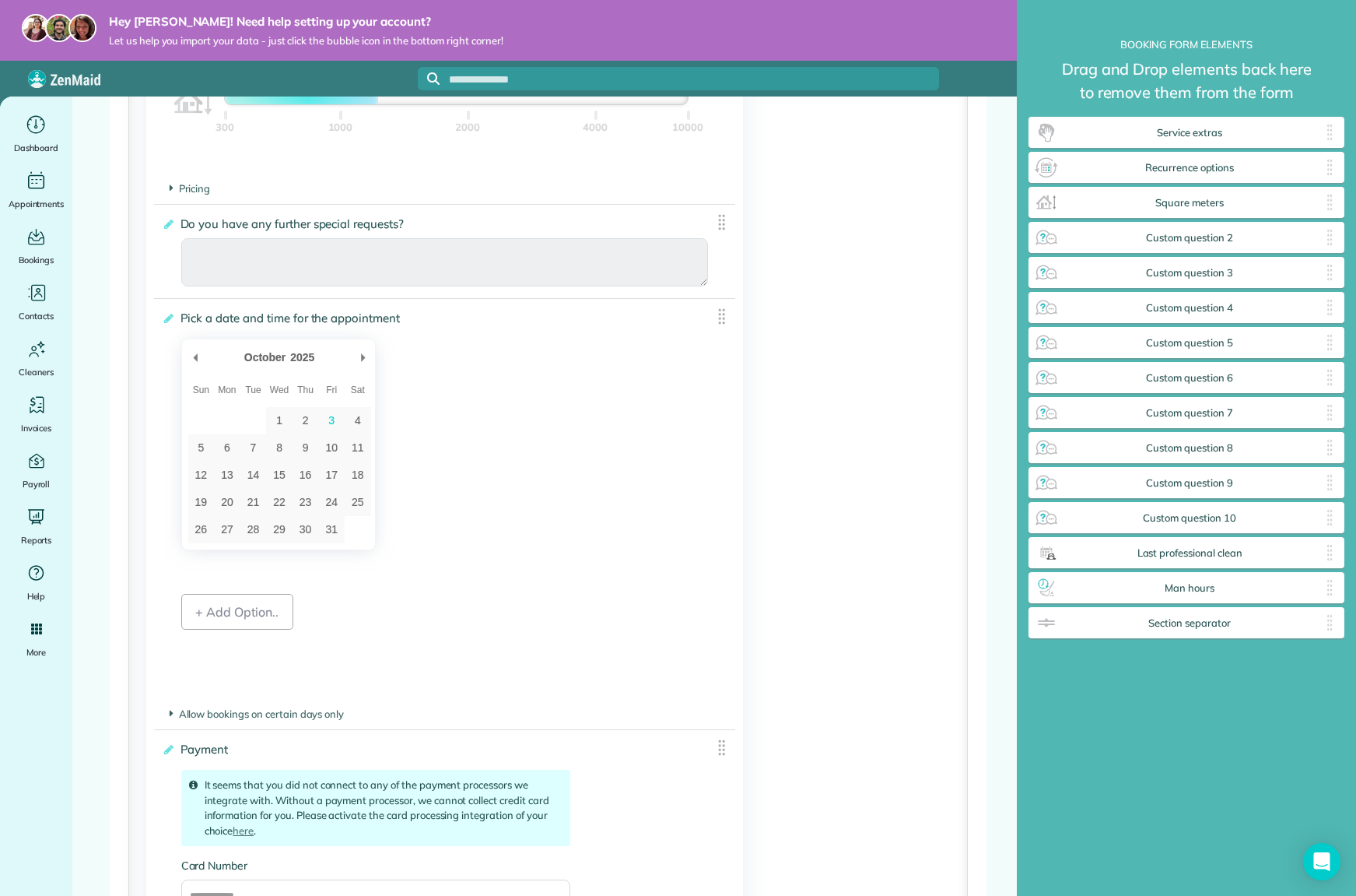
scroll to position [1620, 0]
click at [266, 713] on span "Allow bookings on certain days only" at bounding box center [257, 713] width 175 height 13
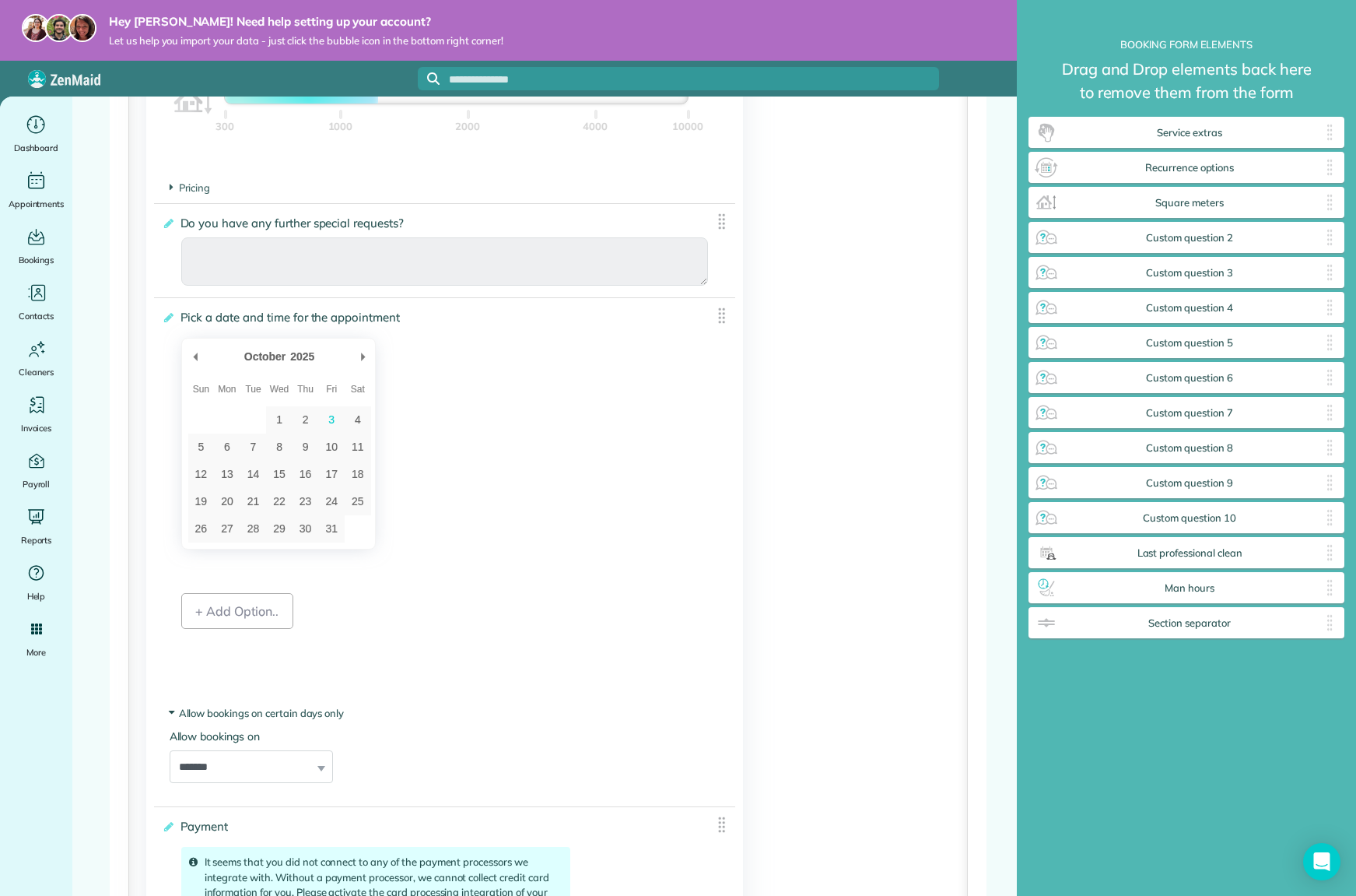
click at [271, 709] on span "Allow bookings on certain days only" at bounding box center [257, 713] width 175 height 13
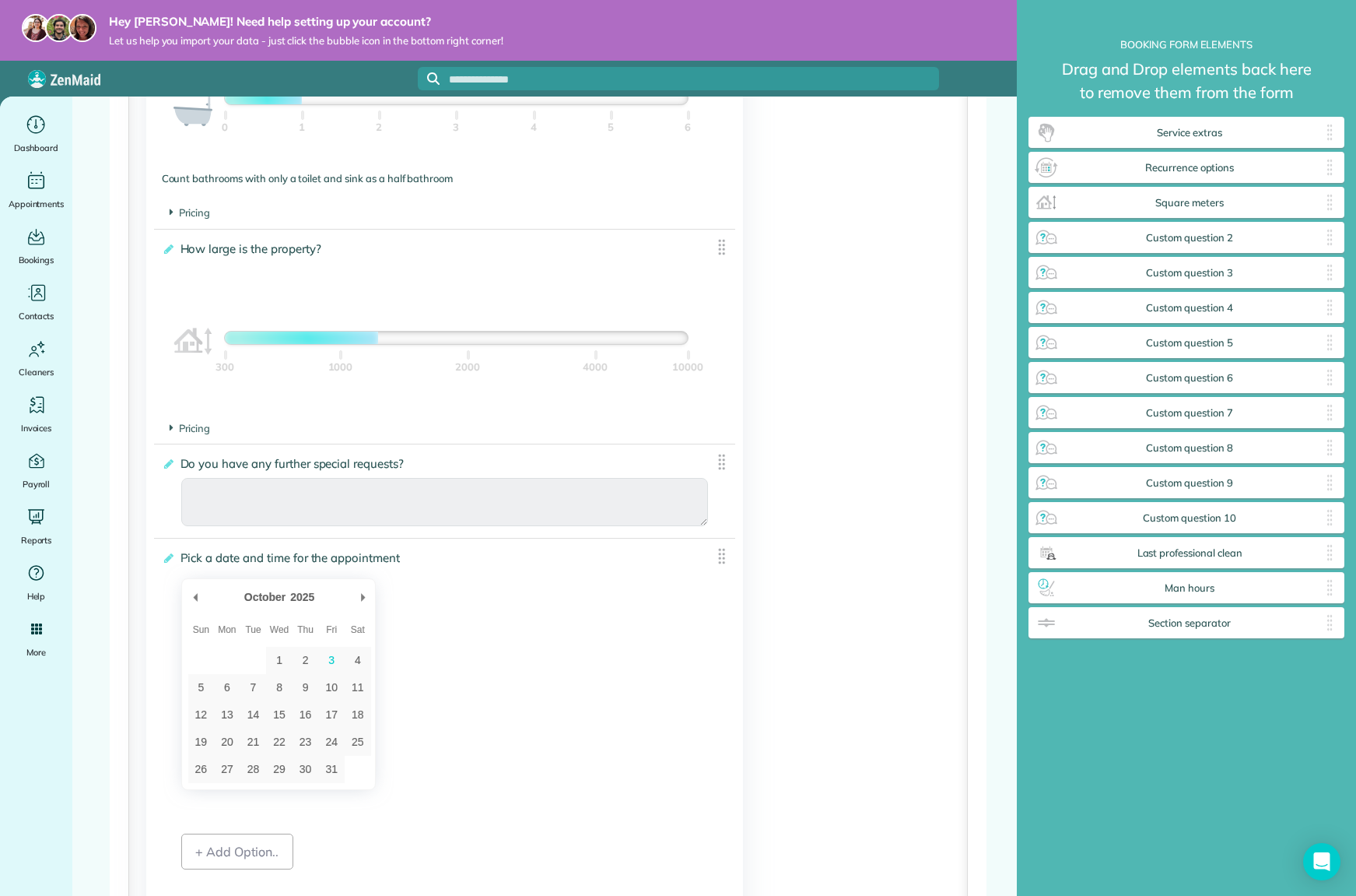
scroll to position [1435, 0]
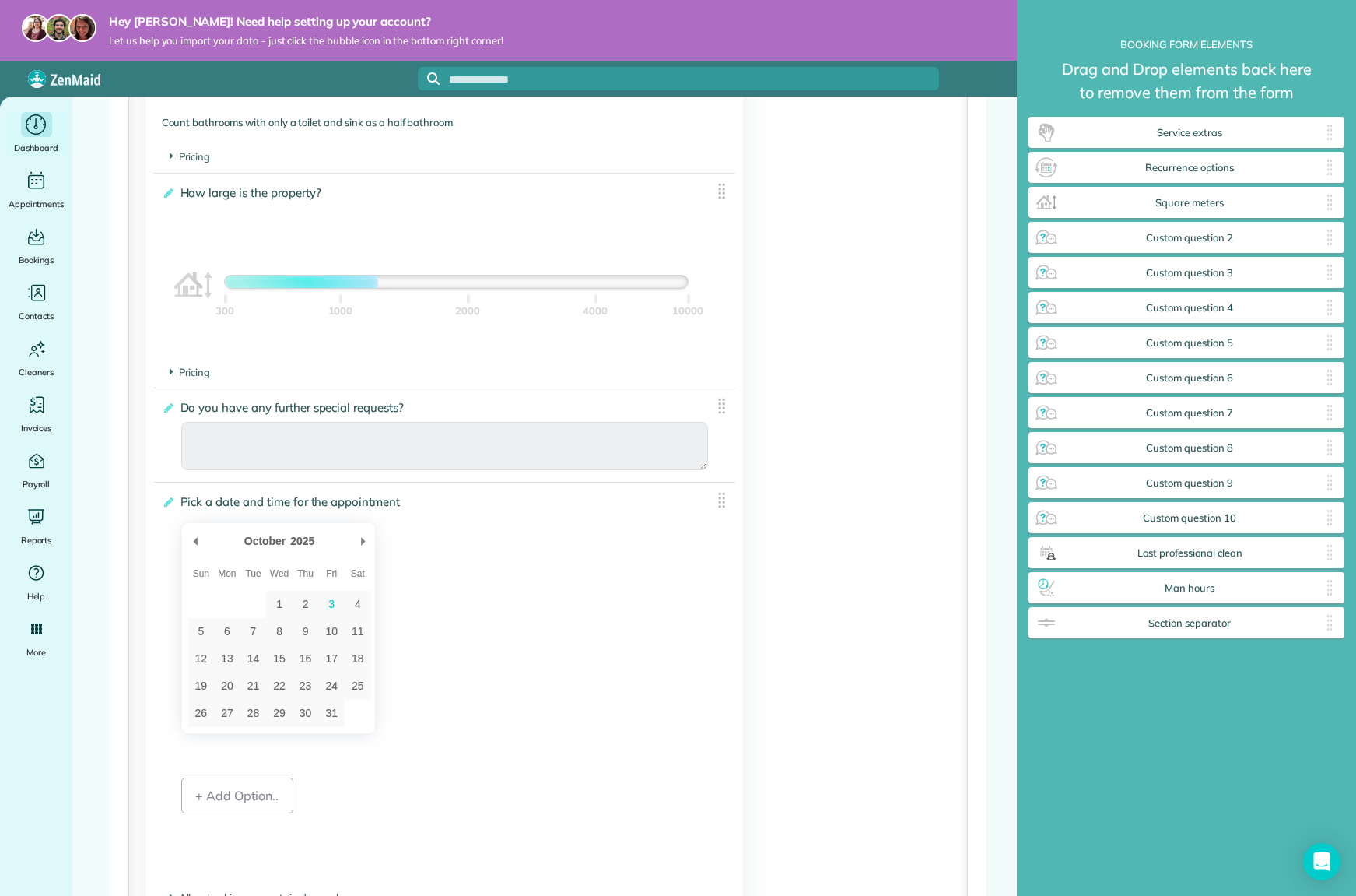
click at [43, 126] on icon "Main" at bounding box center [36, 125] width 24 height 23
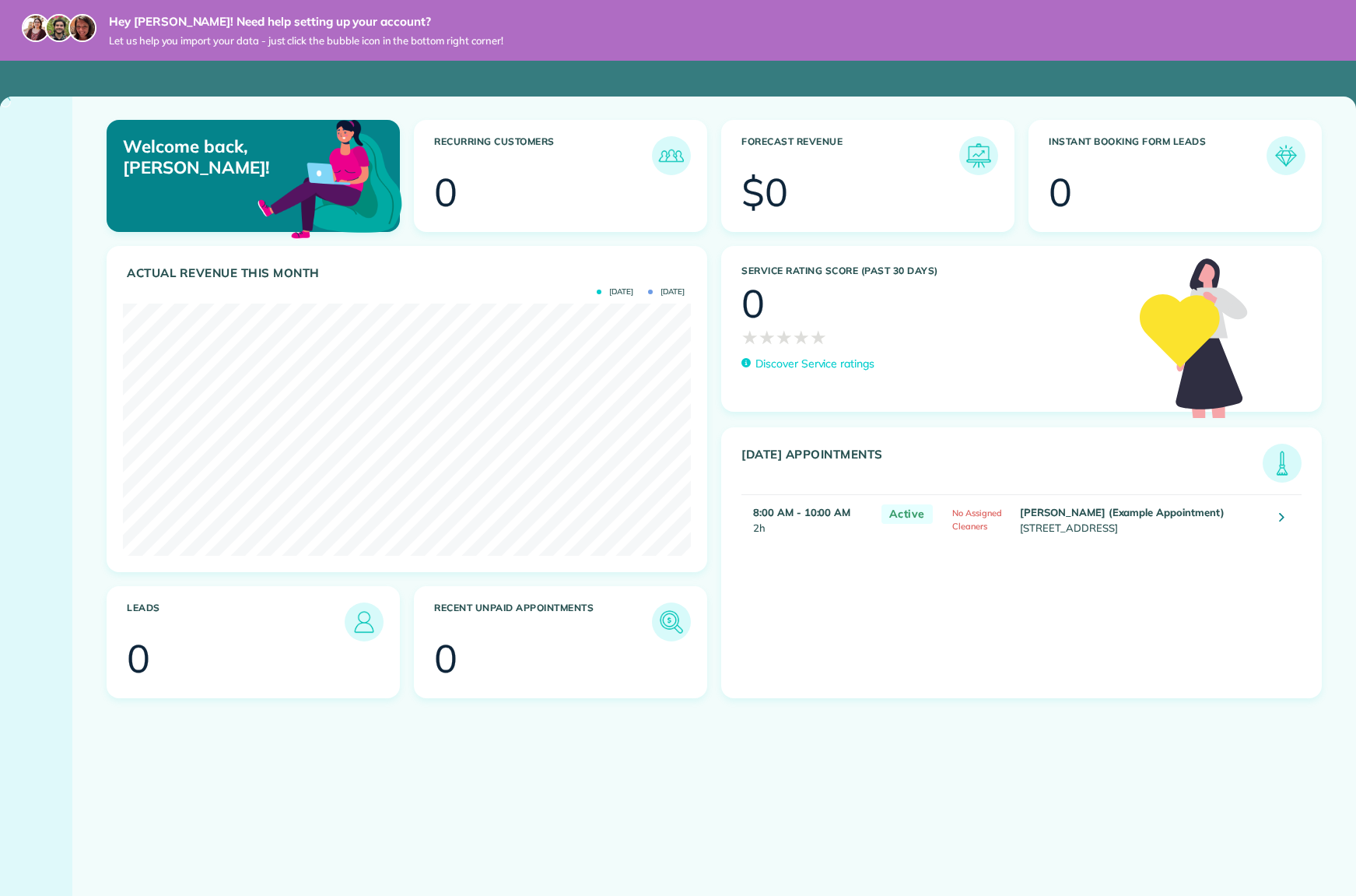
scroll to position [252, 568]
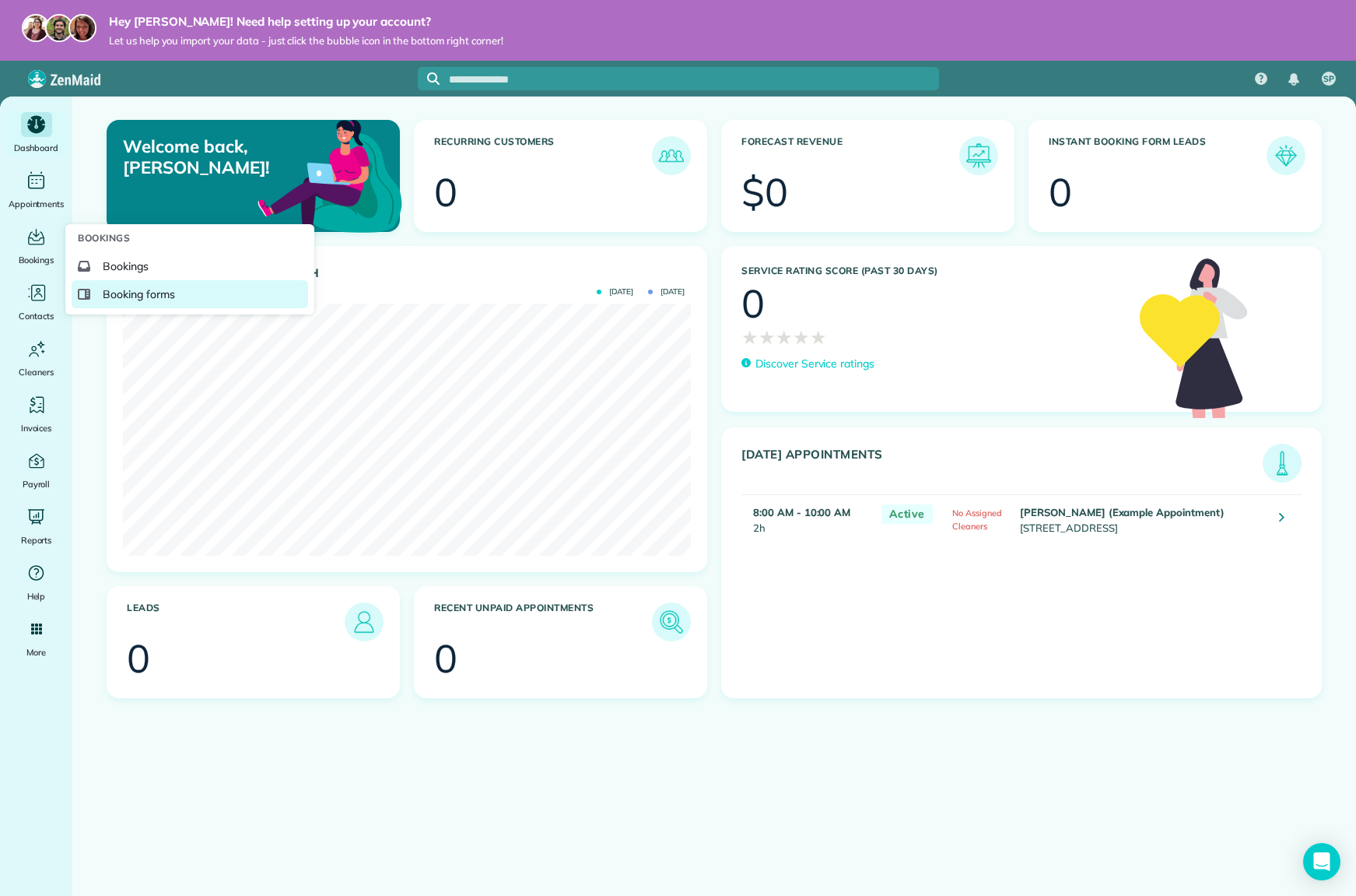
click at [119, 293] on span "Booking forms" at bounding box center [139, 294] width 73 height 16
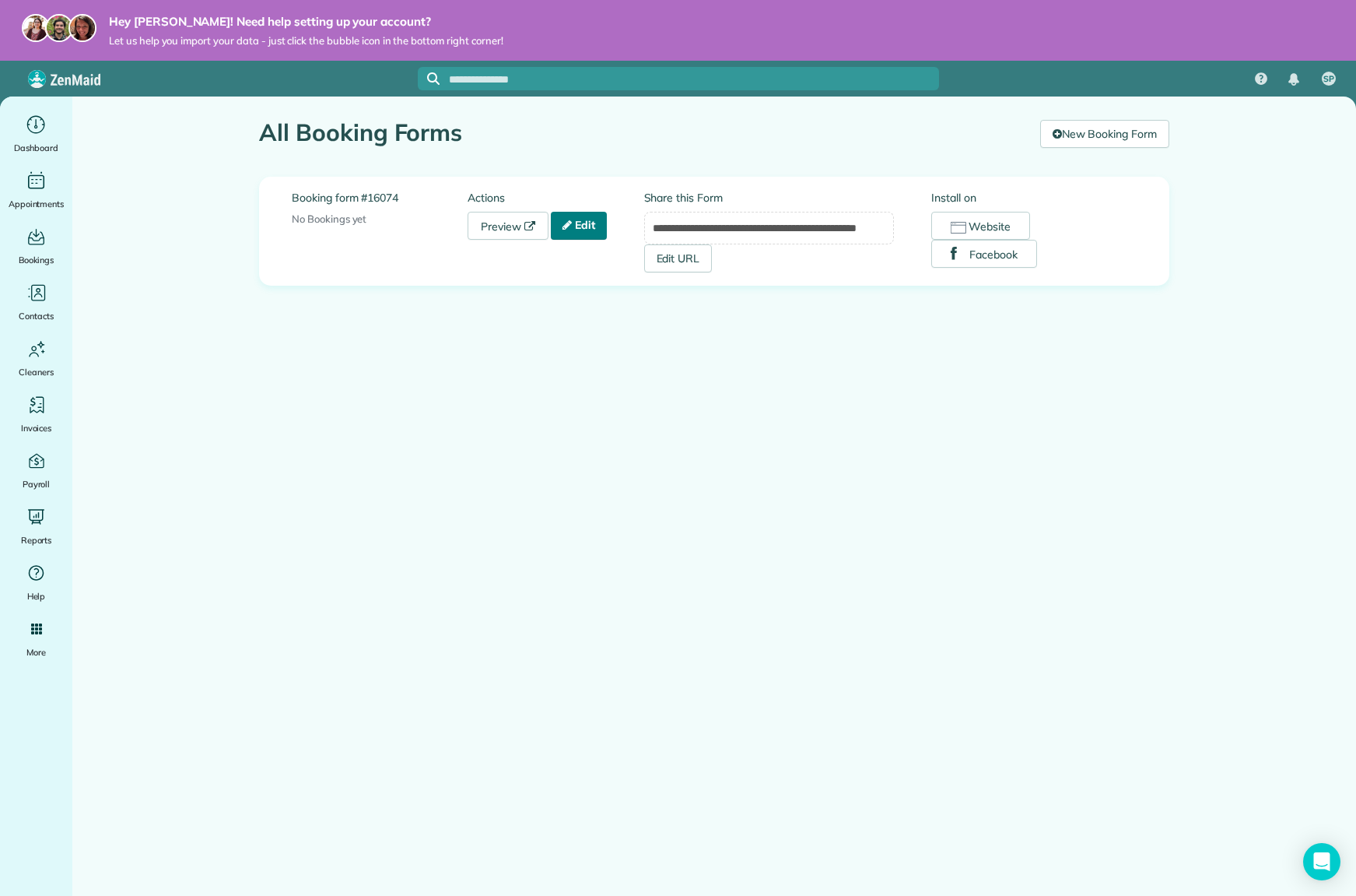
click at [598, 231] on link "Edit" at bounding box center [579, 225] width 56 height 28
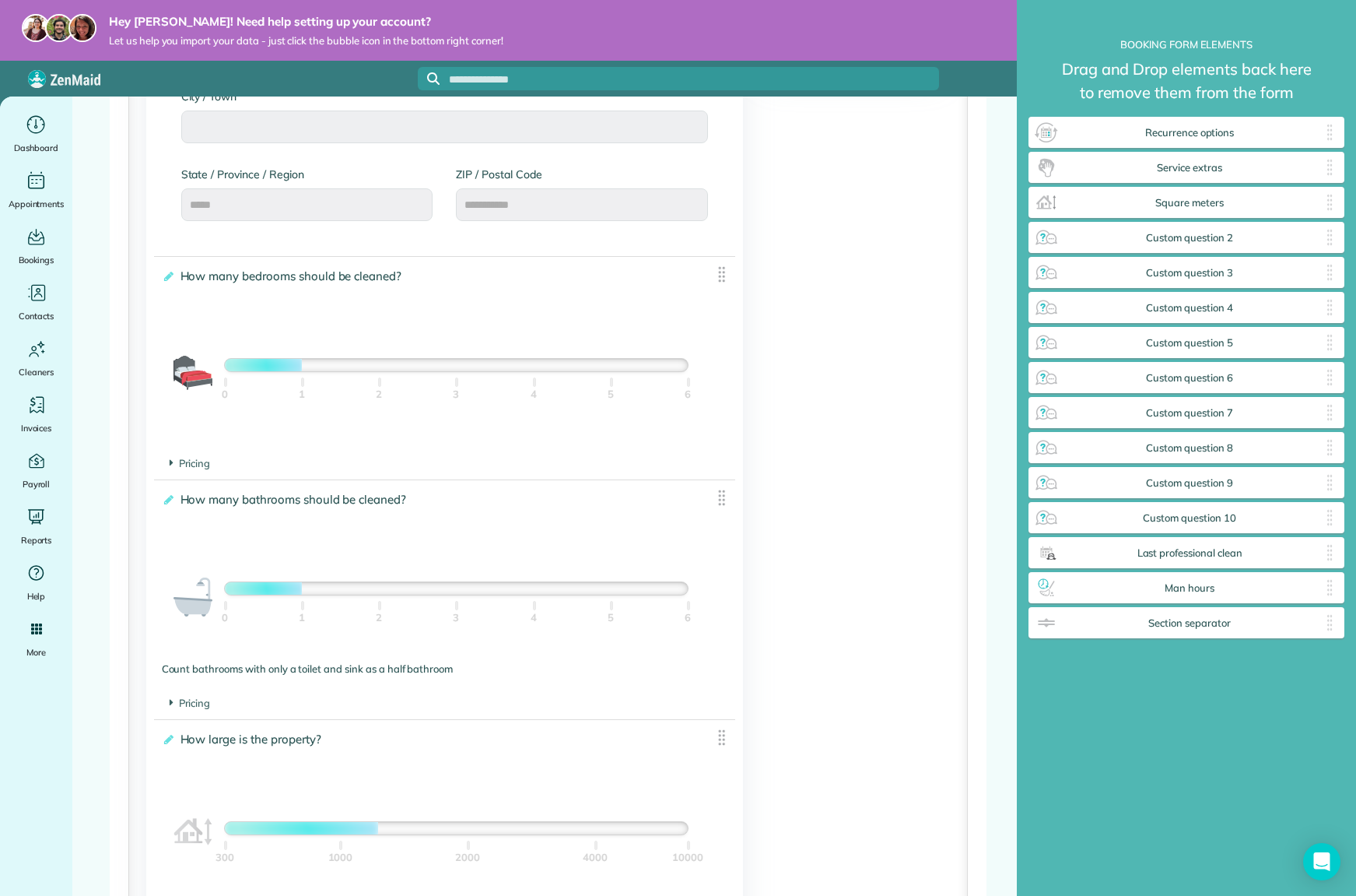
scroll to position [1012, 0]
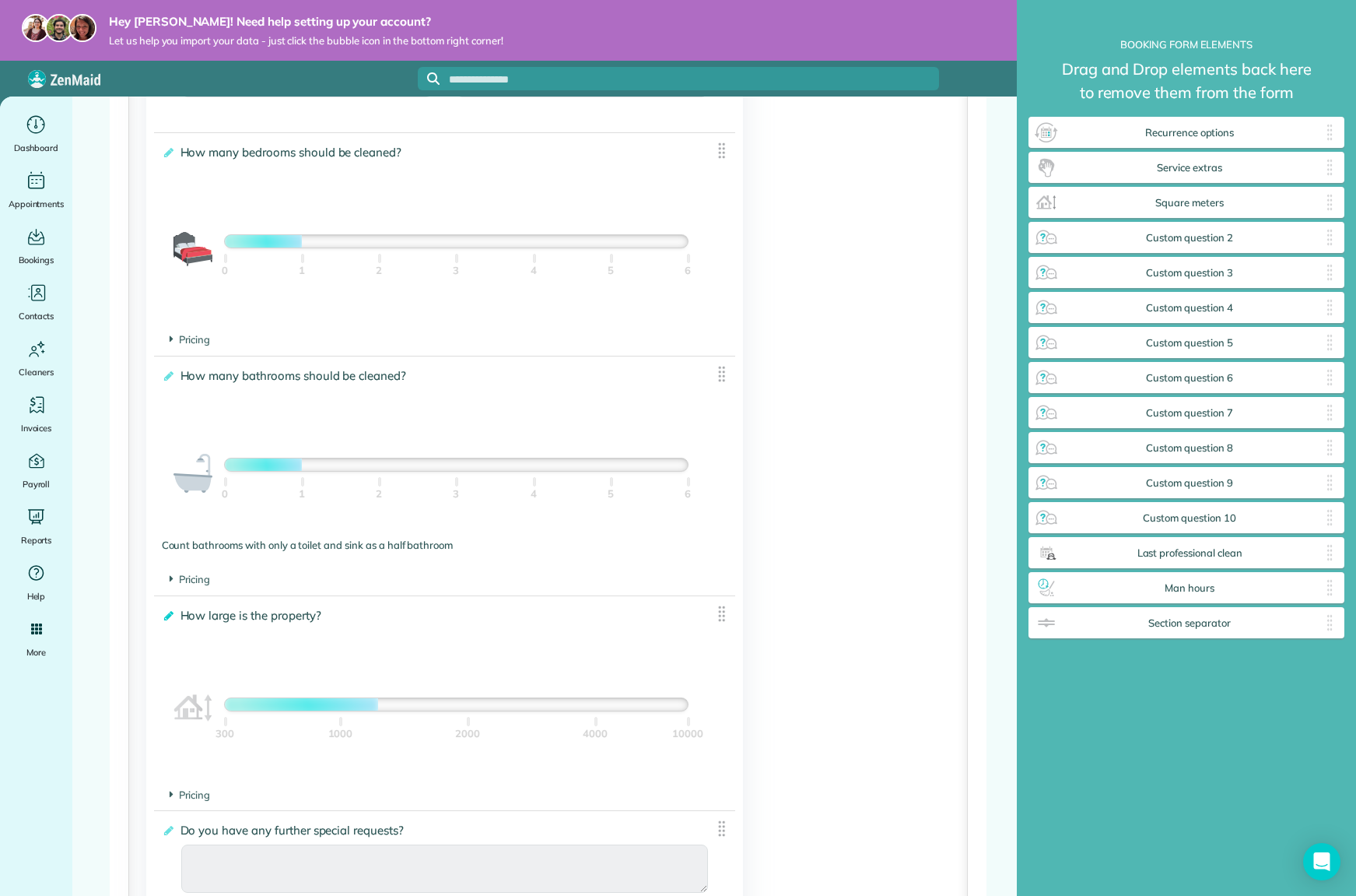
click at [169, 614] on icon at bounding box center [167, 615] width 12 height 11
click at [0, 0] on input "**********" at bounding box center [0, 0] width 0 height 0
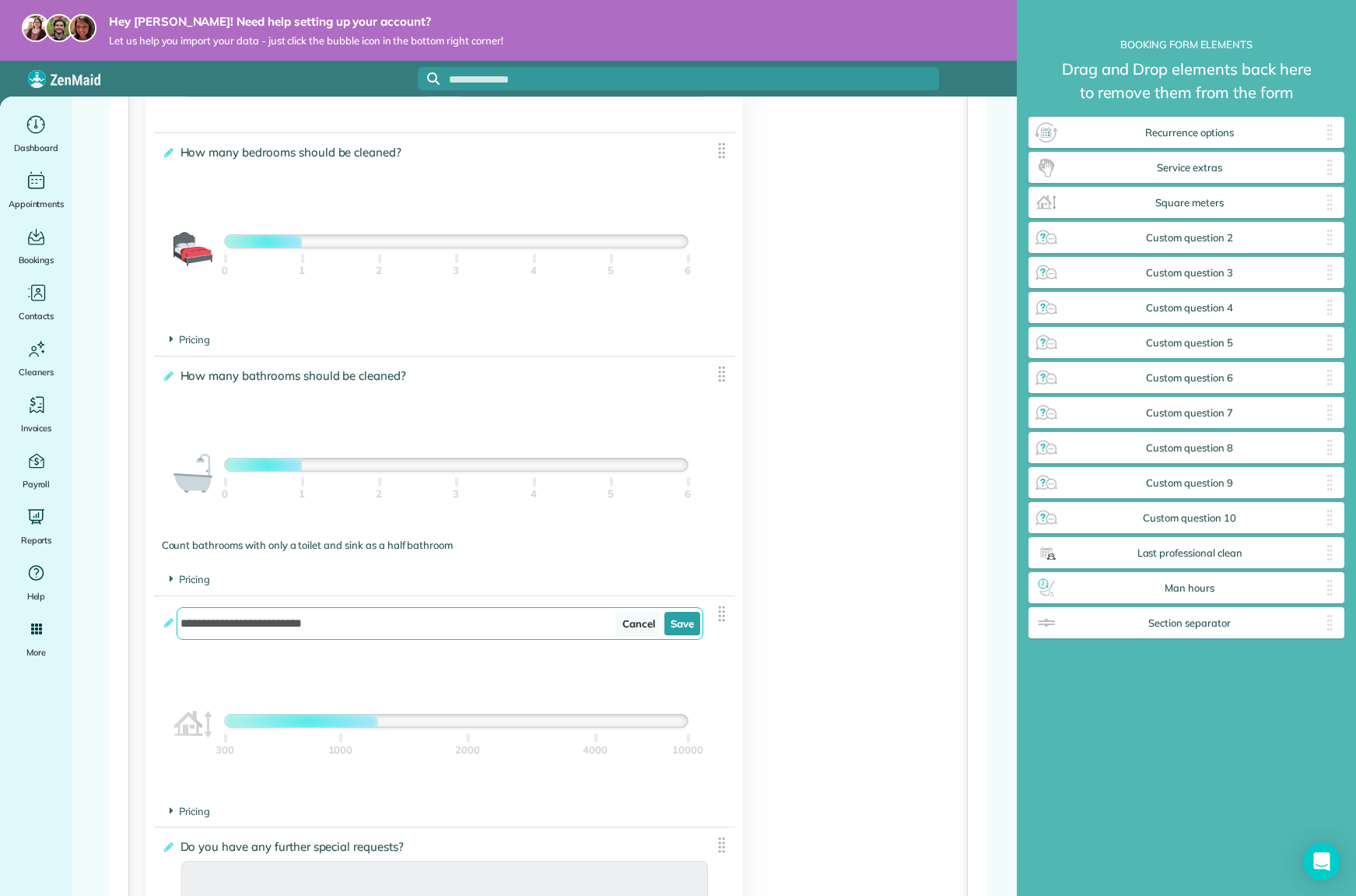
click at [624, 630] on link "Cancel" at bounding box center [639, 623] width 45 height 23
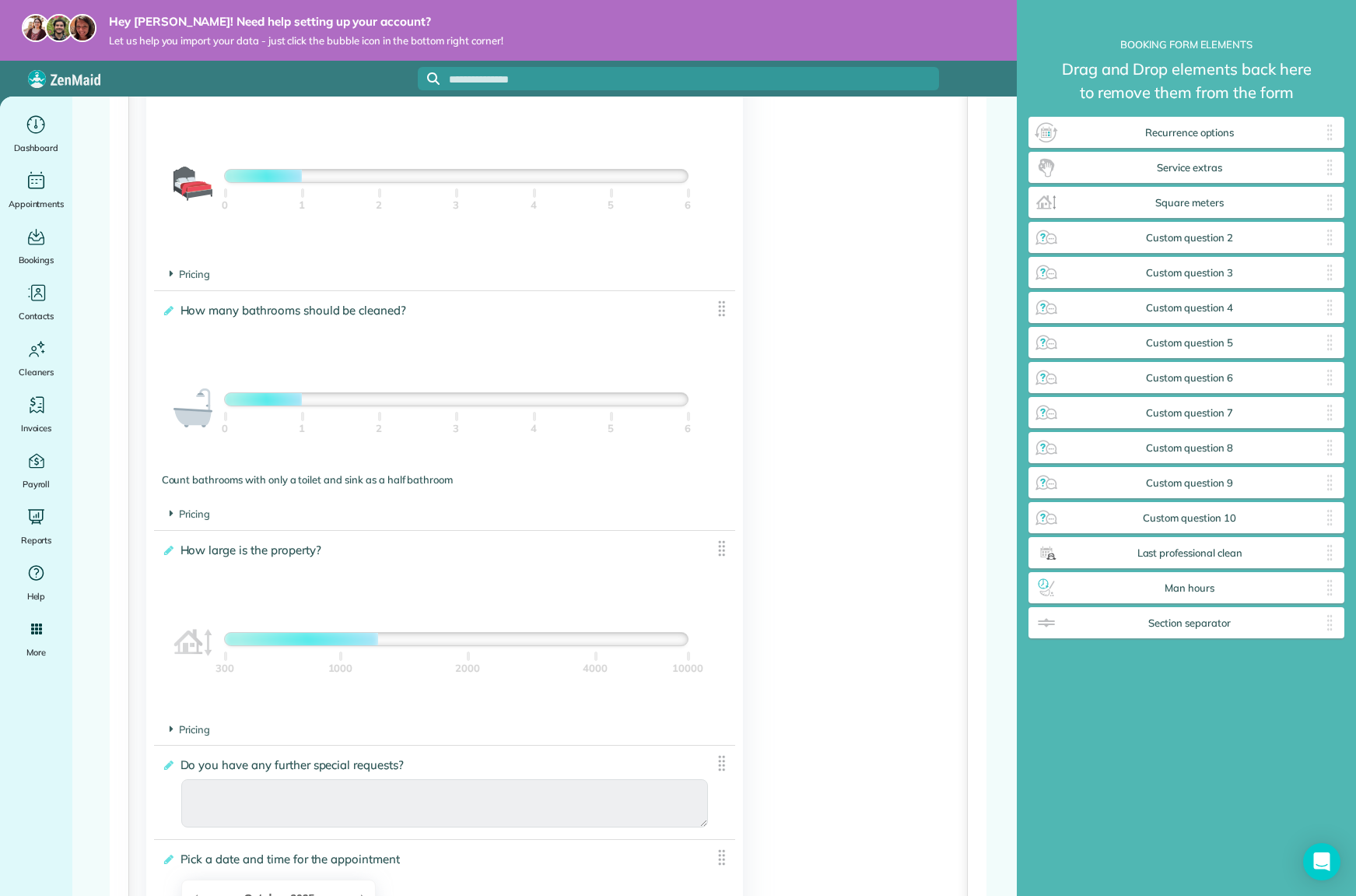
scroll to position [1047, 0]
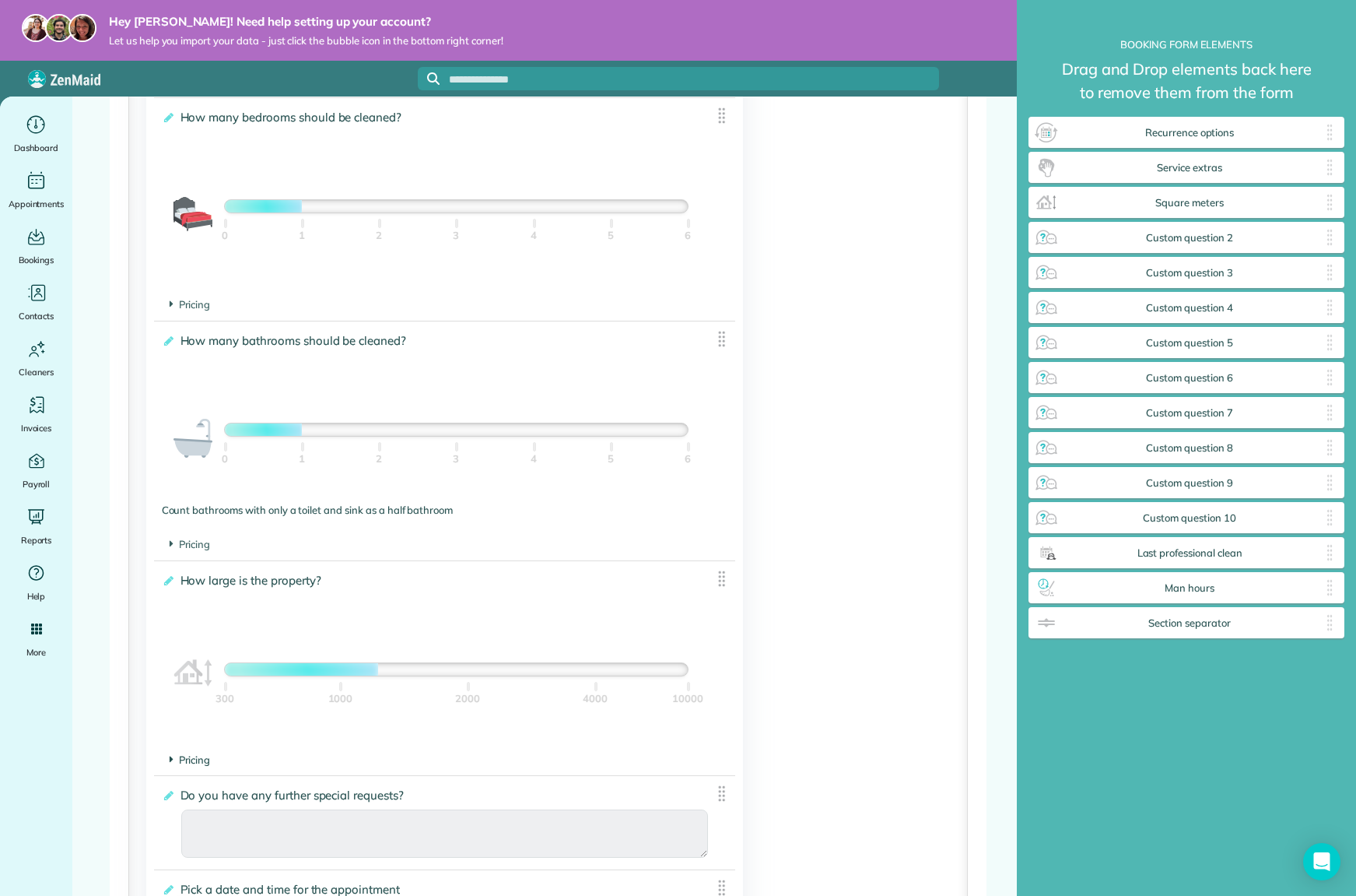
click at [197, 760] on span "Pricing" at bounding box center [190, 759] width 41 height 13
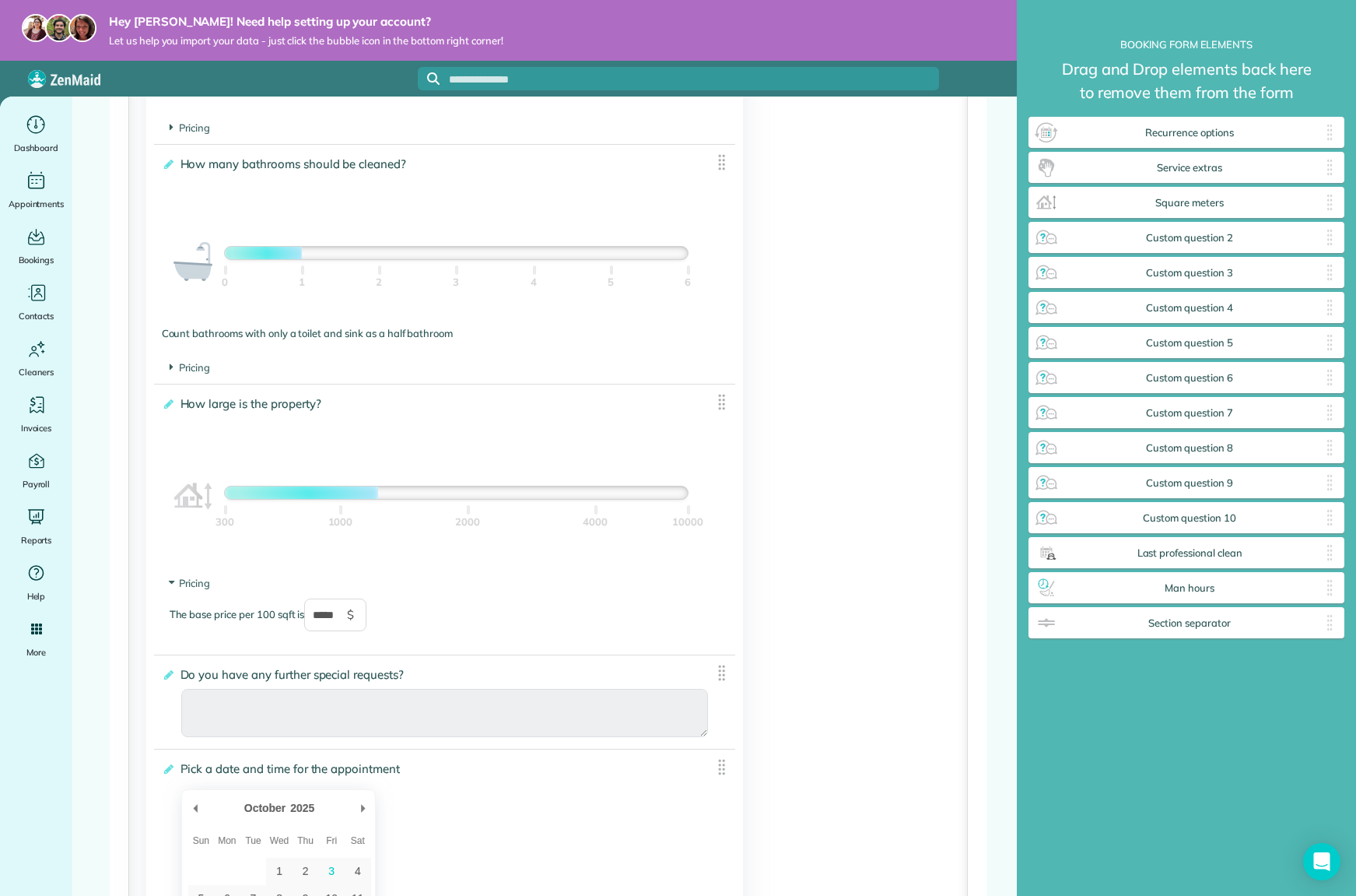
scroll to position [1226, 0]
click at [264, 612] on div "The base price per 100 sqft is ***** $" at bounding box center [445, 621] width 551 height 49
click at [201, 581] on span "Pricing" at bounding box center [190, 580] width 41 height 13
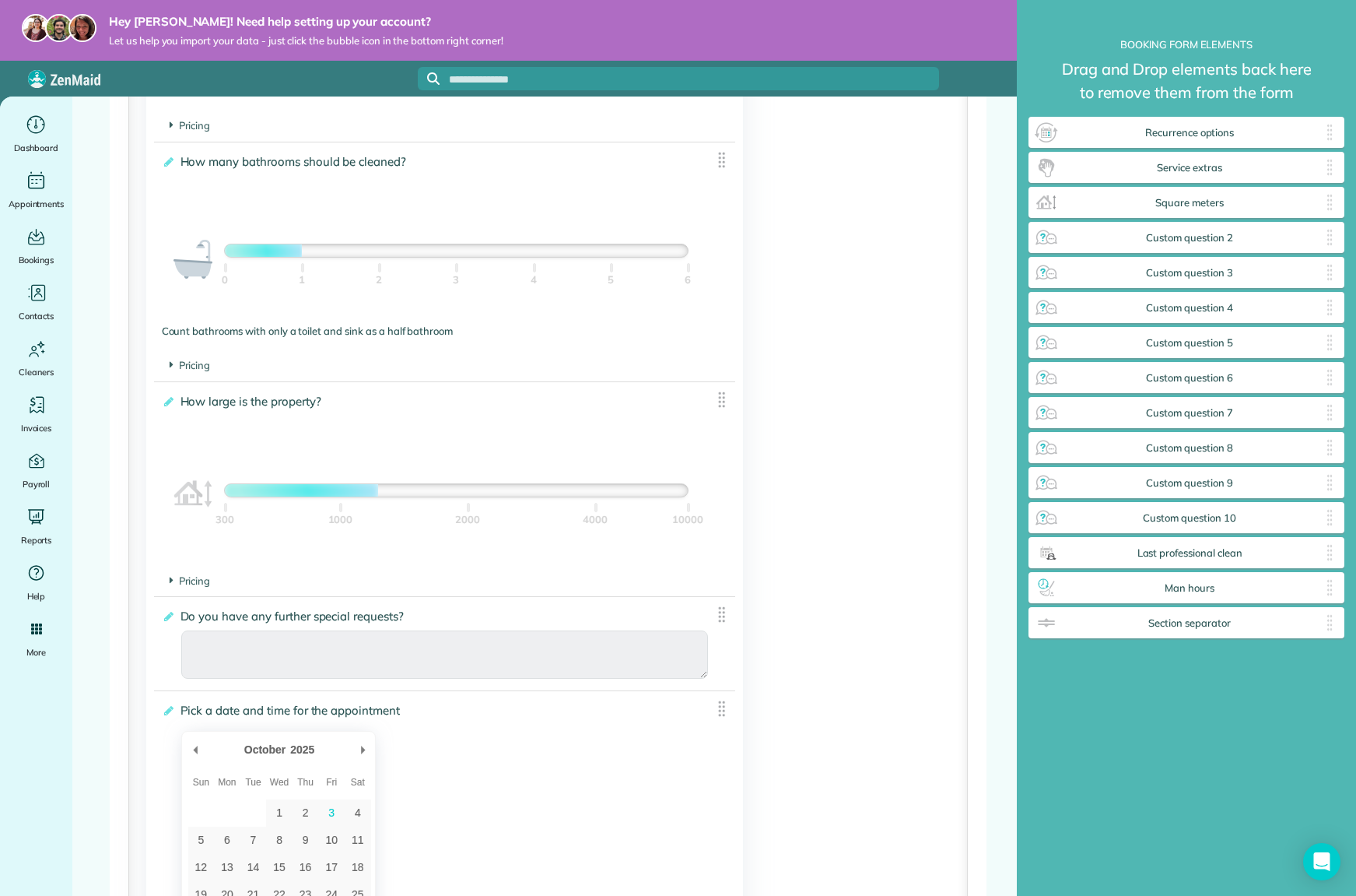
click at [1222, 756] on div "**********" at bounding box center [1187, 399] width 316 height 719
